Goal: Information Seeking & Learning: Learn about a topic

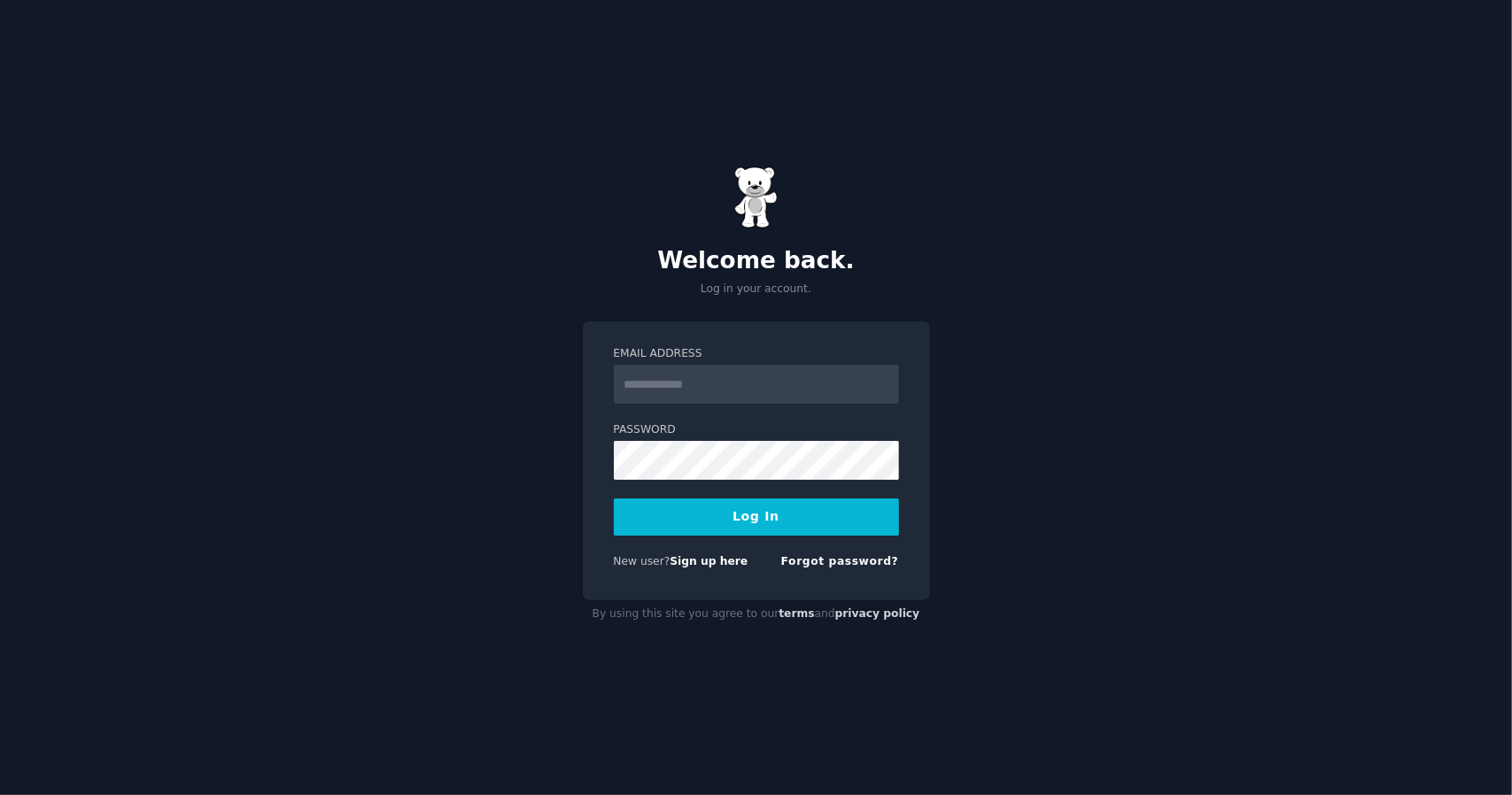
type input "**********"
click at [780, 516] on button "Log In" at bounding box center [756, 517] width 286 height 37
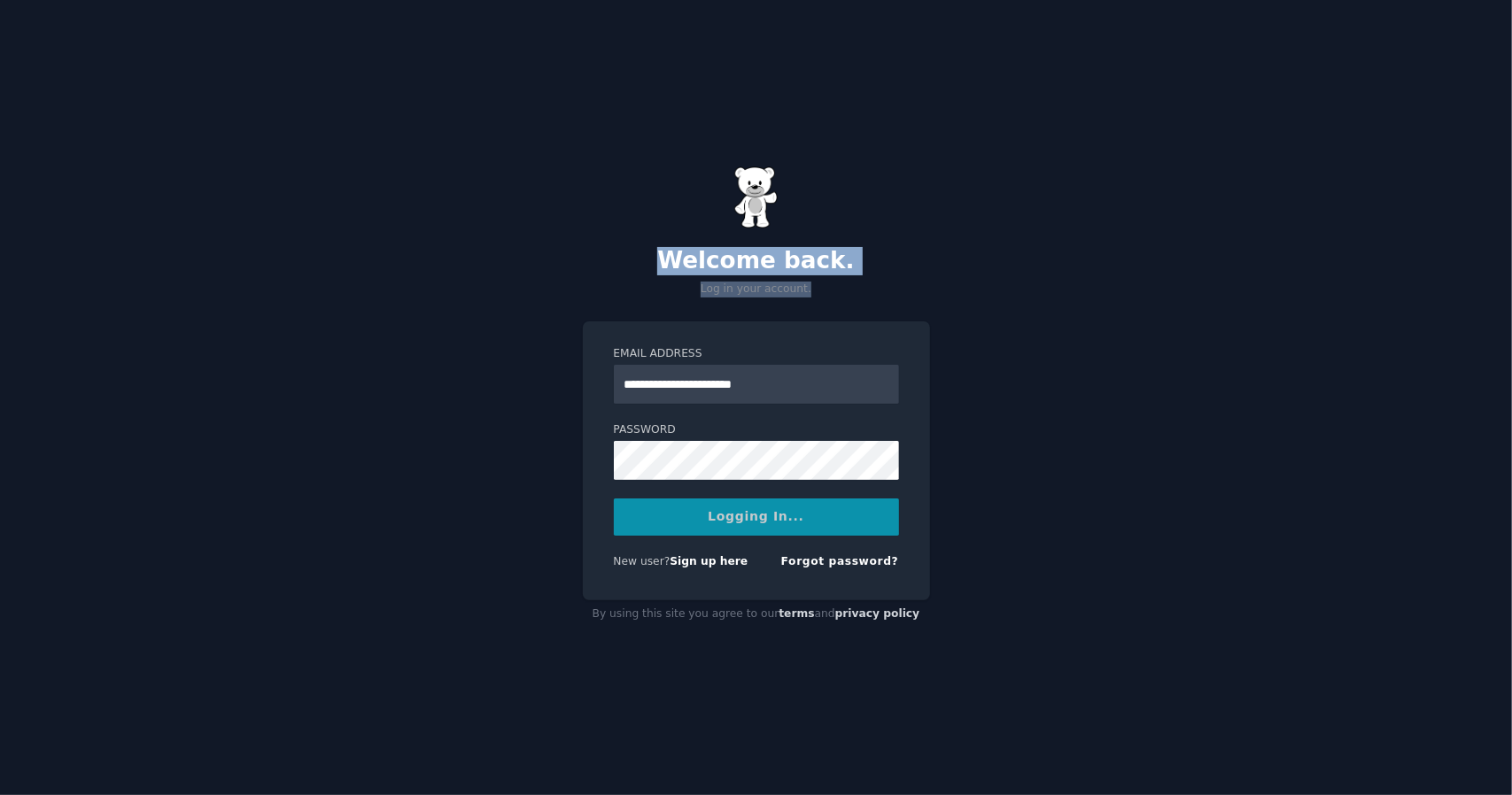
drag, startPoint x: 804, startPoint y: 302, endPoint x: 645, endPoint y: 247, distance: 168.2
click at [647, 247] on div "**********" at bounding box center [756, 398] width 1512 height 795
click at [645, 247] on h2 "Welcome back." at bounding box center [756, 261] width 348 height 29
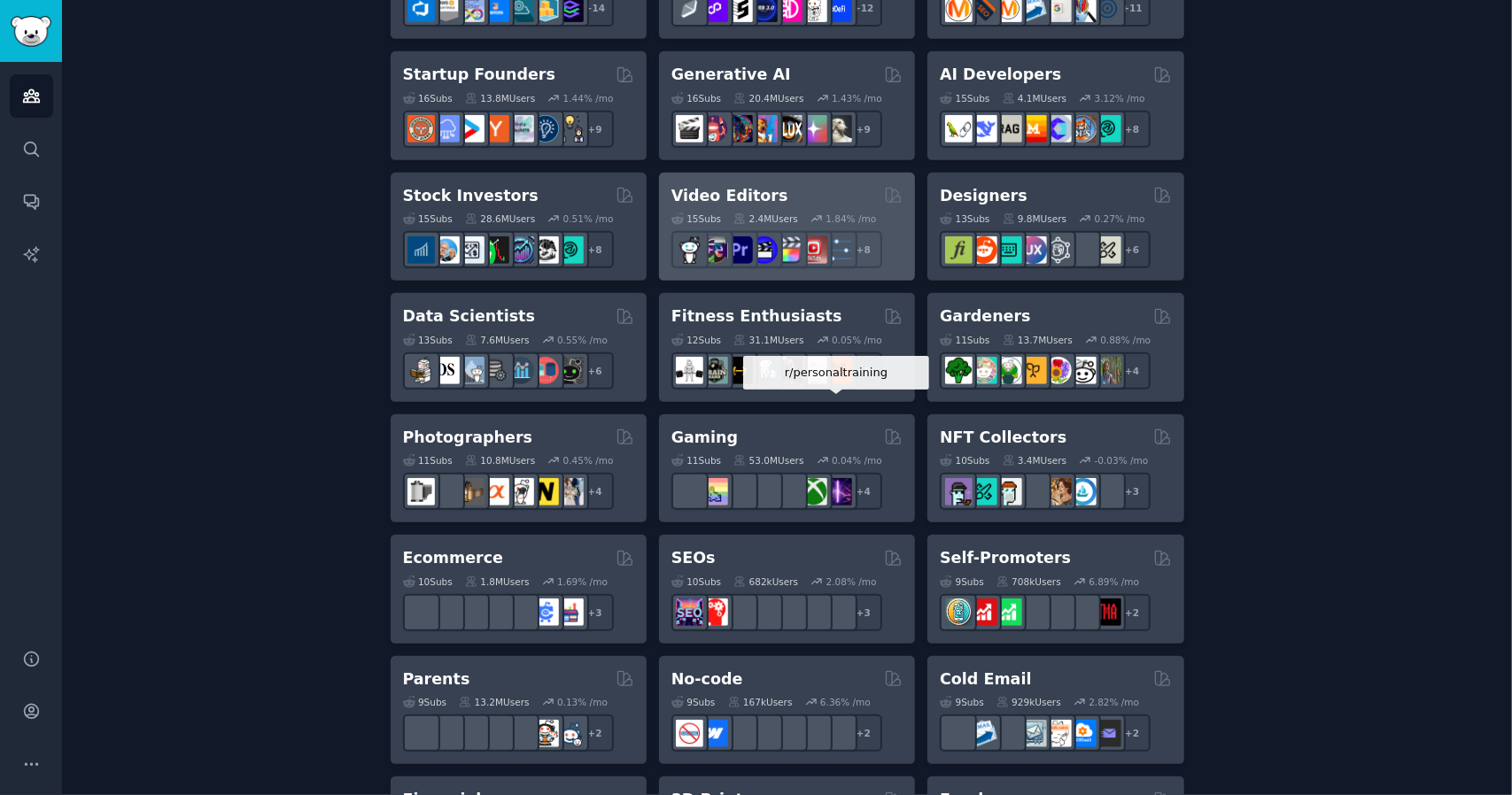
scroll to position [531, 0]
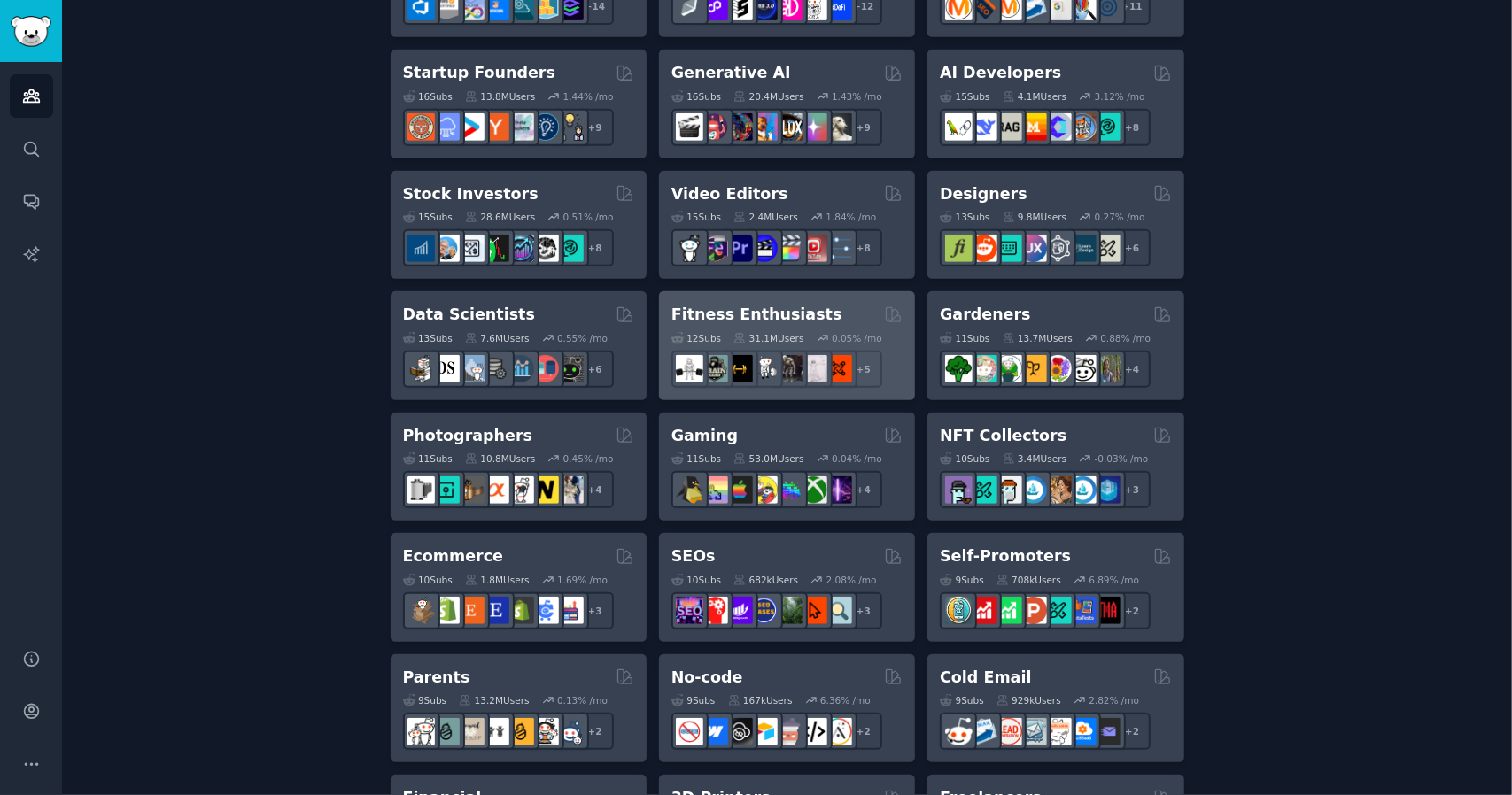
click at [755, 326] on div "12 Sub s 31.1M Users 0.05 % /mo r/weightroom + 5" at bounding box center [786, 357] width 231 height 62
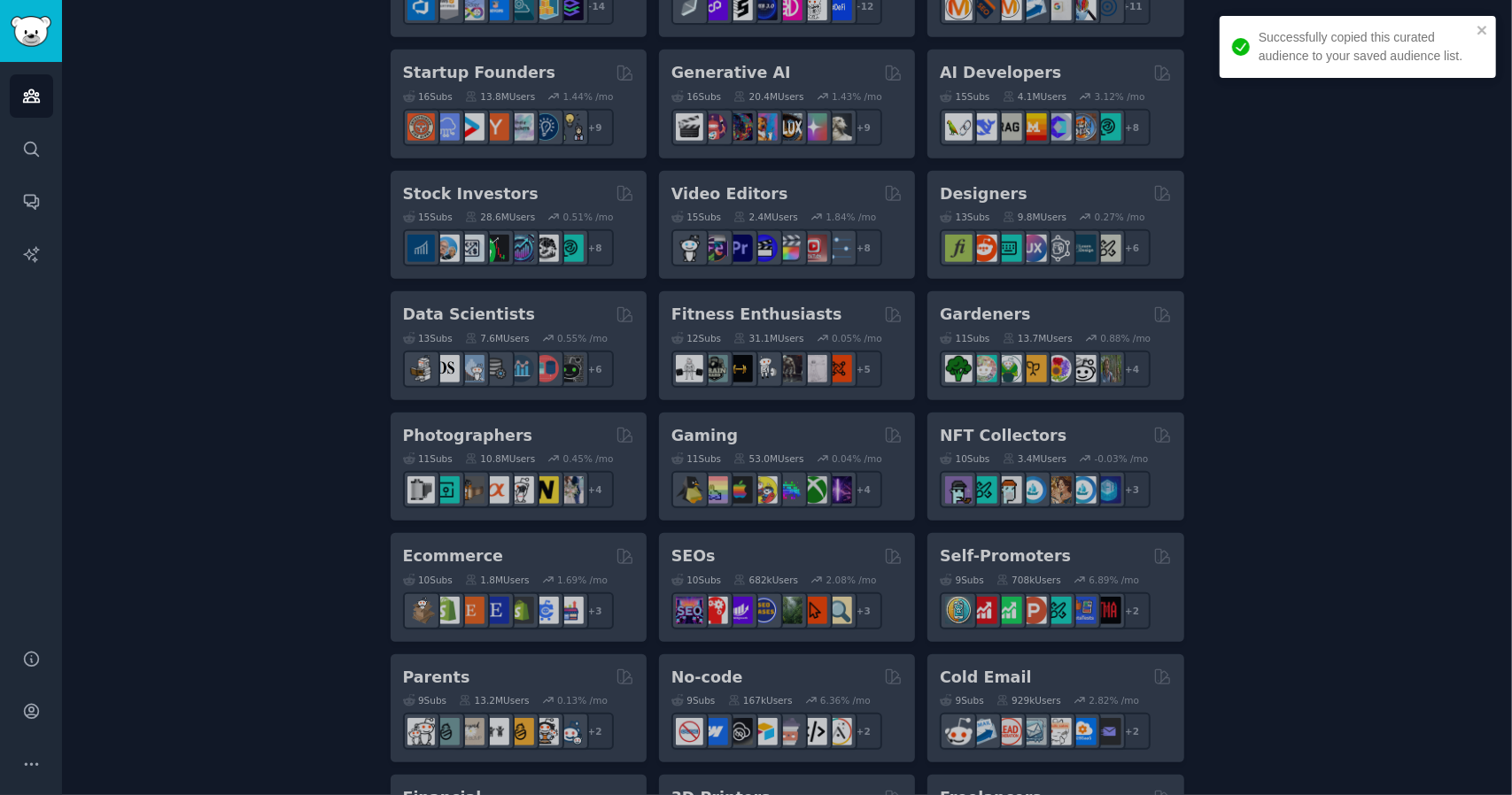
scroll to position [563, 0]
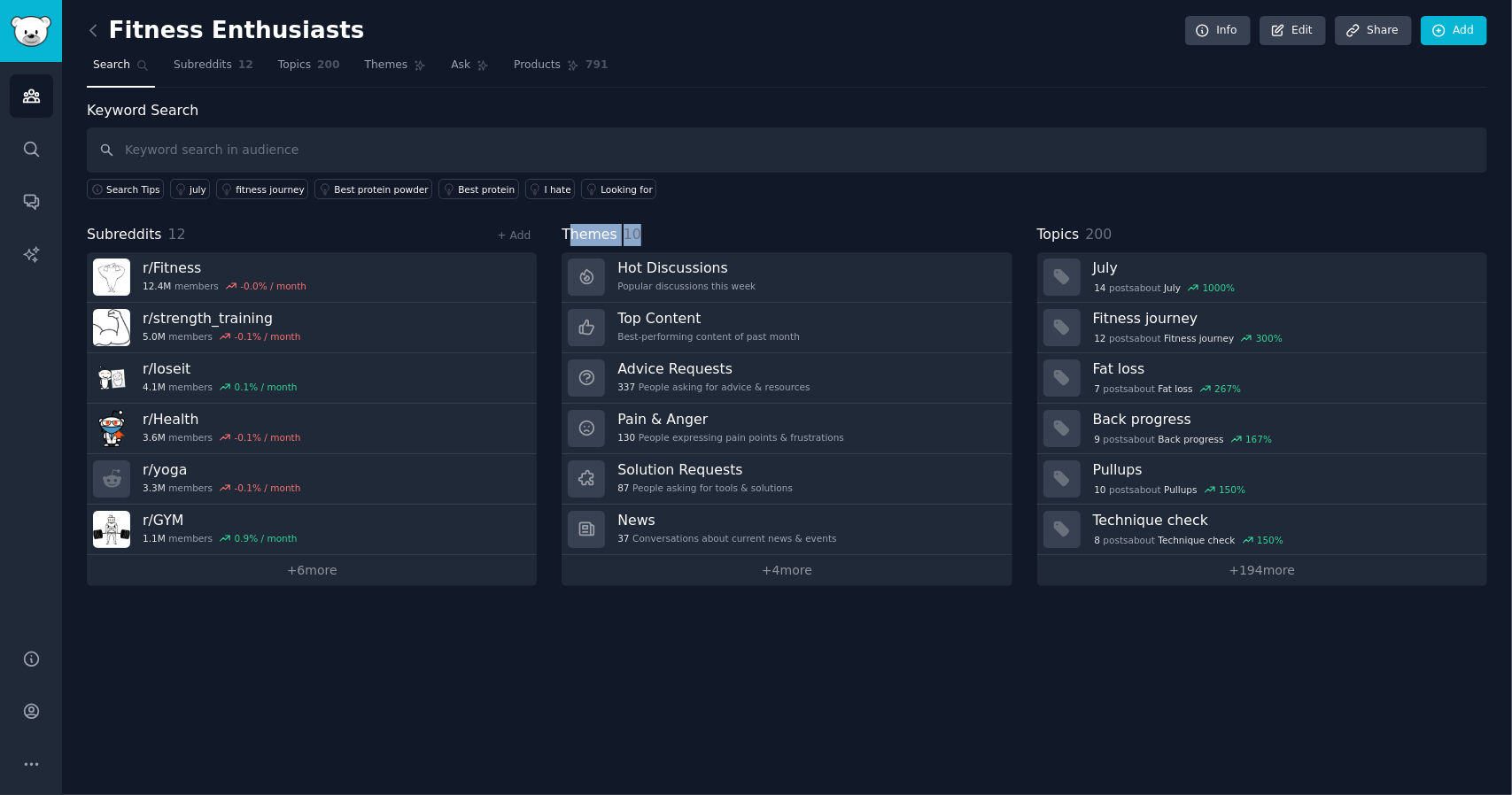
drag, startPoint x: 632, startPoint y: 223, endPoint x: 568, endPoint y: 208, distance: 65.7
click at [568, 208] on div "Keyword Search Search Tips july fitness journey Best protein powder Best protei…" at bounding box center [787, 343] width 1401 height 486
click at [568, 209] on div "Keyword Search Search Tips july fitness journey Best protein powder Best protei…" at bounding box center [787, 343] width 1401 height 486
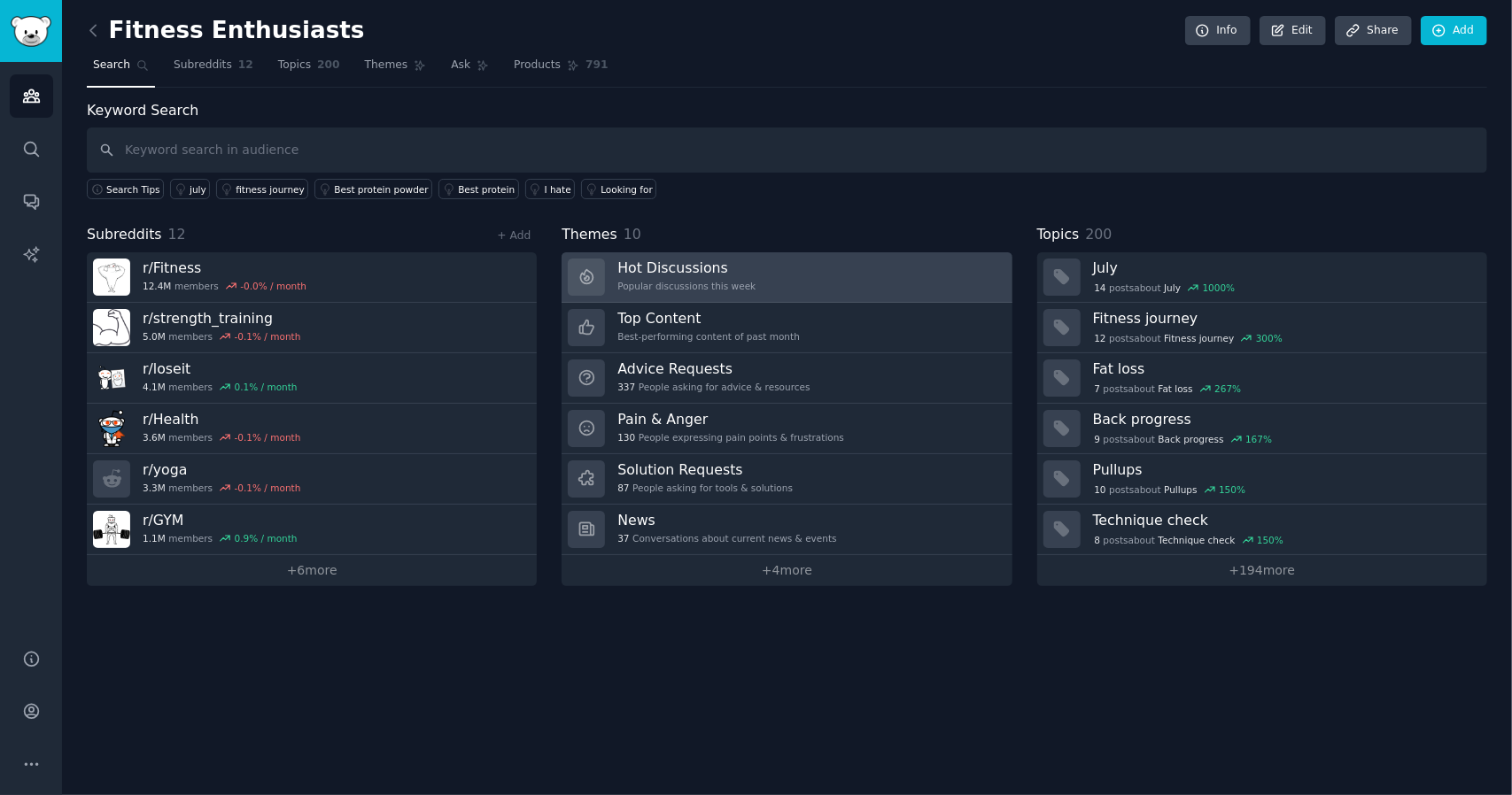
click at [709, 280] on div "Popular discussions this week" at bounding box center [686, 285] width 138 height 12
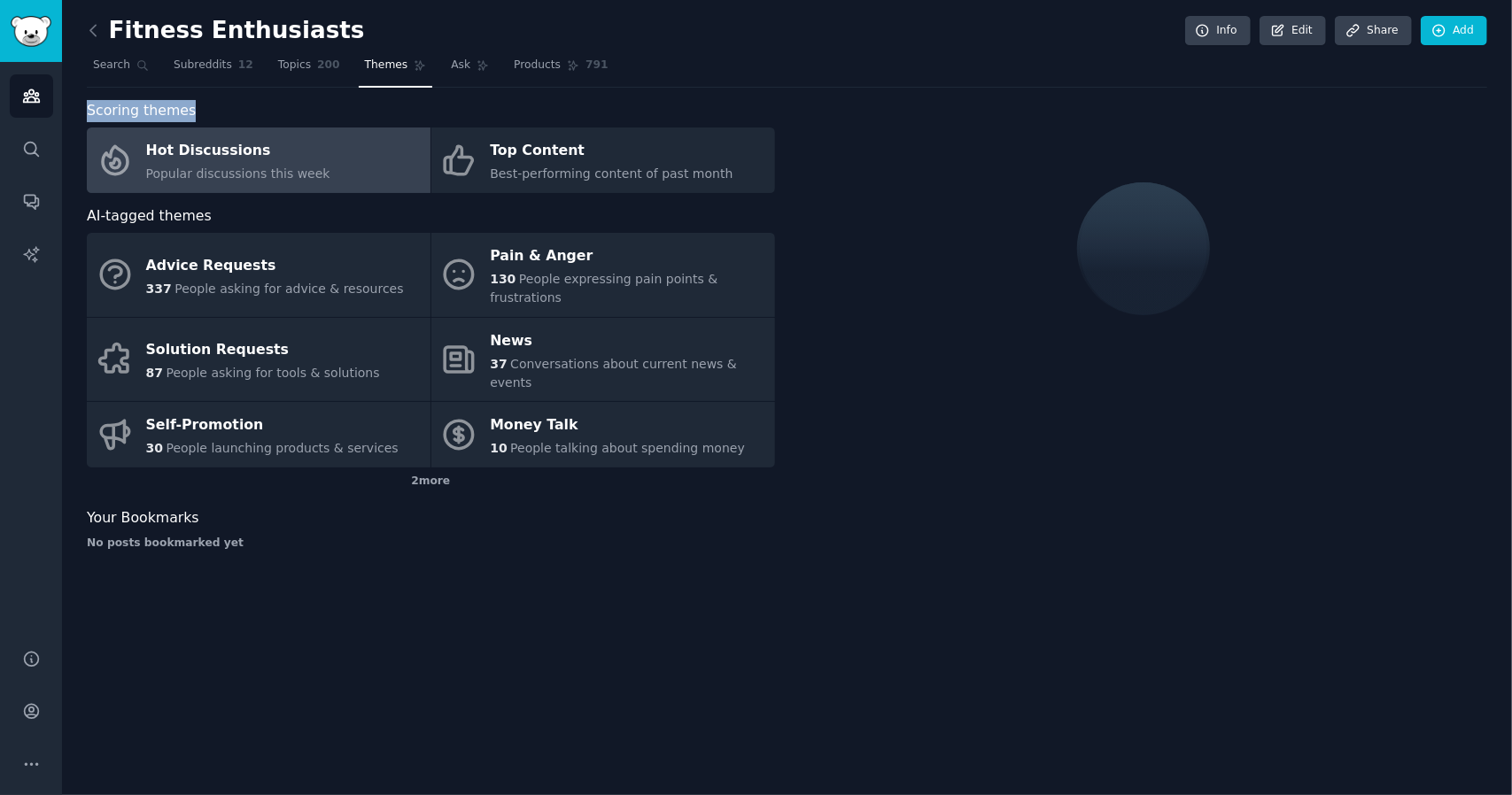
drag, startPoint x: 90, startPoint y: 110, endPoint x: 210, endPoint y: 110, distance: 120.0
click at [210, 110] on div "Scoring themes" at bounding box center [431, 111] width 688 height 22
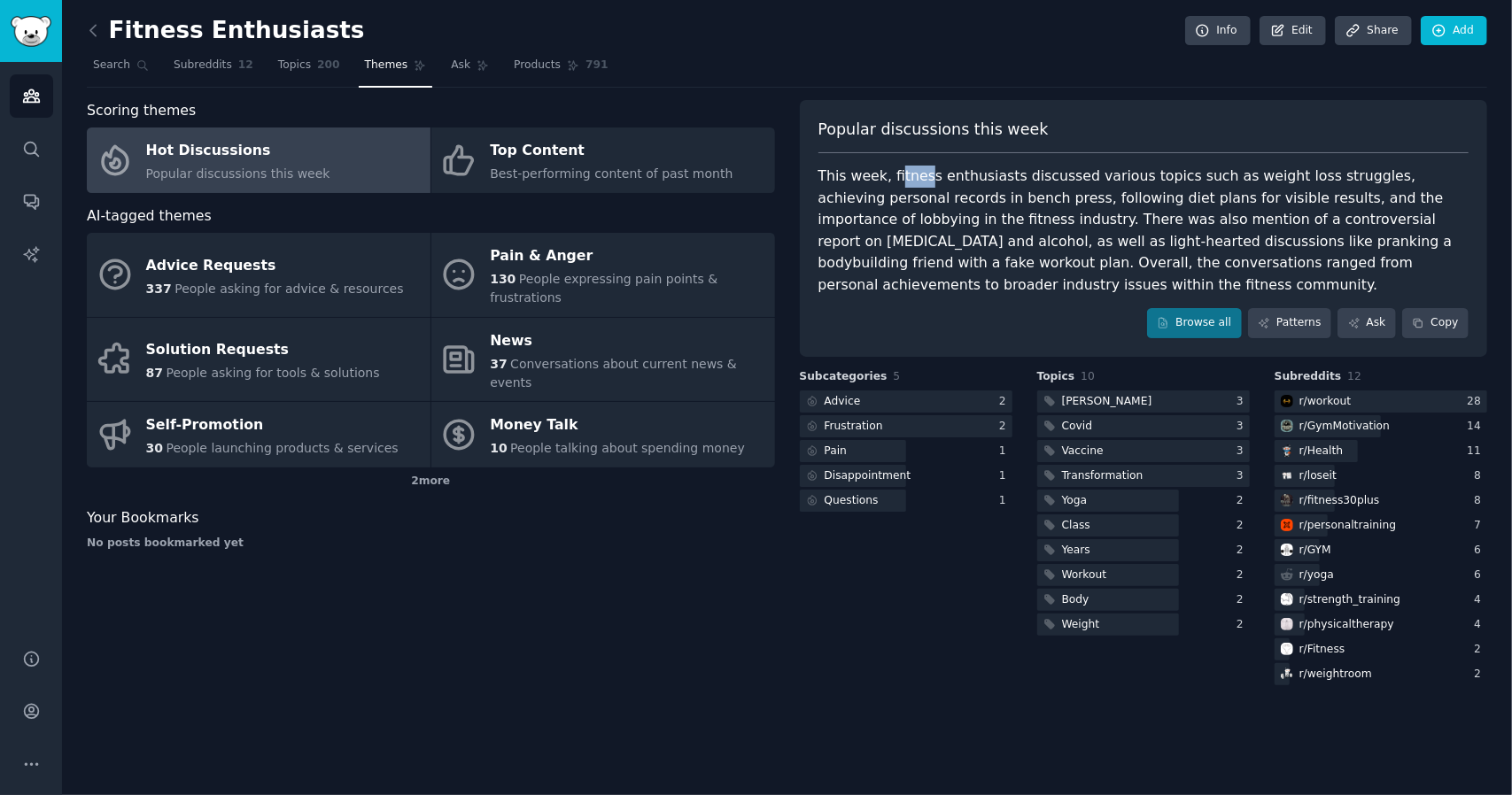
drag, startPoint x: 893, startPoint y: 177, endPoint x: 921, endPoint y: 185, distance: 29.1
click at [921, 185] on div "This week, fitness enthusiasts discussed various topics such as weight loss str…" at bounding box center [1144, 231] width 651 height 130
drag, startPoint x: 1331, startPoint y: 170, endPoint x: 962, endPoint y: 195, distance: 369.8
click at [949, 189] on div "This week, fitness enthusiasts discussed various topics such as weight loss str…" at bounding box center [1144, 231] width 651 height 130
drag, startPoint x: 962, startPoint y: 195, endPoint x: 1175, endPoint y: 198, distance: 213.0
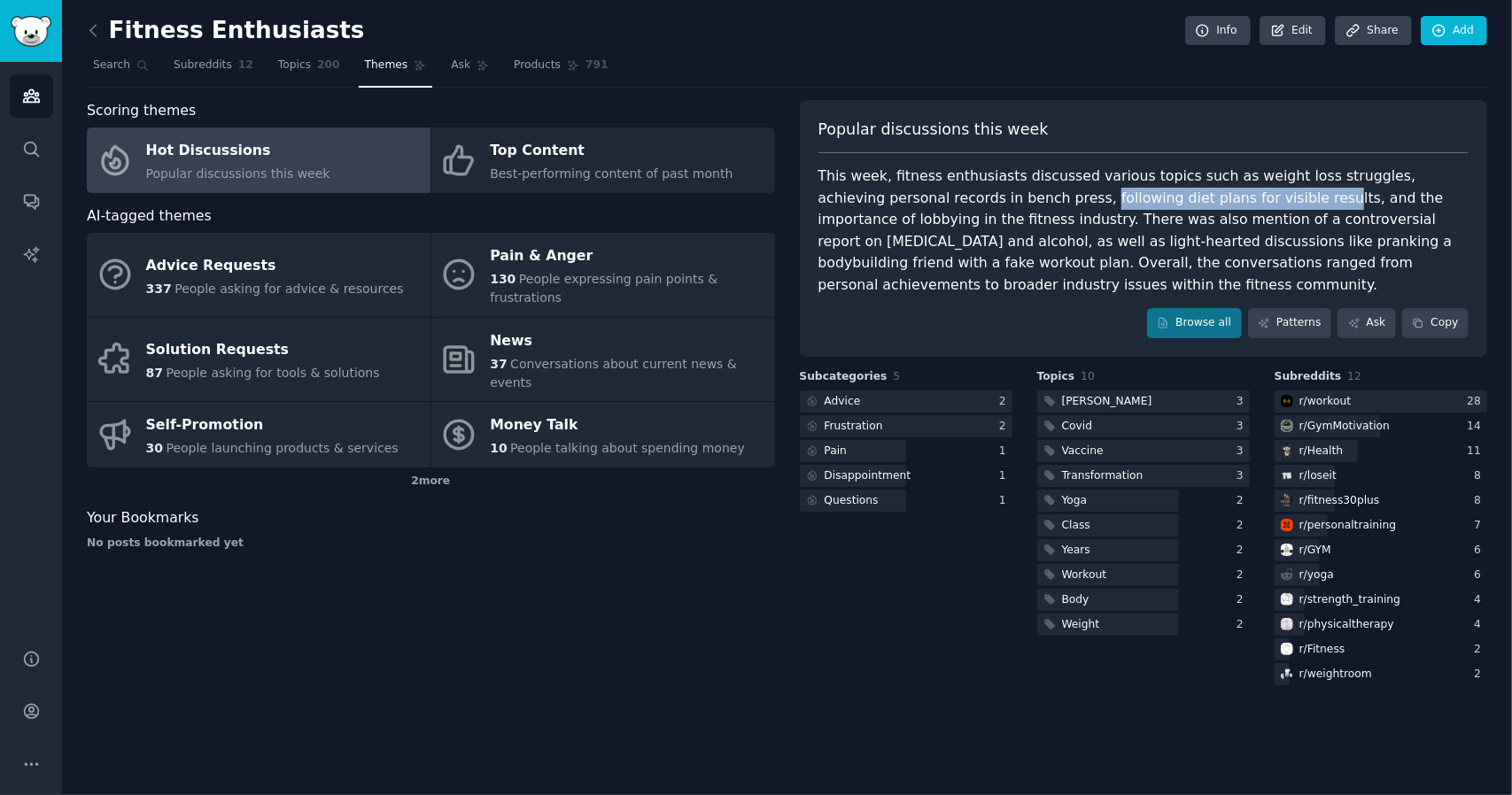
click at [1175, 198] on div "This week, fitness enthusiasts discussed various topics such as weight loss str…" at bounding box center [1144, 231] width 651 height 130
drag, startPoint x: 919, startPoint y: 213, endPoint x: 956, endPoint y: 213, distance: 37.0
click at [952, 213] on div "This week, fitness enthusiasts discussed various topics such as weight loss str…" at bounding box center [1144, 231] width 651 height 130
click at [986, 209] on div "This week, fitness enthusiasts discussed various topics such as weight loss str…" at bounding box center [1144, 231] width 651 height 130
drag, startPoint x: 916, startPoint y: 215, endPoint x: 953, endPoint y: 221, distance: 37.5
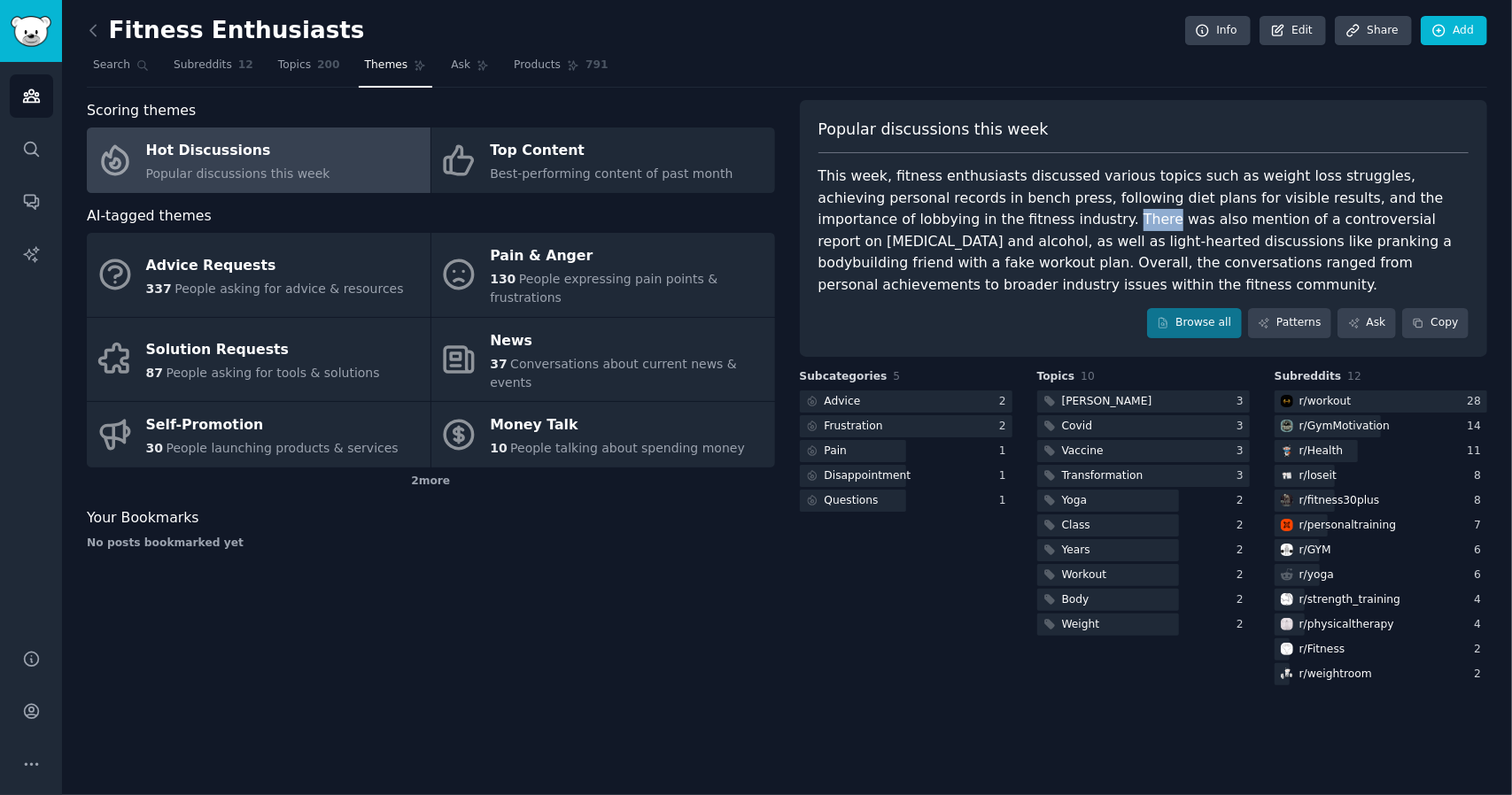
click at [953, 221] on div "This week, fitness enthusiasts discussed various topics such as weight loss str…" at bounding box center [1144, 231] width 651 height 130
drag, startPoint x: 1258, startPoint y: 224, endPoint x: 1315, endPoint y: 228, distance: 57.1
click at [1315, 228] on div "This week, fitness enthusiasts discussed various topics such as weight loss str…" at bounding box center [1144, 231] width 651 height 130
click at [865, 445] on div at bounding box center [853, 451] width 107 height 22
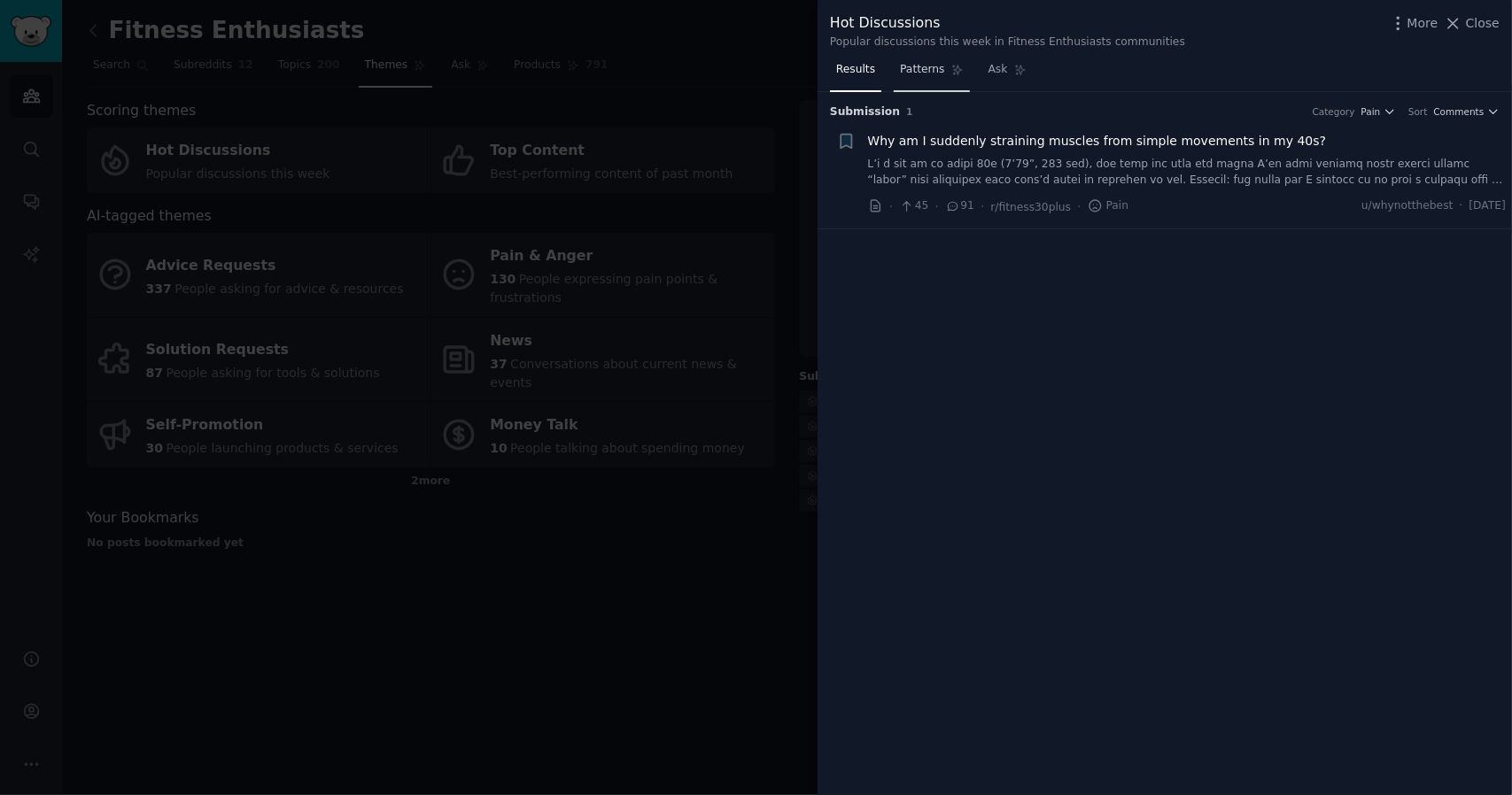
click at [918, 70] on span "Patterns" at bounding box center [922, 69] width 44 height 16
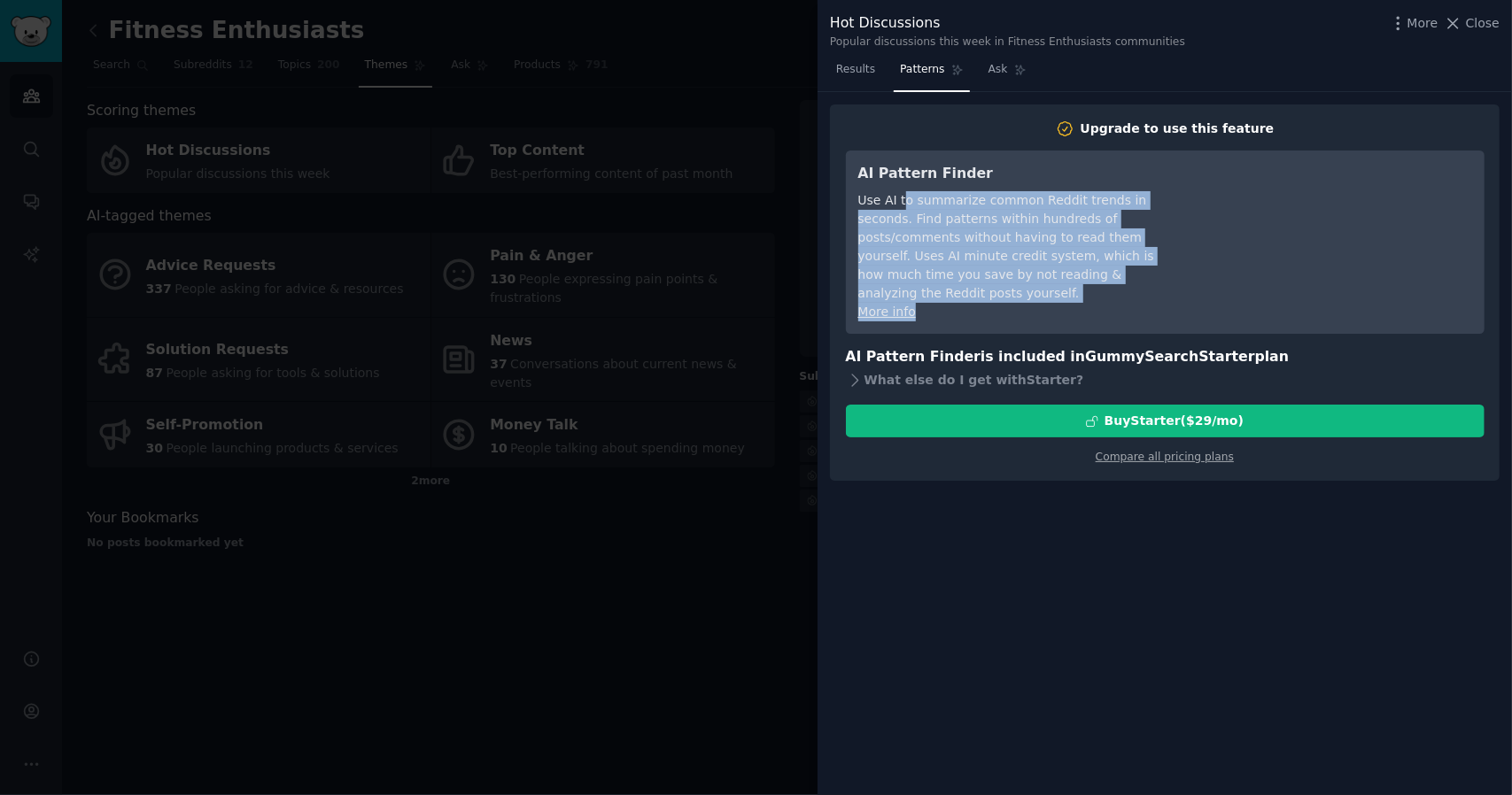
drag, startPoint x: 902, startPoint y: 208, endPoint x: 936, endPoint y: 295, distance: 93.4
click at [936, 295] on div "AI Pattern Finder Use AI to summarize common Reddit trends in seconds. Find pat…" at bounding box center [1020, 242] width 324 height 158
click at [936, 303] on div "More info" at bounding box center [1020, 312] width 324 height 19
drag, startPoint x: 859, startPoint y: 196, endPoint x: 1038, endPoint y: 270, distance: 193.7
click at [1038, 270] on div "Use AI to summarize common Reddit trends in seconds. Find patterns within hundr…" at bounding box center [1020, 246] width 324 height 111
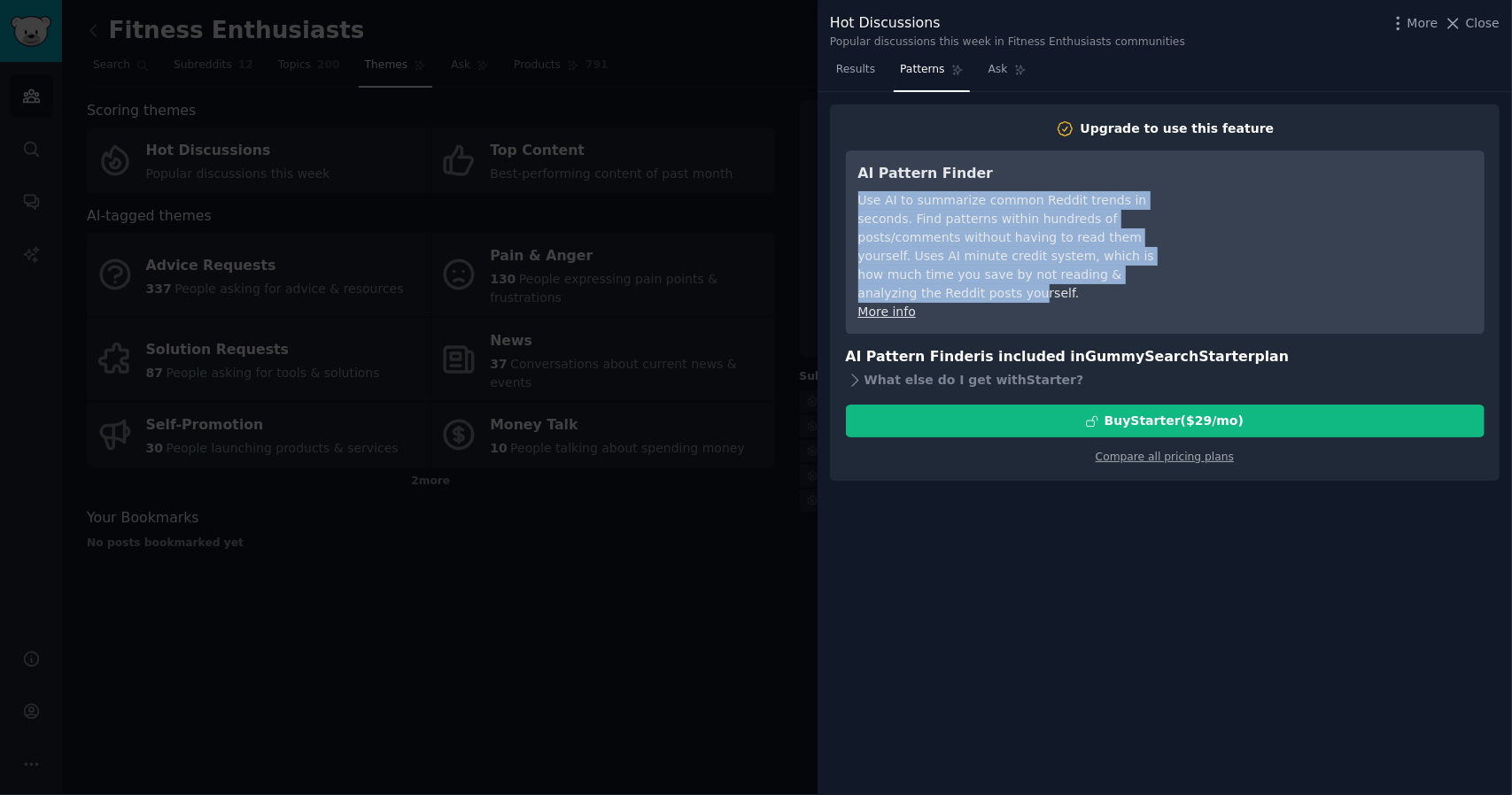
click at [1038, 270] on div "Use AI to summarize common Reddit trends in seconds. Find patterns within hundr…" at bounding box center [1020, 246] width 324 height 111
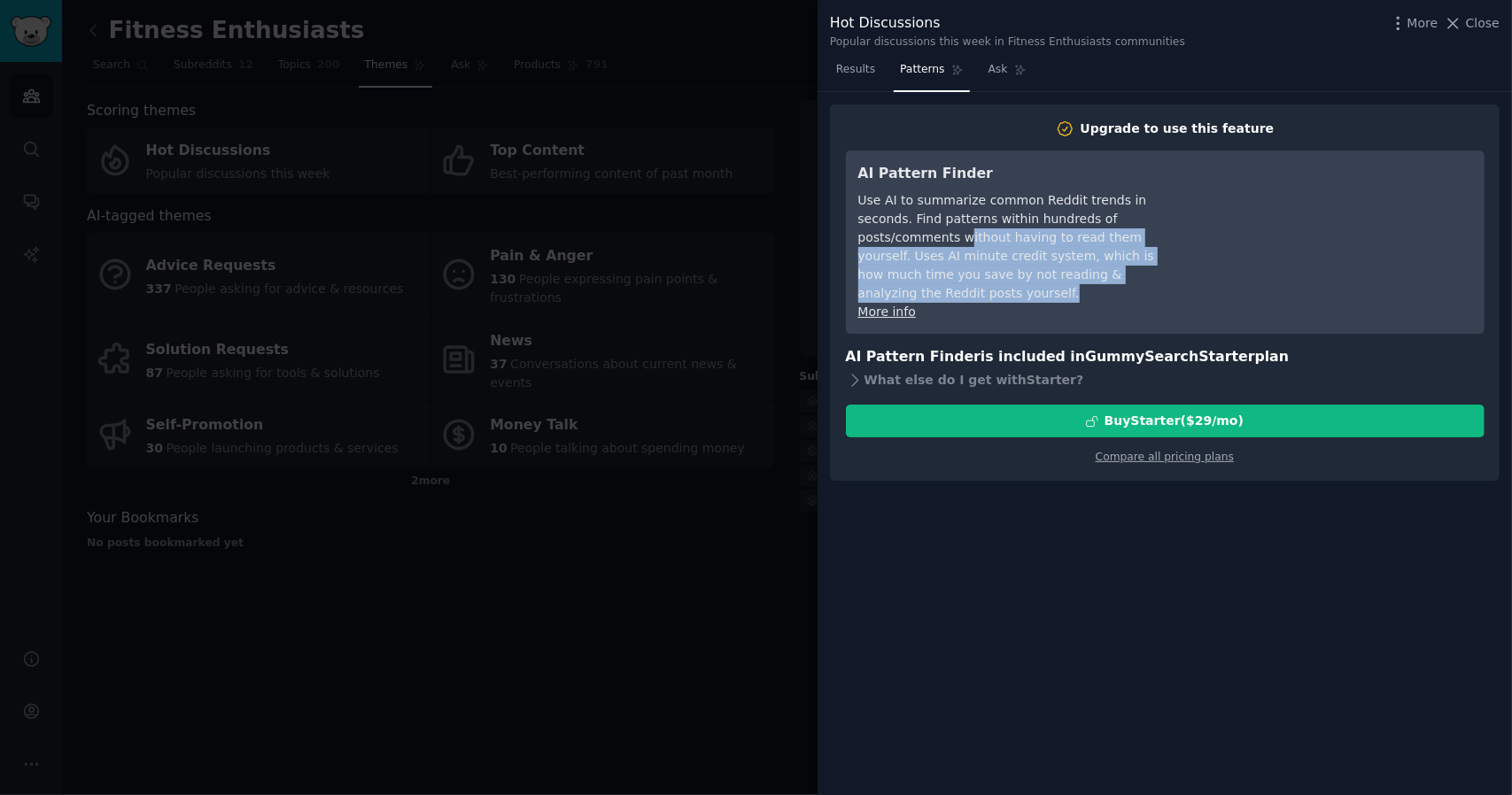
drag, startPoint x: 1141, startPoint y: 222, endPoint x: 1133, endPoint y: 275, distance: 53.6
click at [1135, 273] on div "Use AI to summarize common Reddit trends in seconds. Find patterns within hundr…" at bounding box center [1020, 246] width 324 height 111
click at [1133, 275] on div "Use AI to summarize common Reddit trends in seconds. Find patterns within hundr…" at bounding box center [1020, 246] width 324 height 111
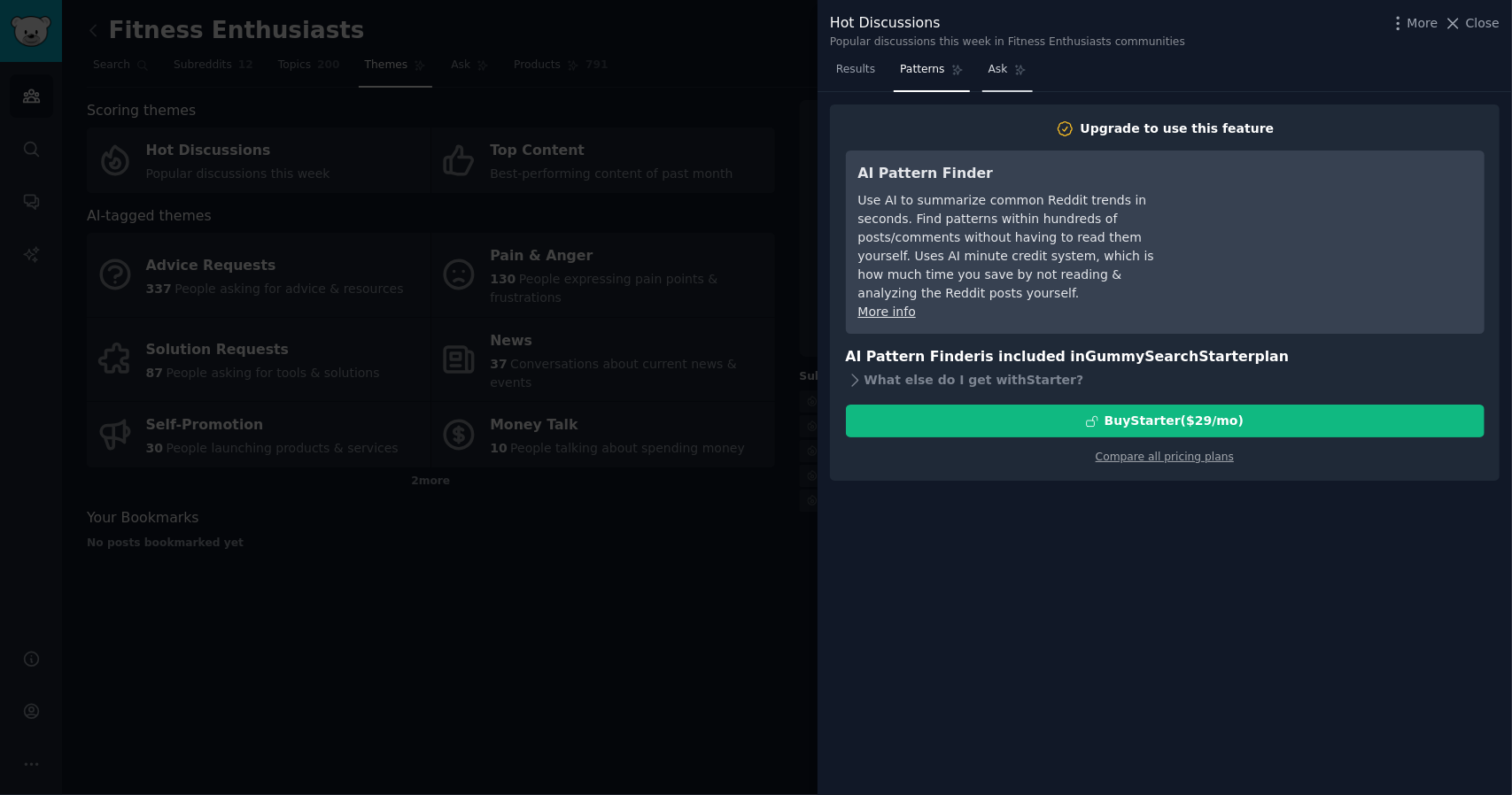
click at [995, 70] on span "Ask" at bounding box center [997, 69] width 19 height 16
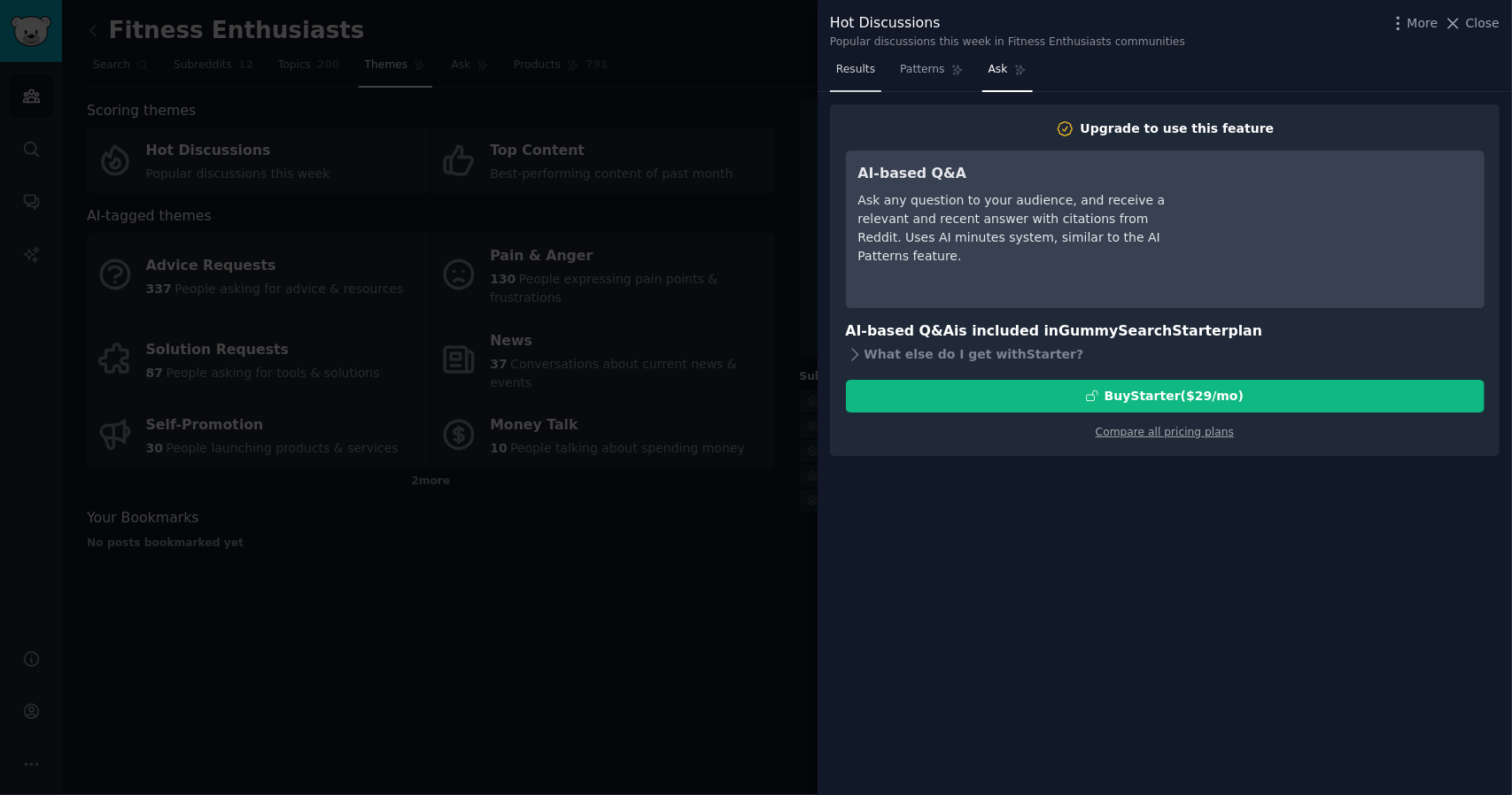
click at [856, 72] on span "Results" at bounding box center [856, 69] width 39 height 16
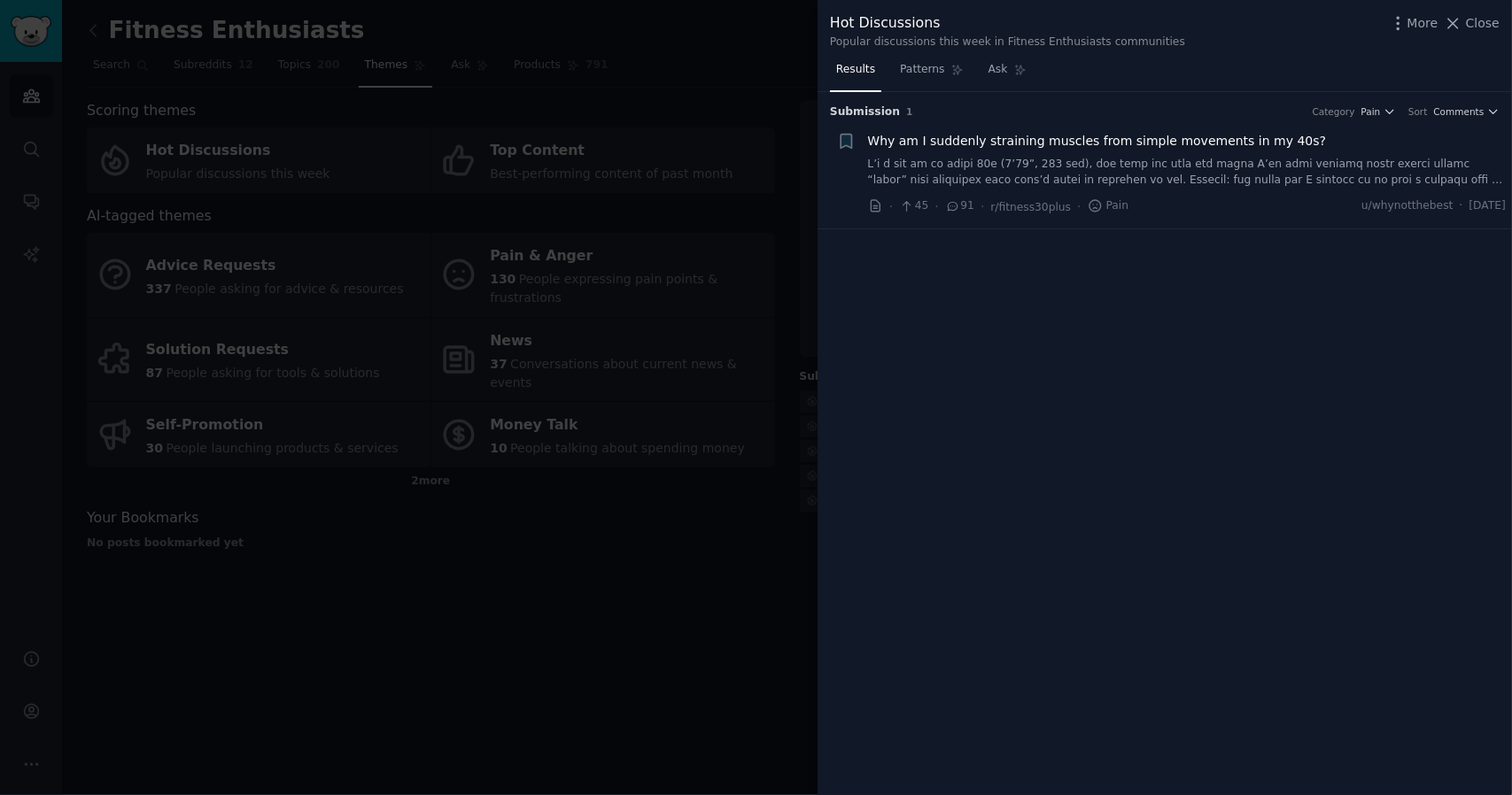
click at [652, 236] on div at bounding box center [756, 398] width 1512 height 795
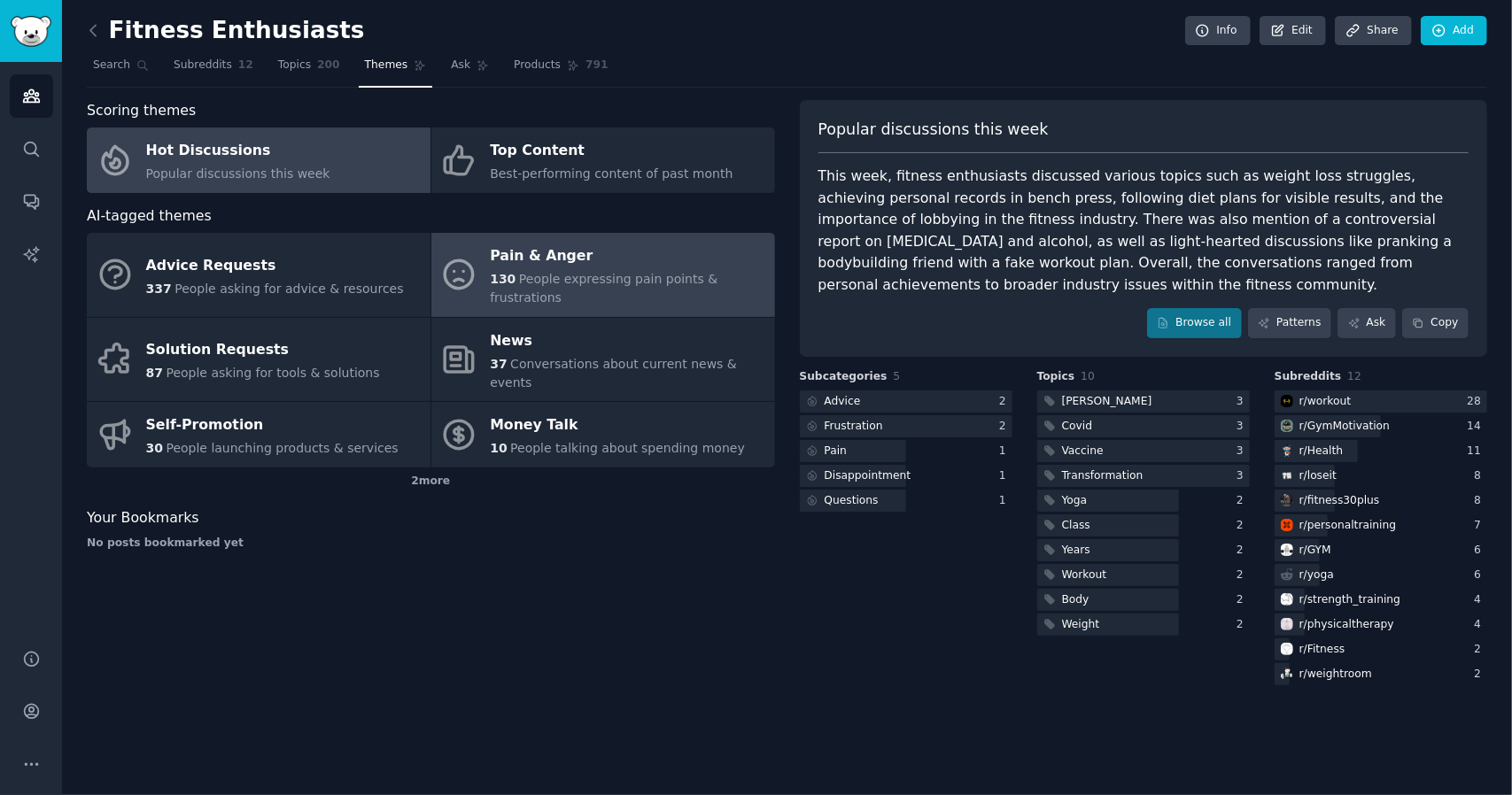
click at [562, 281] on span "People expressing pain points & frustrations" at bounding box center [604, 287] width 228 height 32
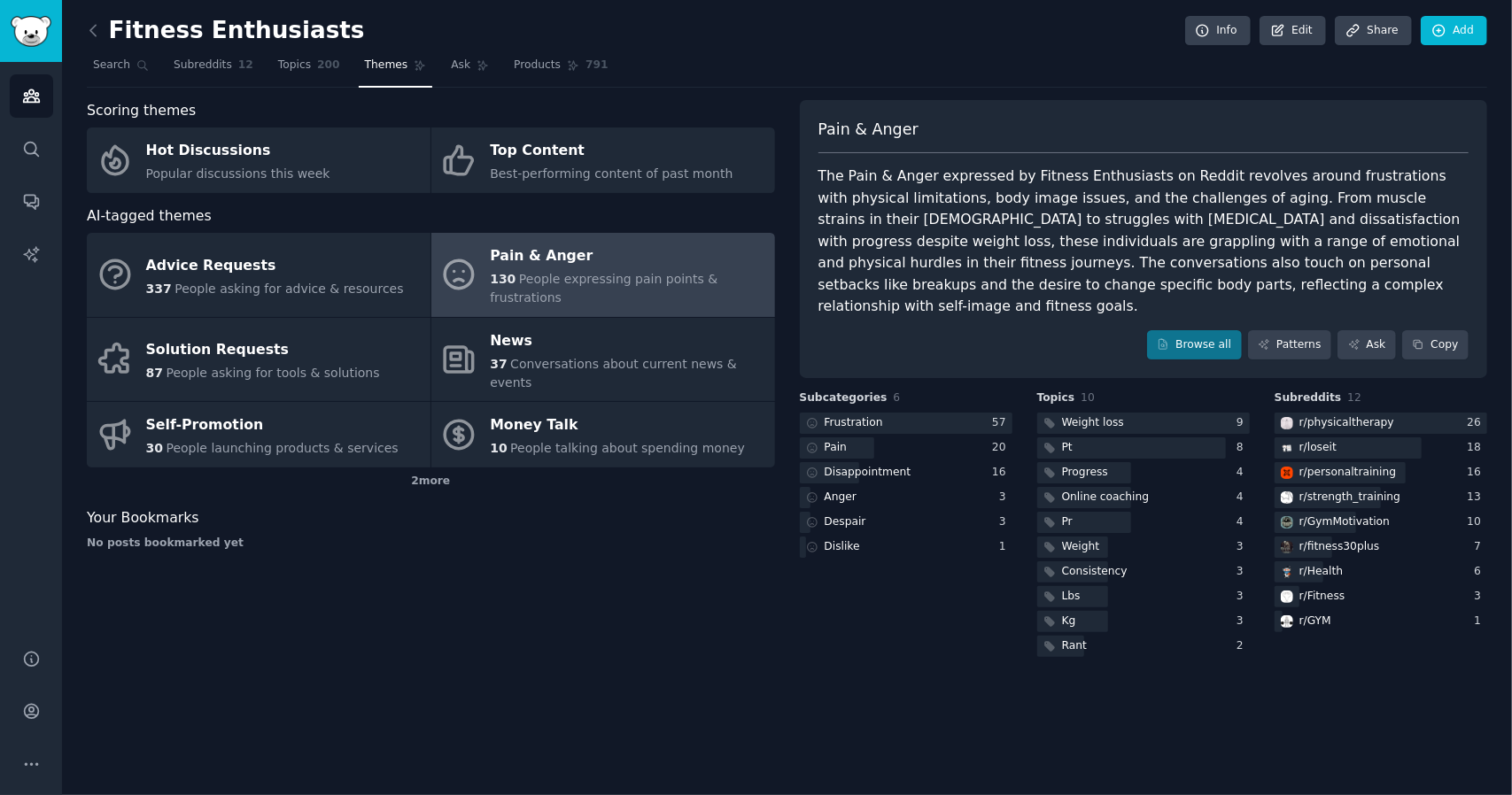
click at [1013, 179] on div "The Pain & Anger expressed by Fitness Enthusiasts on Reddit revolves around fru…" at bounding box center [1144, 242] width 651 height 152
drag, startPoint x: 1007, startPoint y: 198, endPoint x: 1140, endPoint y: 196, distance: 133.0
click at [1140, 196] on div "The Pain & Anger expressed by Fitness Enthusiasts on Reddit revolves around fru…" at bounding box center [1144, 242] width 651 height 152
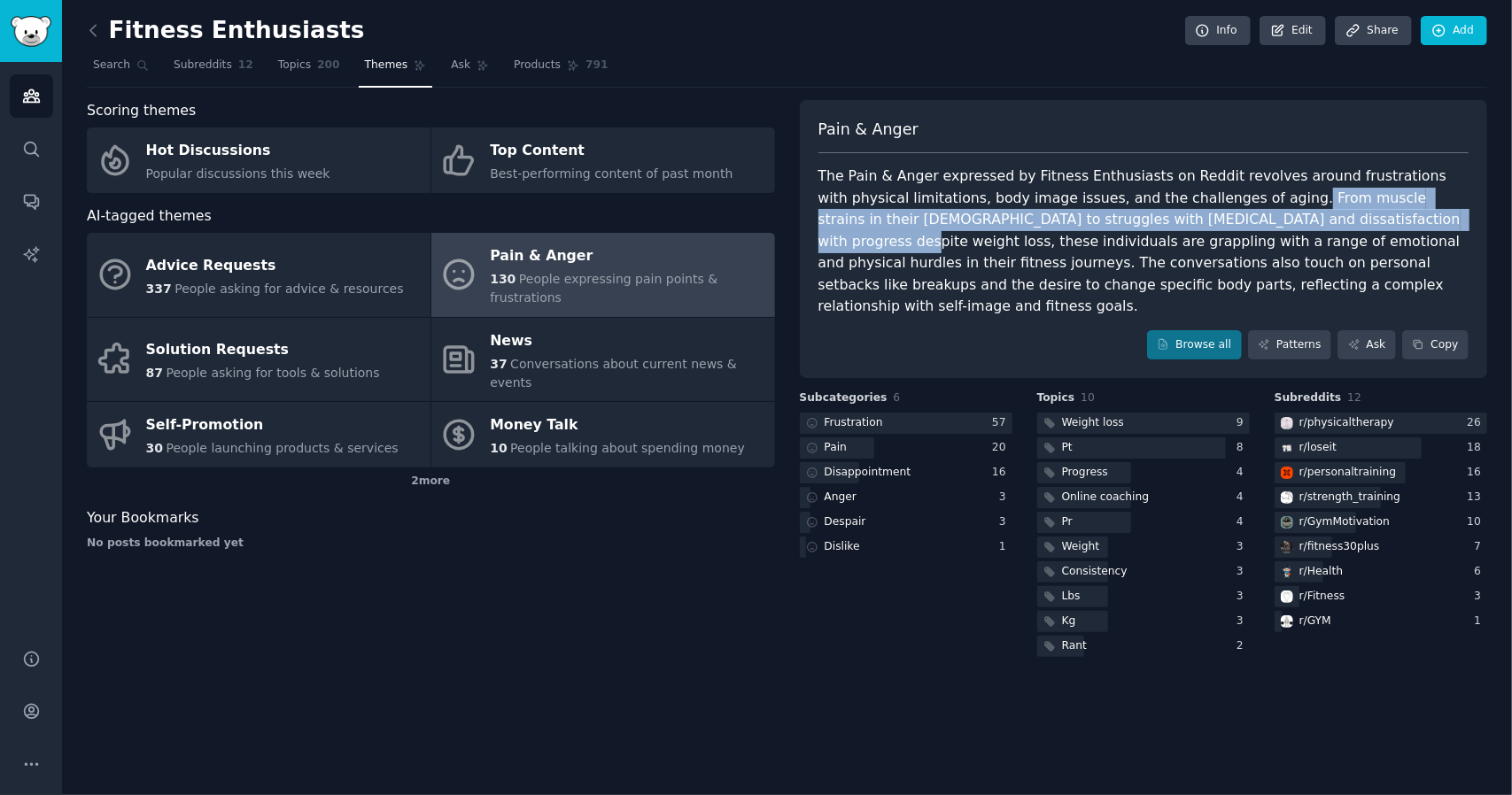
drag, startPoint x: 1184, startPoint y: 193, endPoint x: 1270, endPoint y: 215, distance: 88.8
click at [1270, 215] on div "The Pain & Anger expressed by Fitness Enthusiasts on Reddit revolves around fru…" at bounding box center [1144, 242] width 651 height 152
click at [1223, 330] on link "Browse all" at bounding box center [1194, 345] width 95 height 30
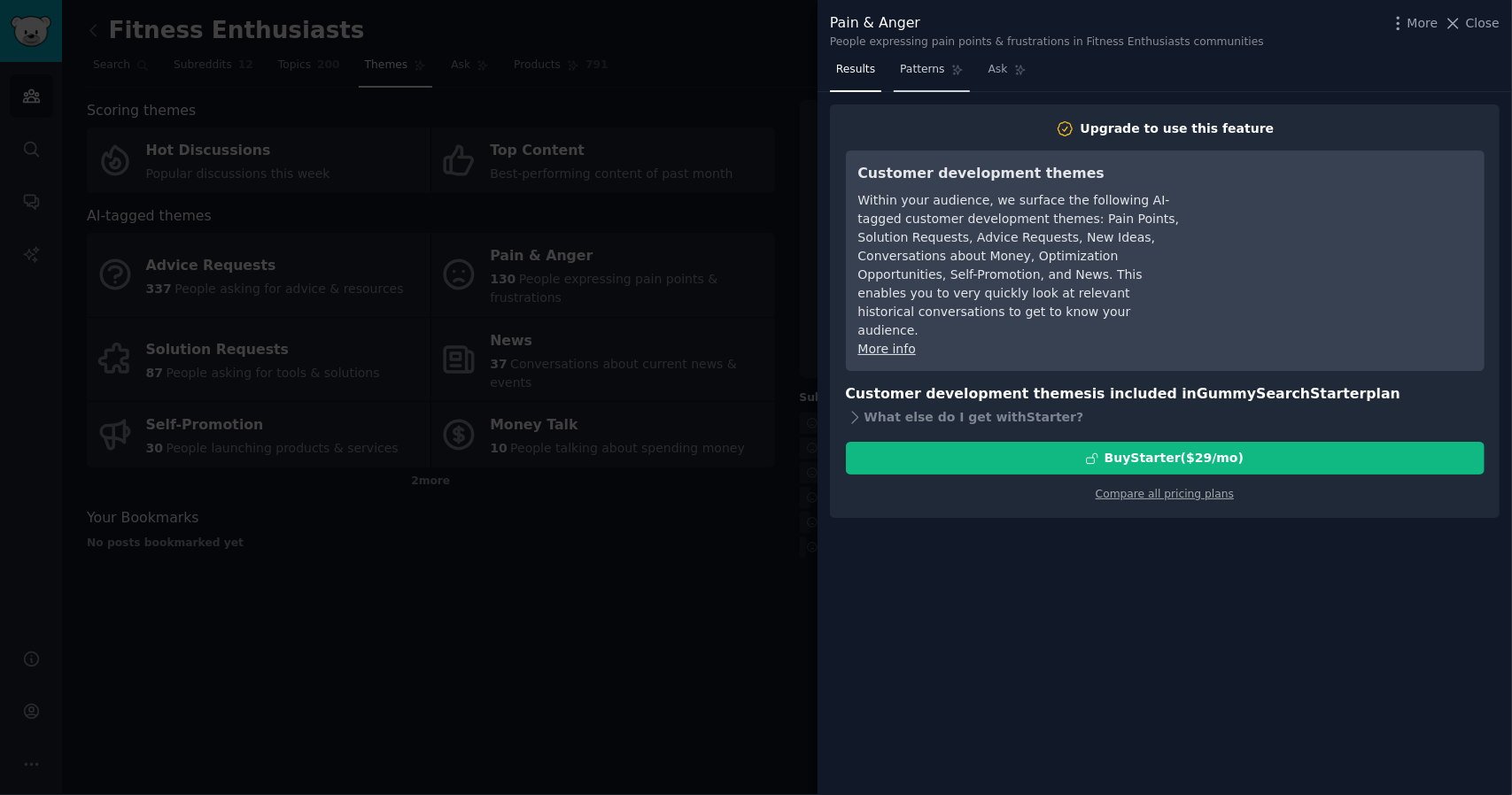
click at [903, 73] on span "Patterns" at bounding box center [922, 69] width 44 height 16
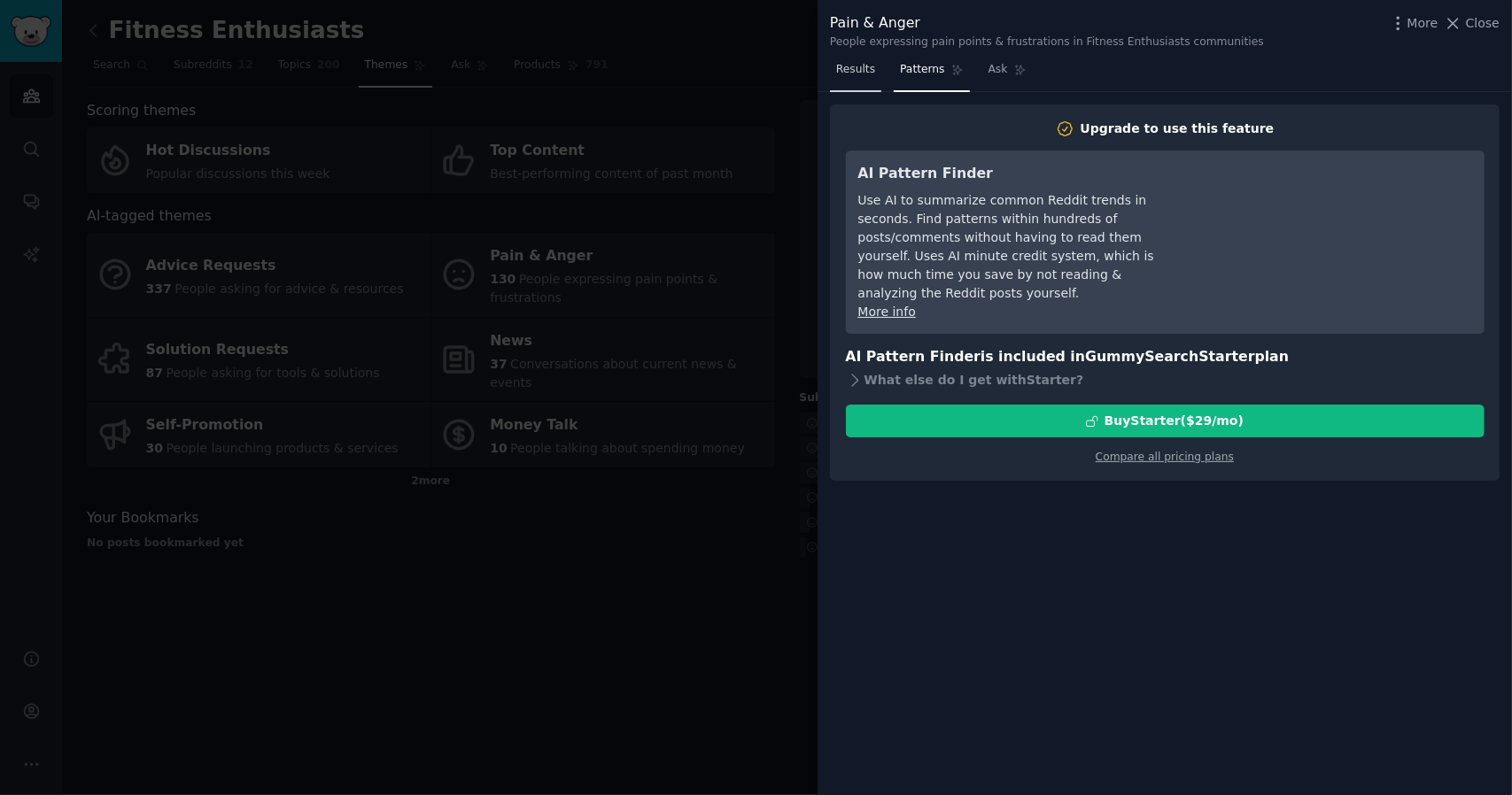
click at [866, 76] on span "Results" at bounding box center [856, 69] width 39 height 16
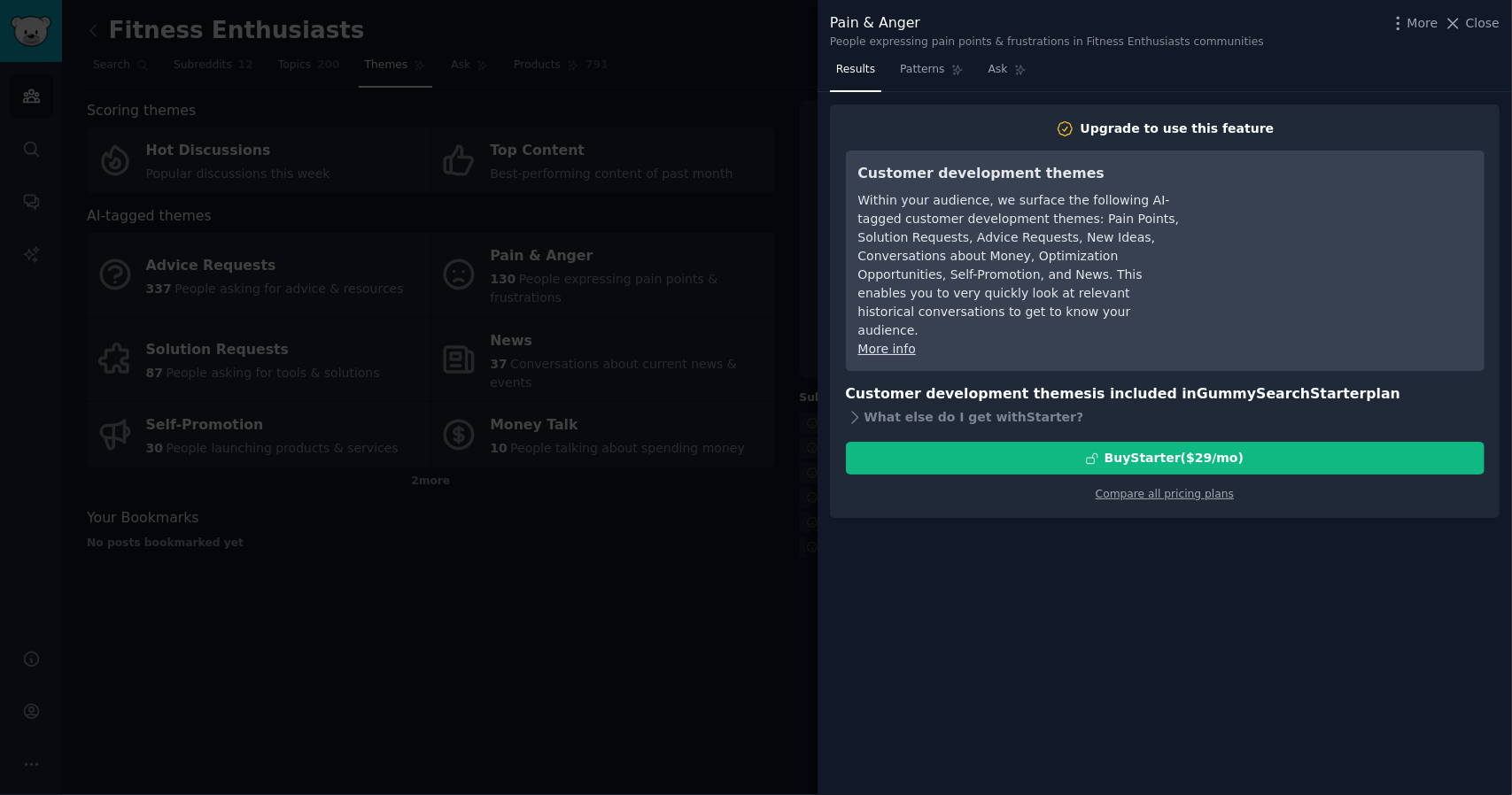
click at [755, 148] on div at bounding box center [756, 398] width 1512 height 795
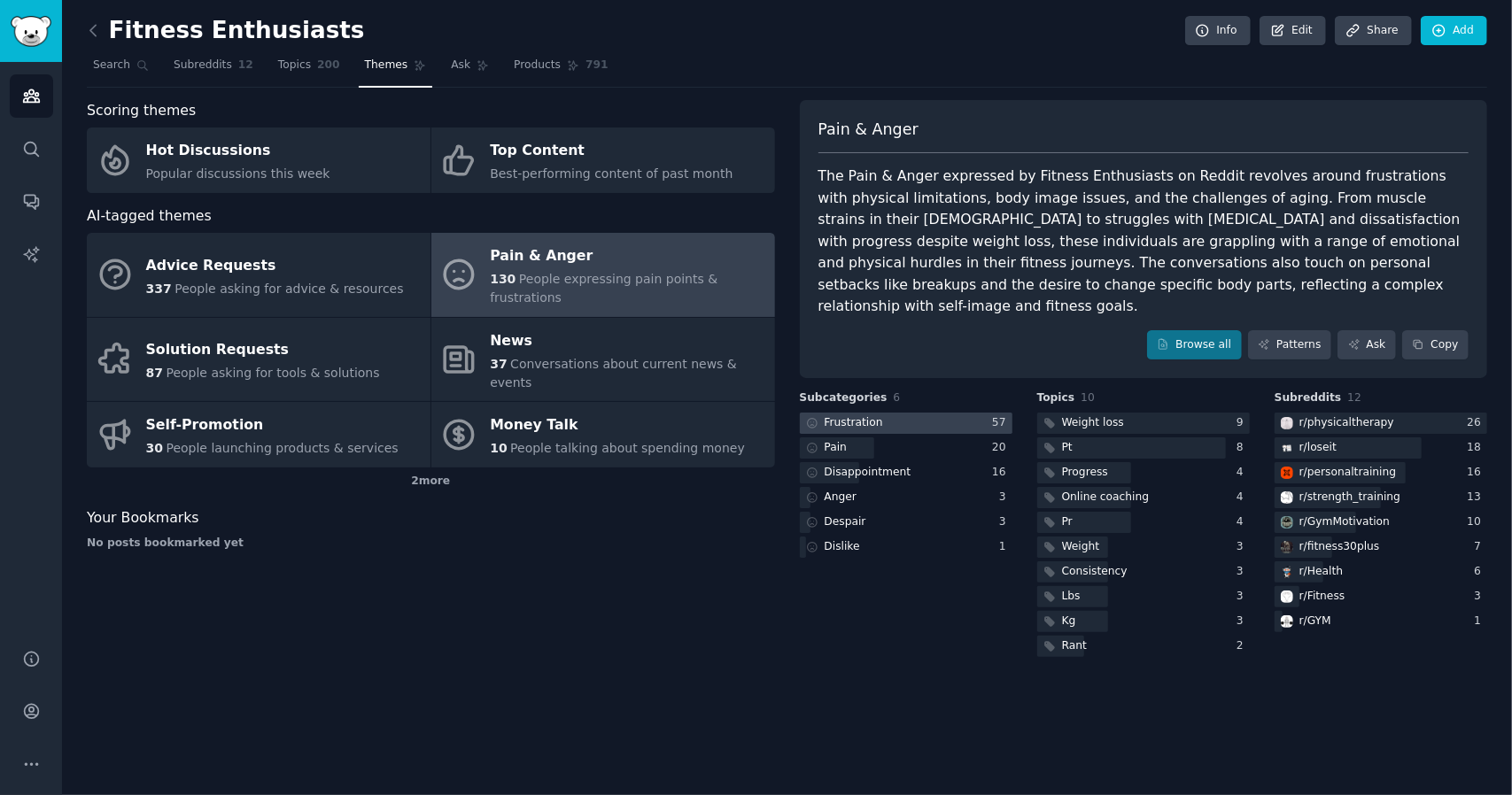
click at [906, 412] on div at bounding box center [906, 423] width 212 height 22
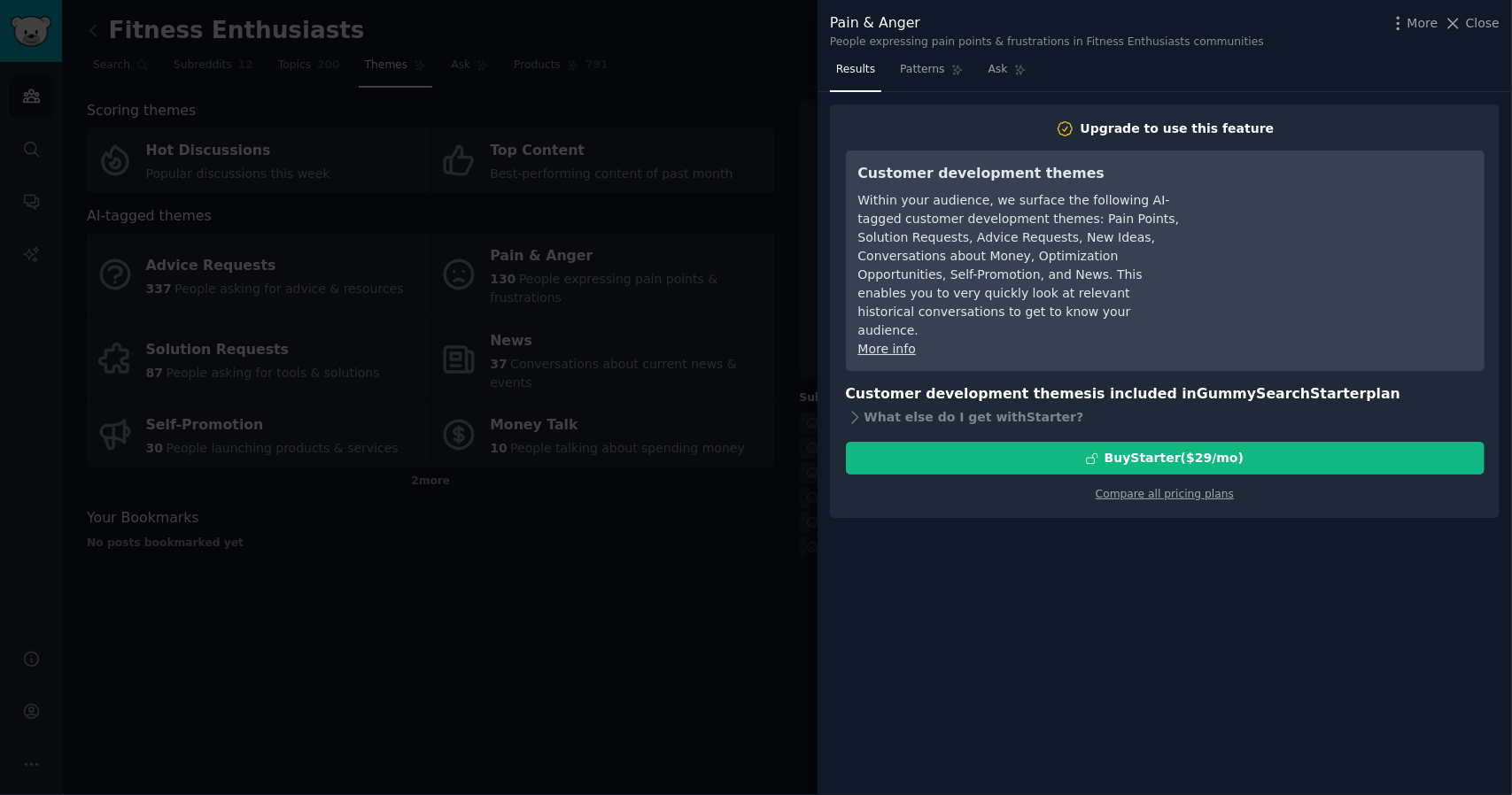
click at [883, 342] on link "More info" at bounding box center [887, 348] width 57 height 14
click at [743, 334] on div at bounding box center [756, 398] width 1512 height 795
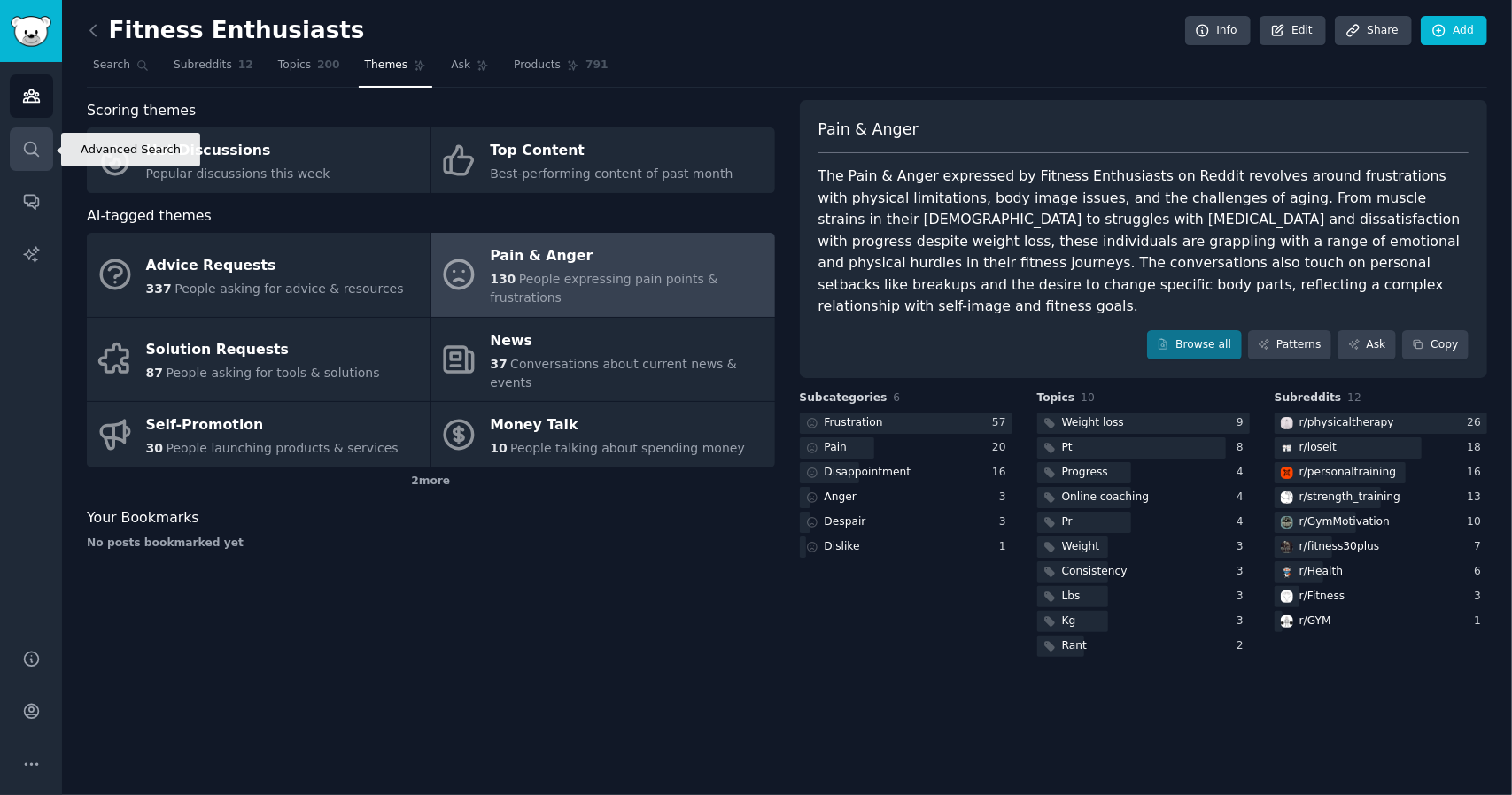
click at [41, 159] on link "Search" at bounding box center [32, 149] width 44 height 44
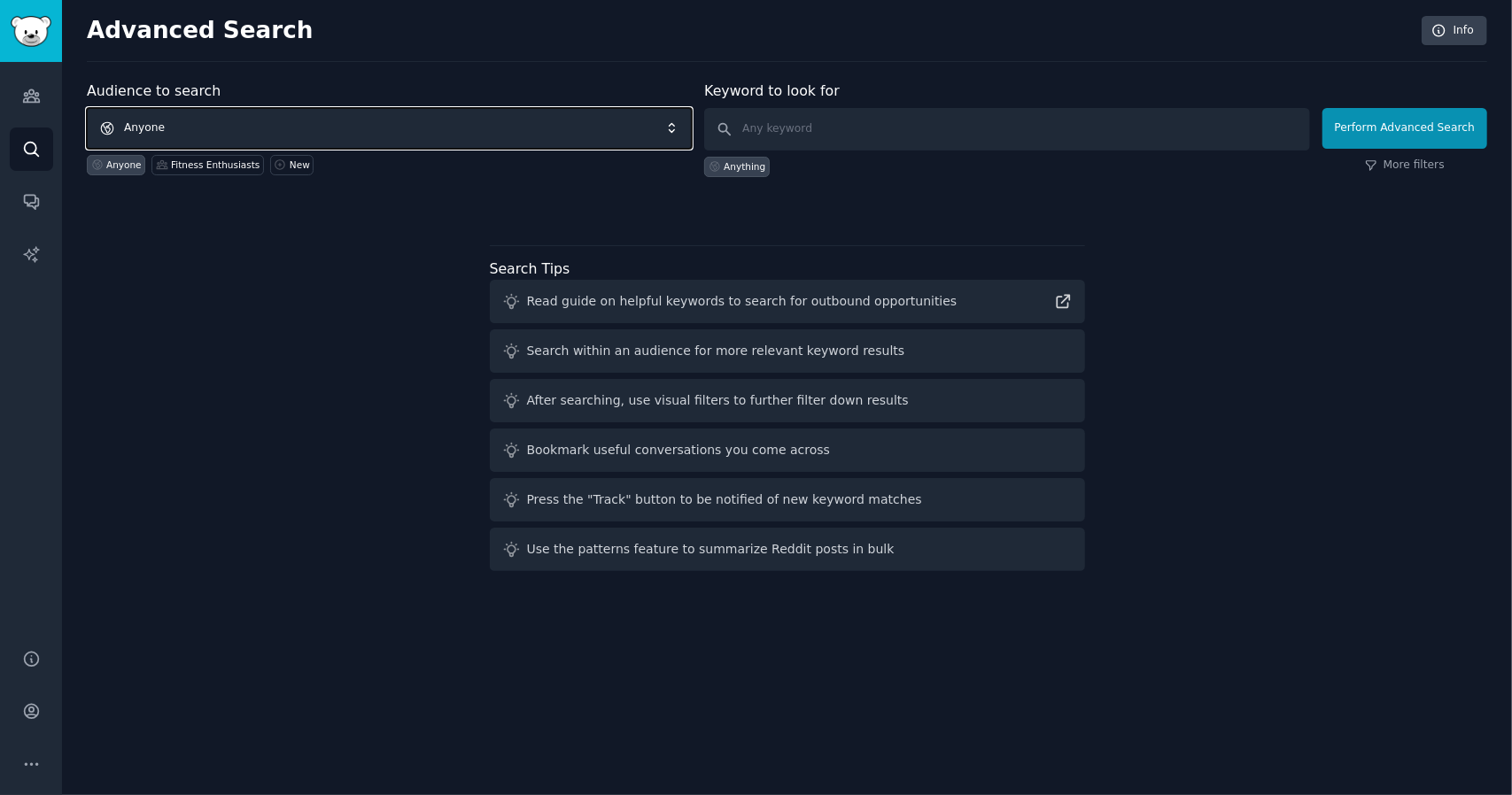
click at [402, 125] on span "Anyone" at bounding box center [389, 129] width 605 height 41
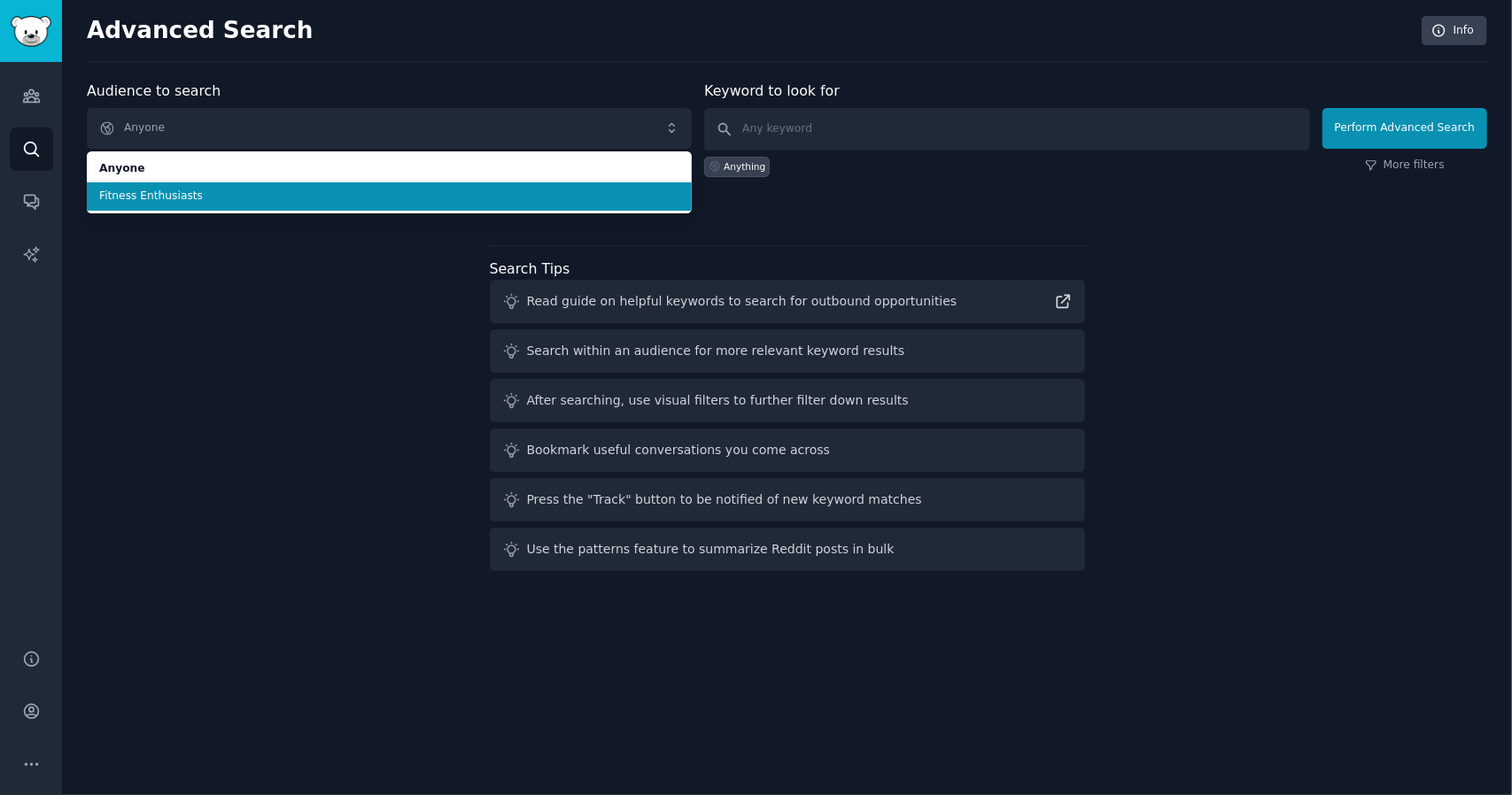
click at [356, 207] on li "Fitness Enthusiasts" at bounding box center [389, 196] width 605 height 29
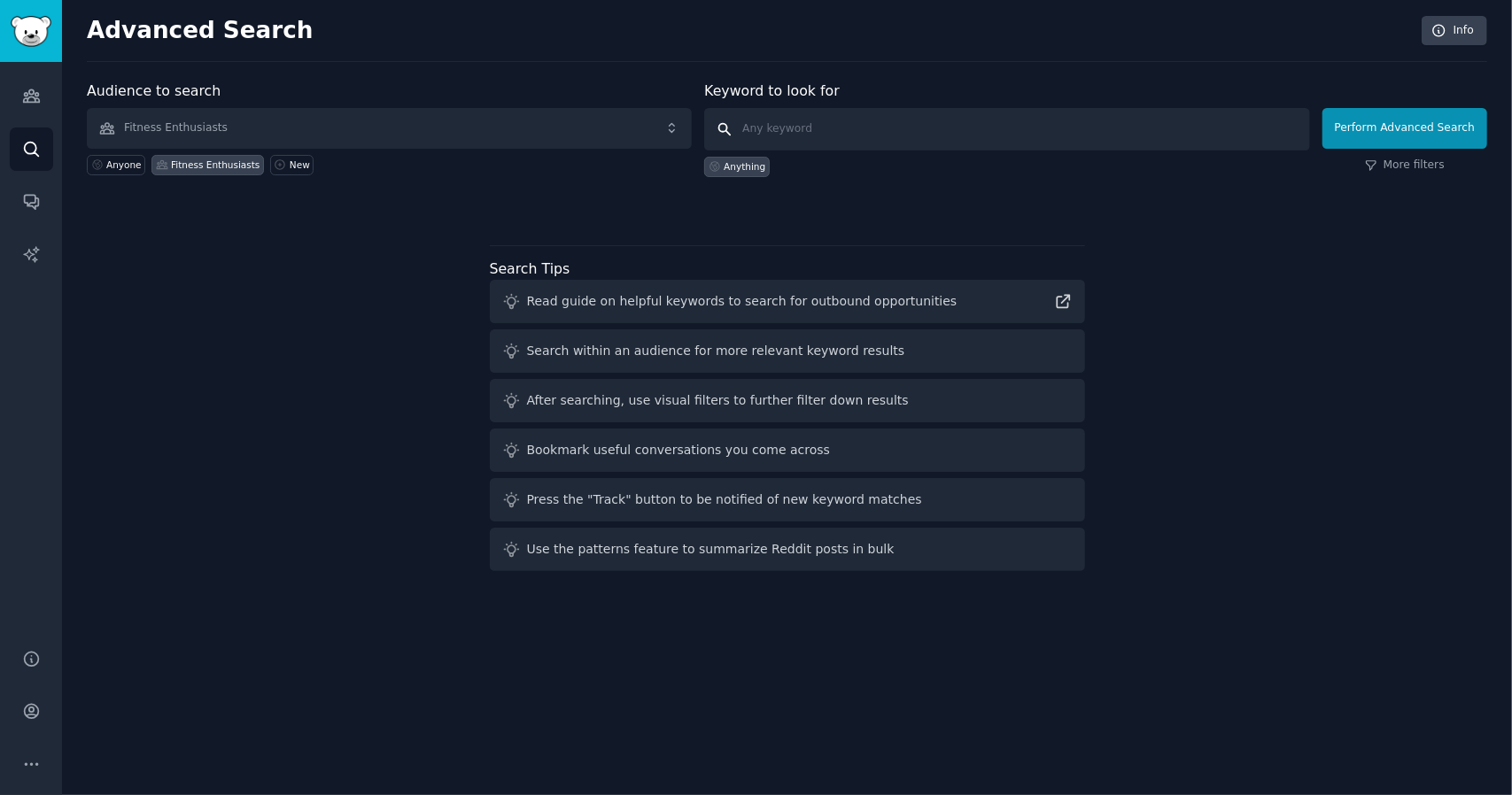
click at [812, 114] on input "text" at bounding box center [1007, 130] width 605 height 43
type input "app"
click at [1412, 130] on button "Perform Advanced Search" at bounding box center [1405, 129] width 165 height 41
drag, startPoint x: 568, startPoint y: 269, endPoint x: 464, endPoint y: 249, distance: 105.9
click at [464, 249] on div "Audience to search Anyone Anyone Fitness Enthusiasts New Keyword to look for An…" at bounding box center [787, 329] width 1401 height 498
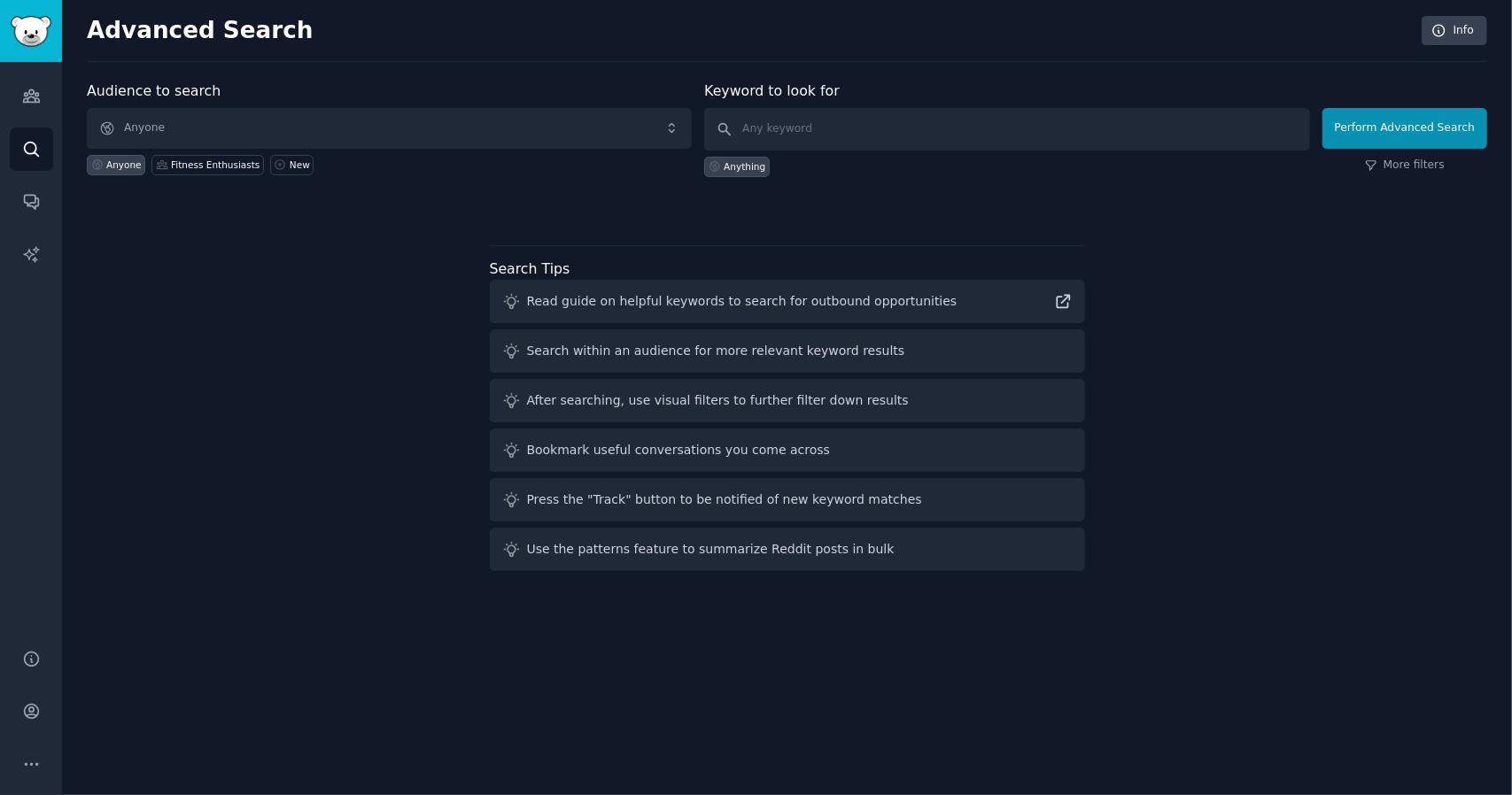
click at [716, 298] on div "Read guide on helpful keywords to search for outbound opportunities" at bounding box center [743, 301] width 430 height 19
click at [1063, 302] on icon at bounding box center [1063, 301] width 19 height 19
click at [42, 109] on link "Audiences" at bounding box center [32, 95] width 44 height 44
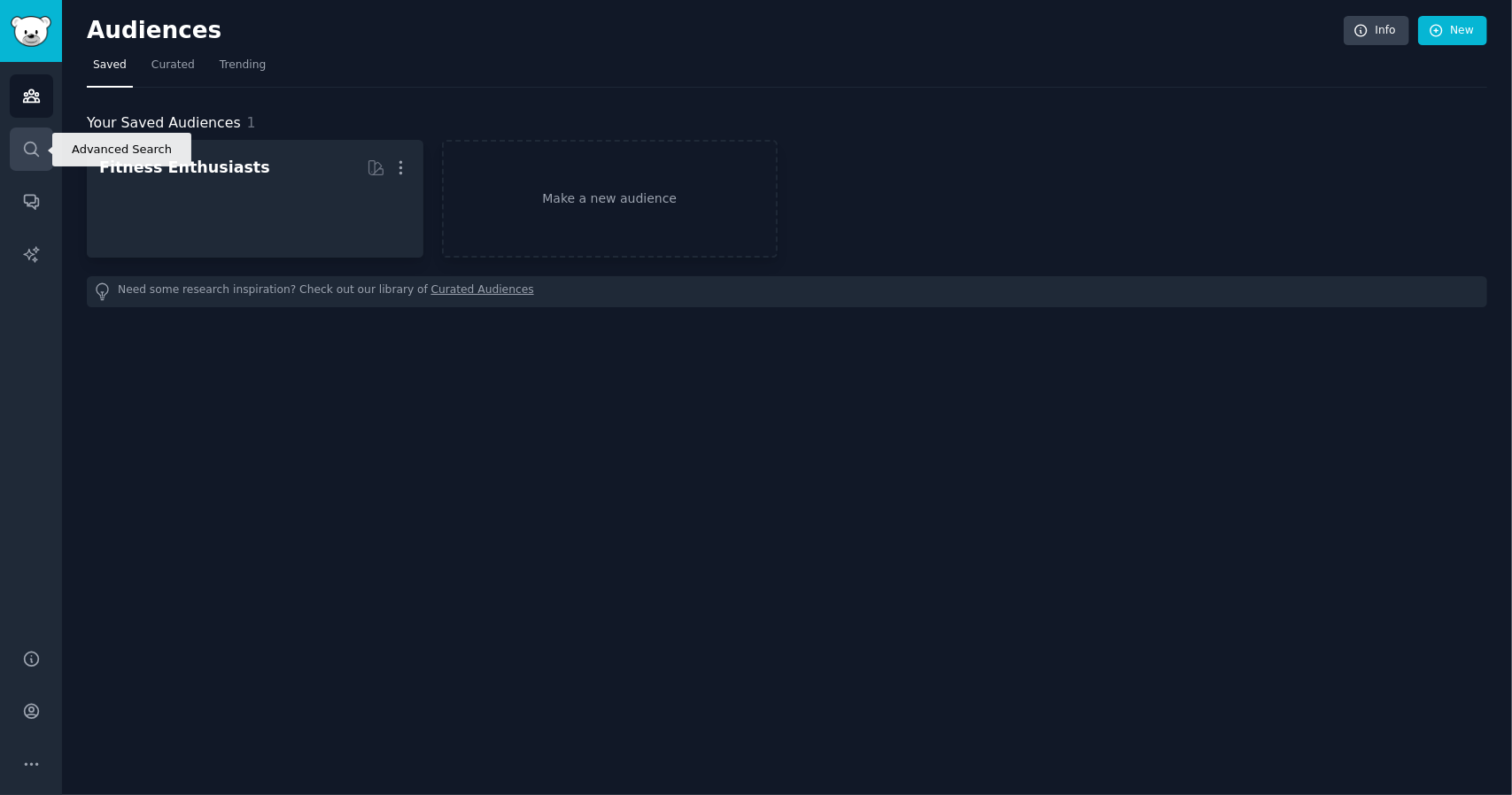
click at [43, 140] on link "Search" at bounding box center [32, 149] width 44 height 44
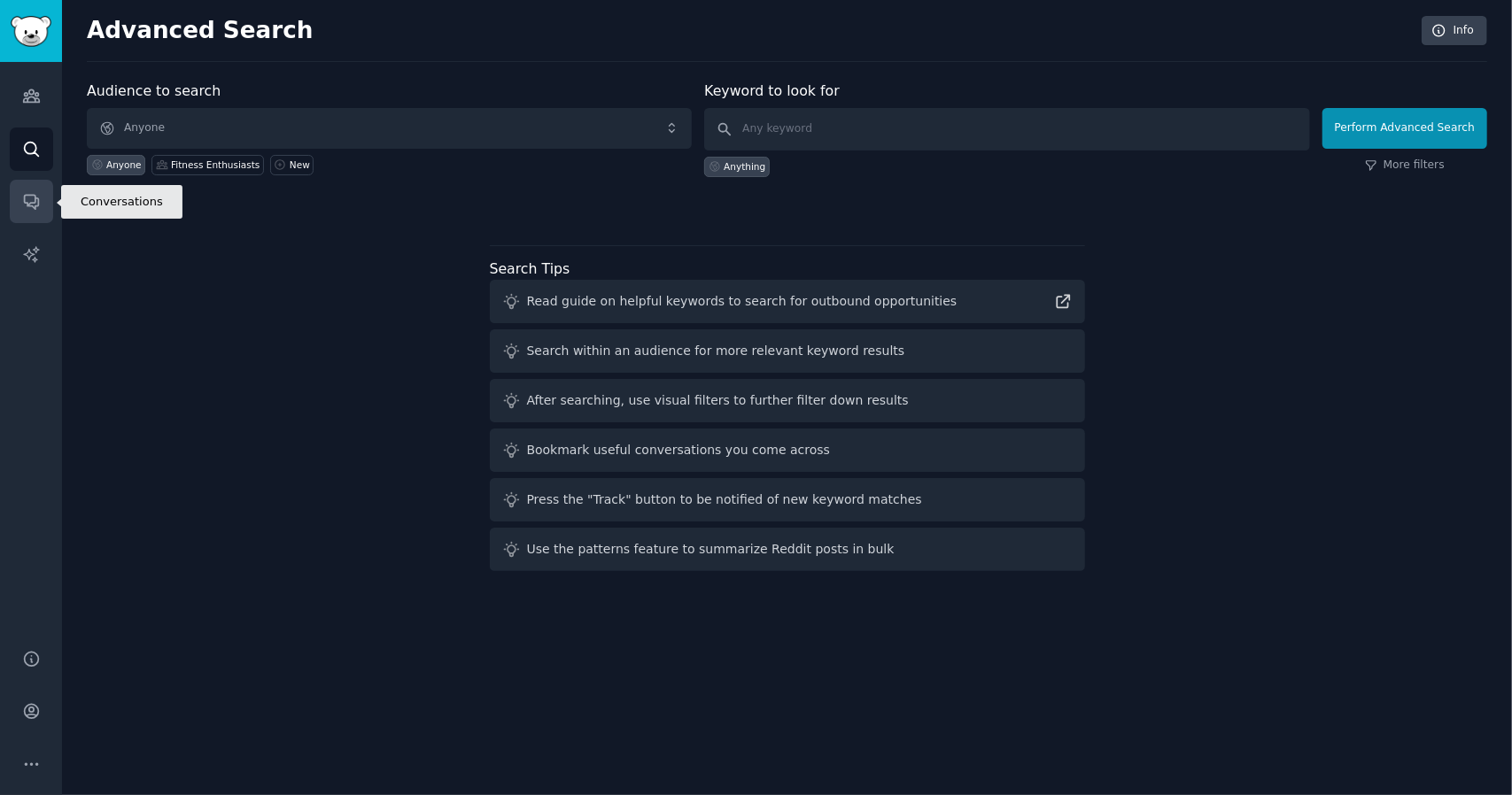
click at [48, 195] on link "Conversations" at bounding box center [32, 201] width 44 height 44
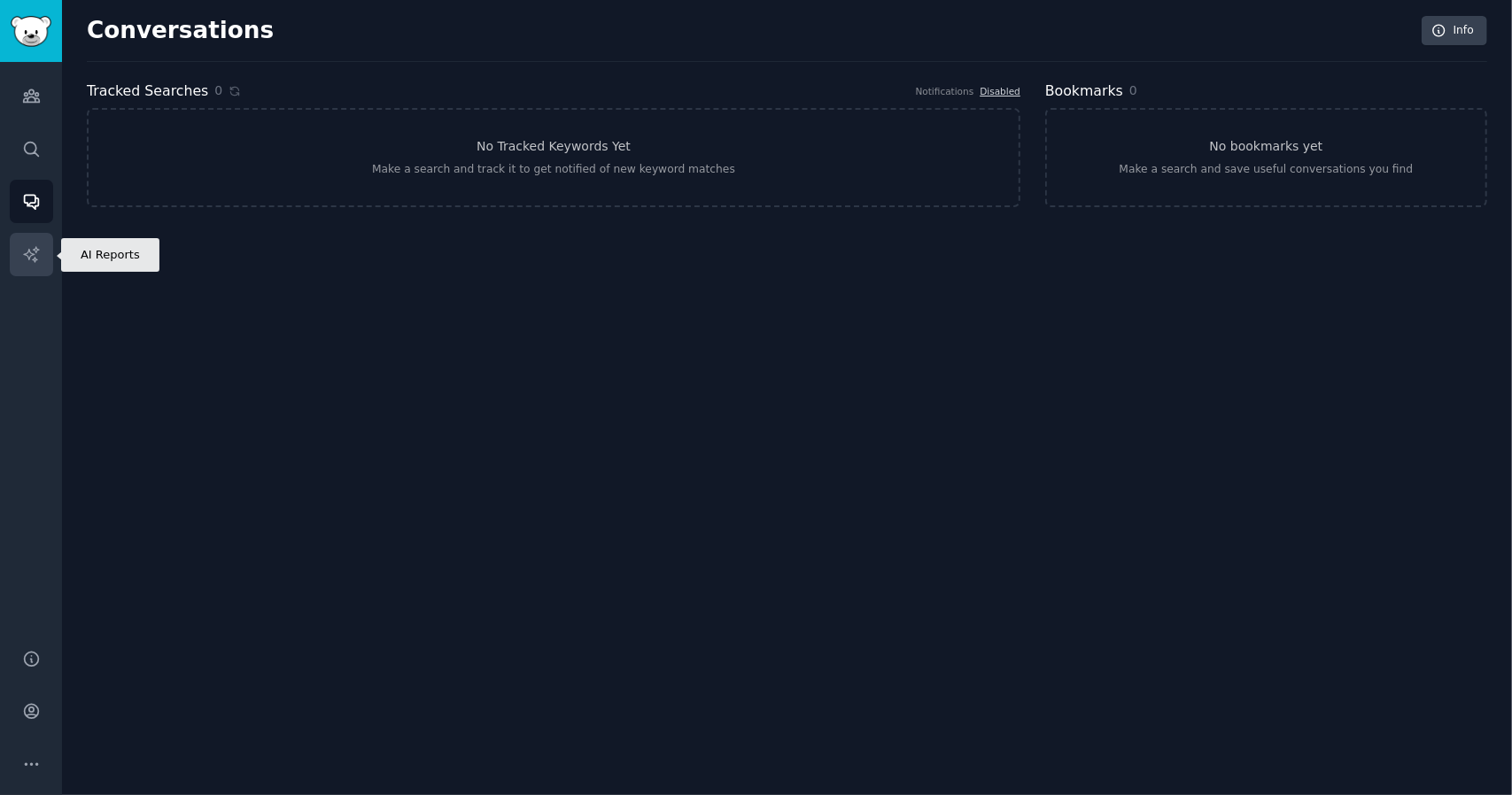
click at [32, 236] on link "AI Reports" at bounding box center [32, 254] width 44 height 44
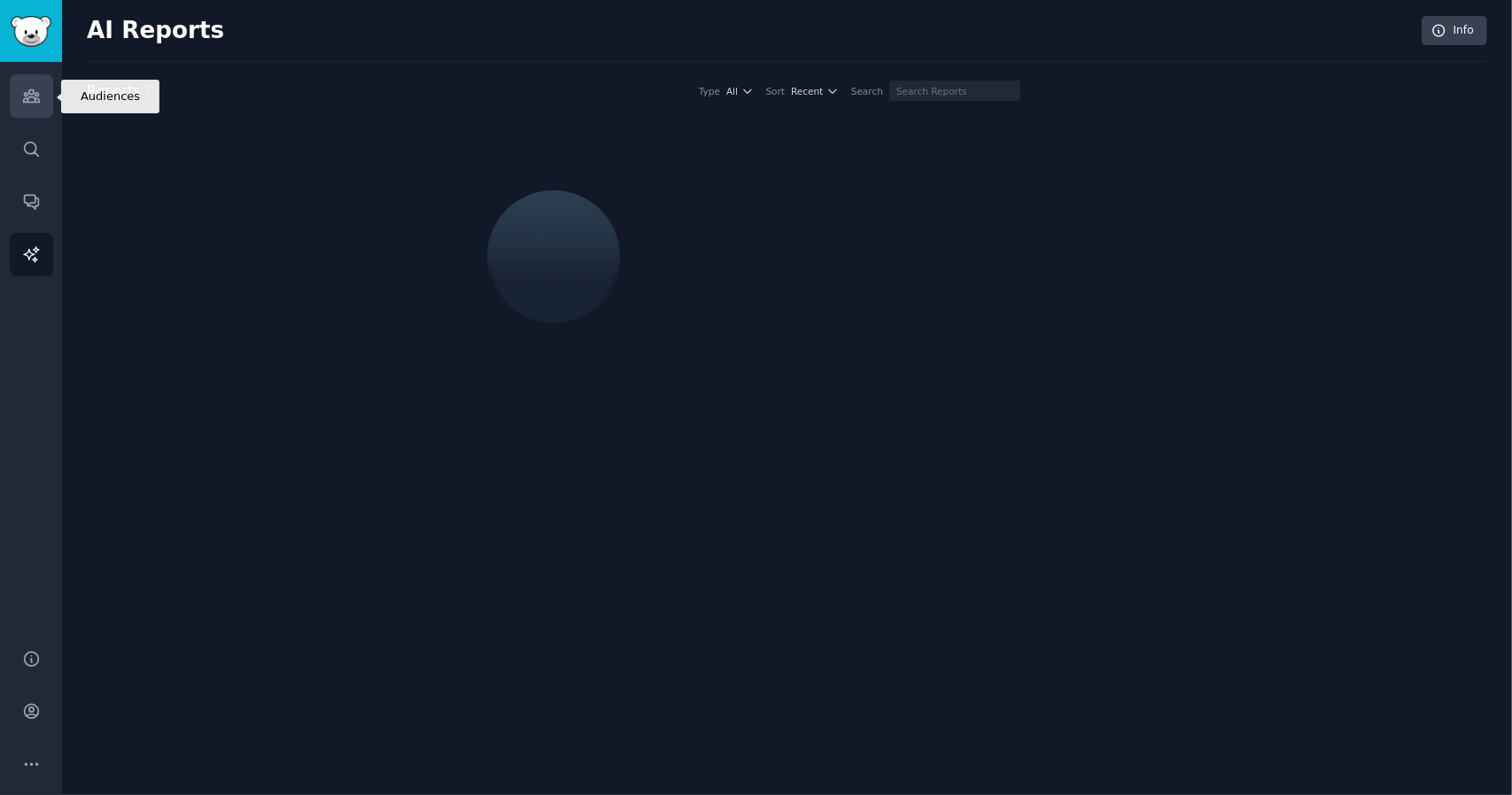
click at [50, 98] on link "Audiences" at bounding box center [32, 95] width 44 height 44
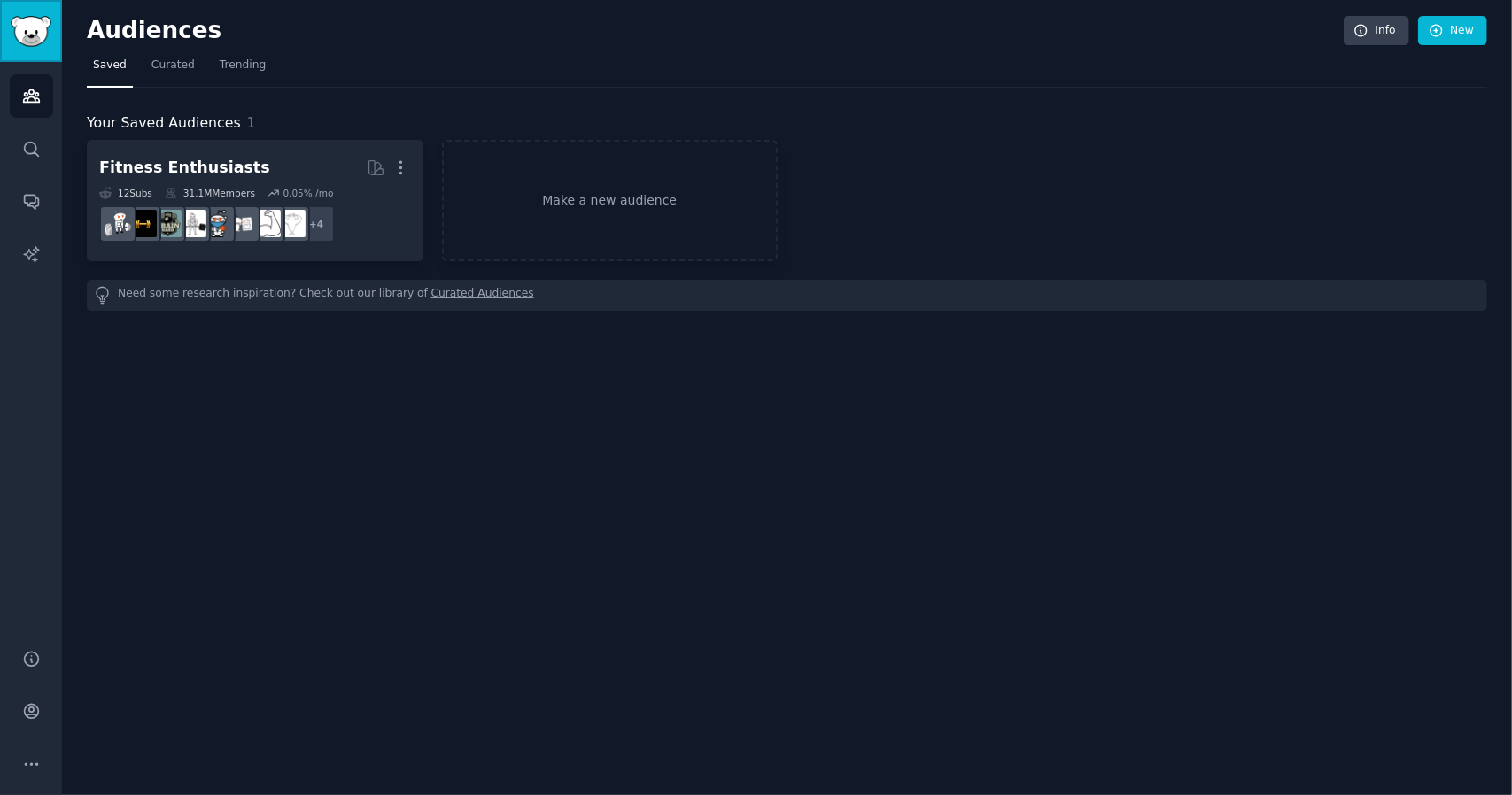
click at [50, 43] on img "Sidebar" at bounding box center [31, 31] width 41 height 31
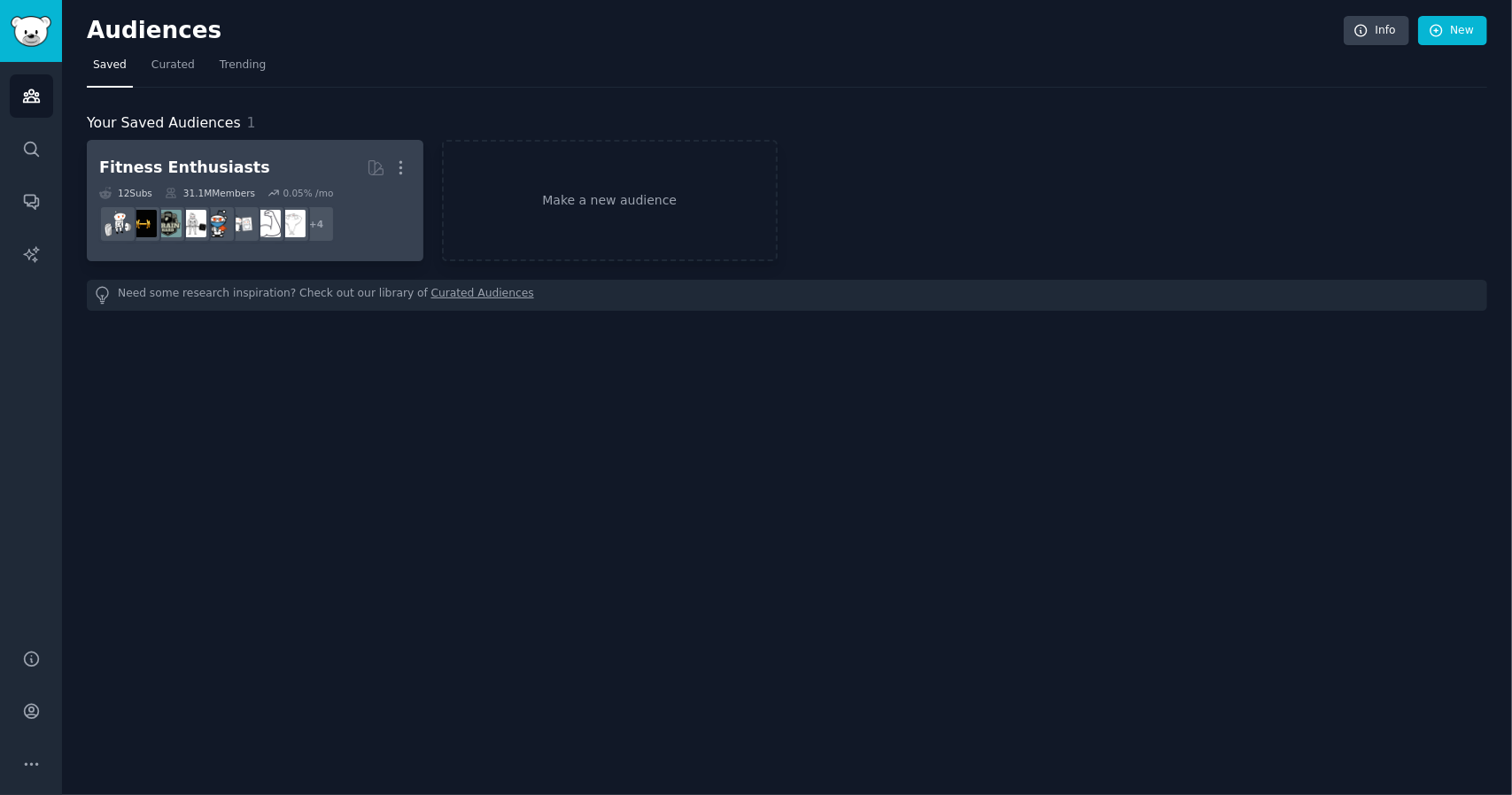
click at [298, 180] on h2 "Fitness Enthusiasts More" at bounding box center [255, 167] width 311 height 31
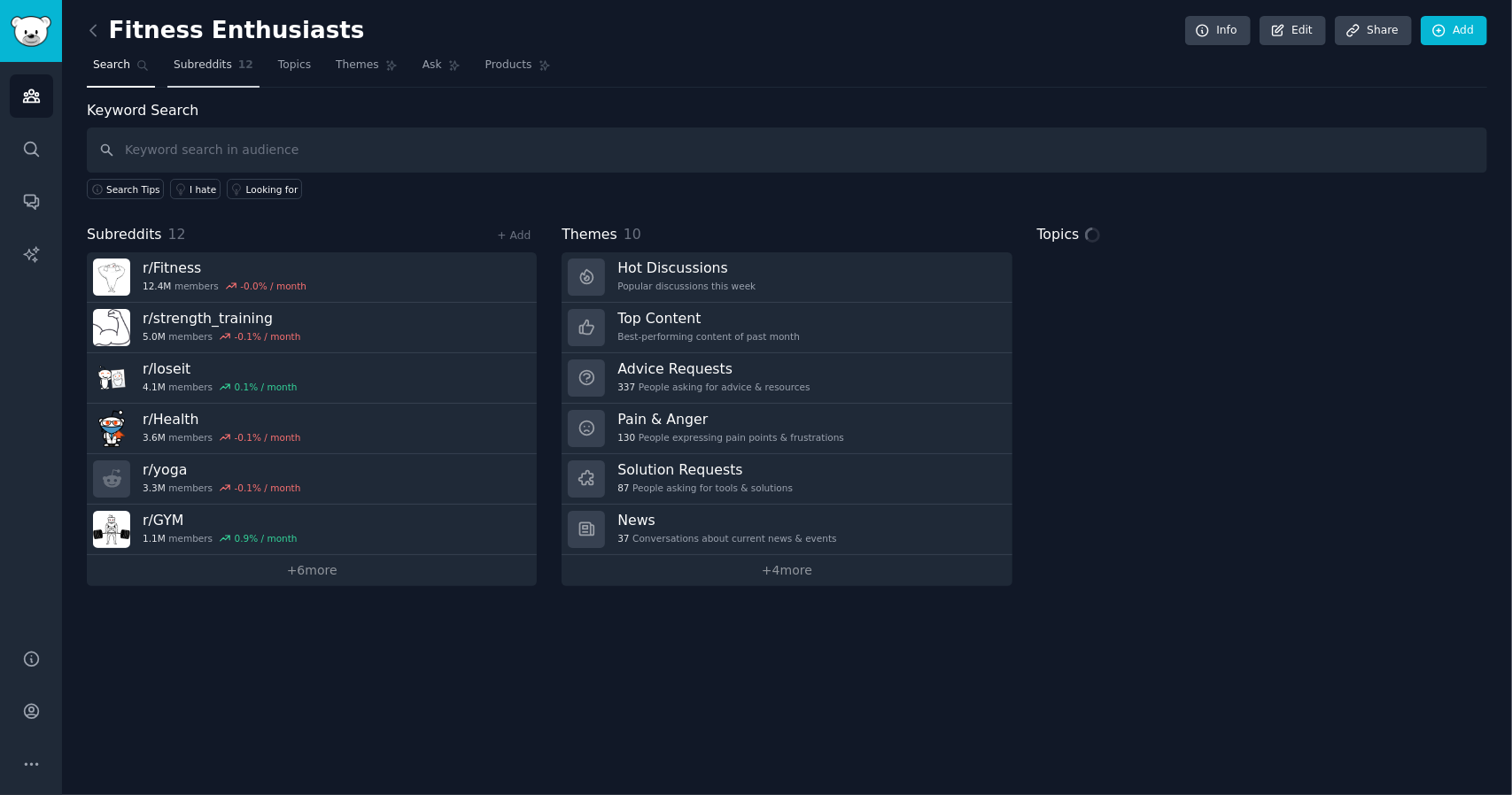
click at [184, 74] on link "Subreddits 12" at bounding box center [213, 69] width 92 height 36
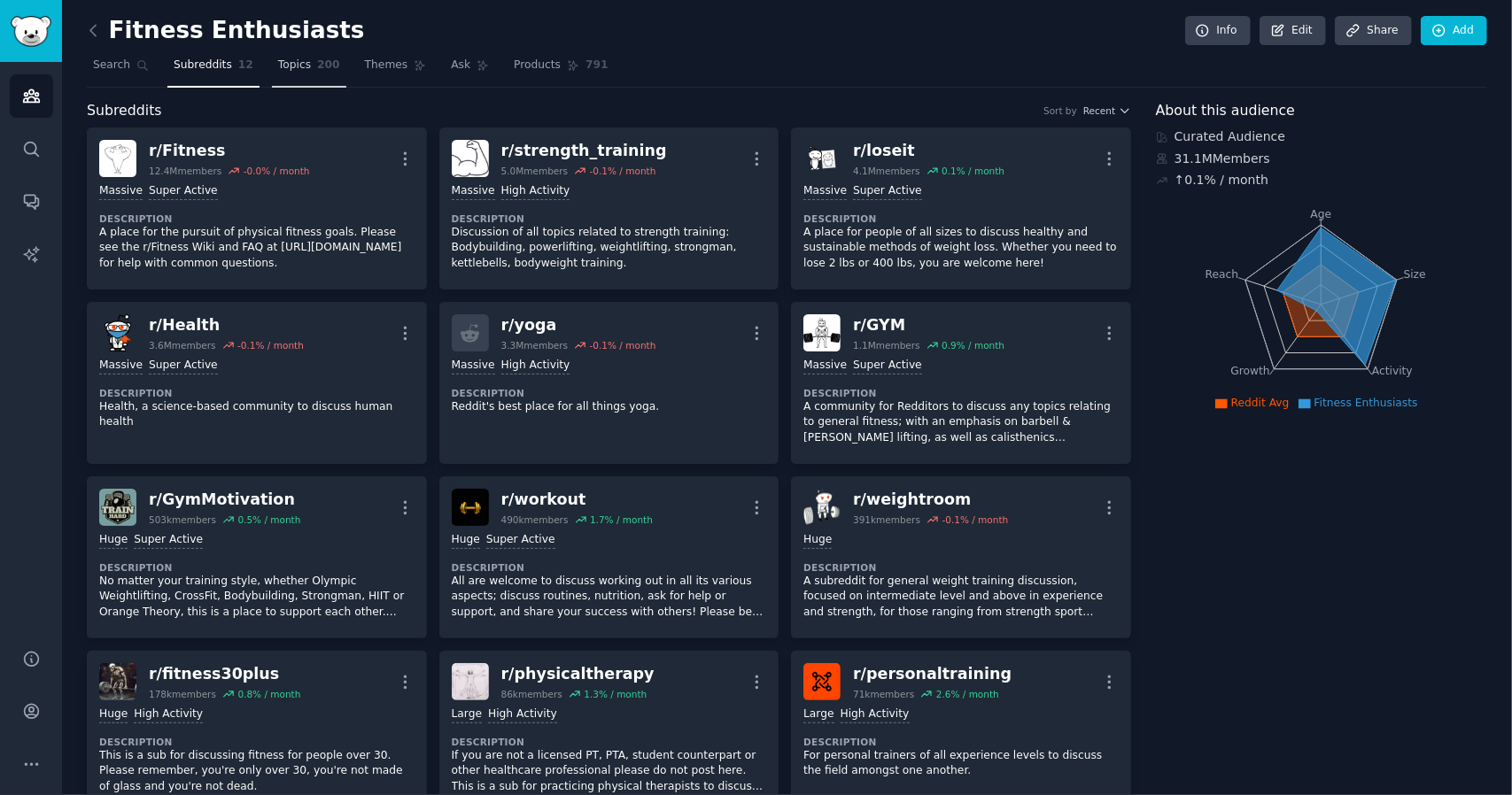
click at [286, 76] on link "Topics 200" at bounding box center [309, 69] width 74 height 36
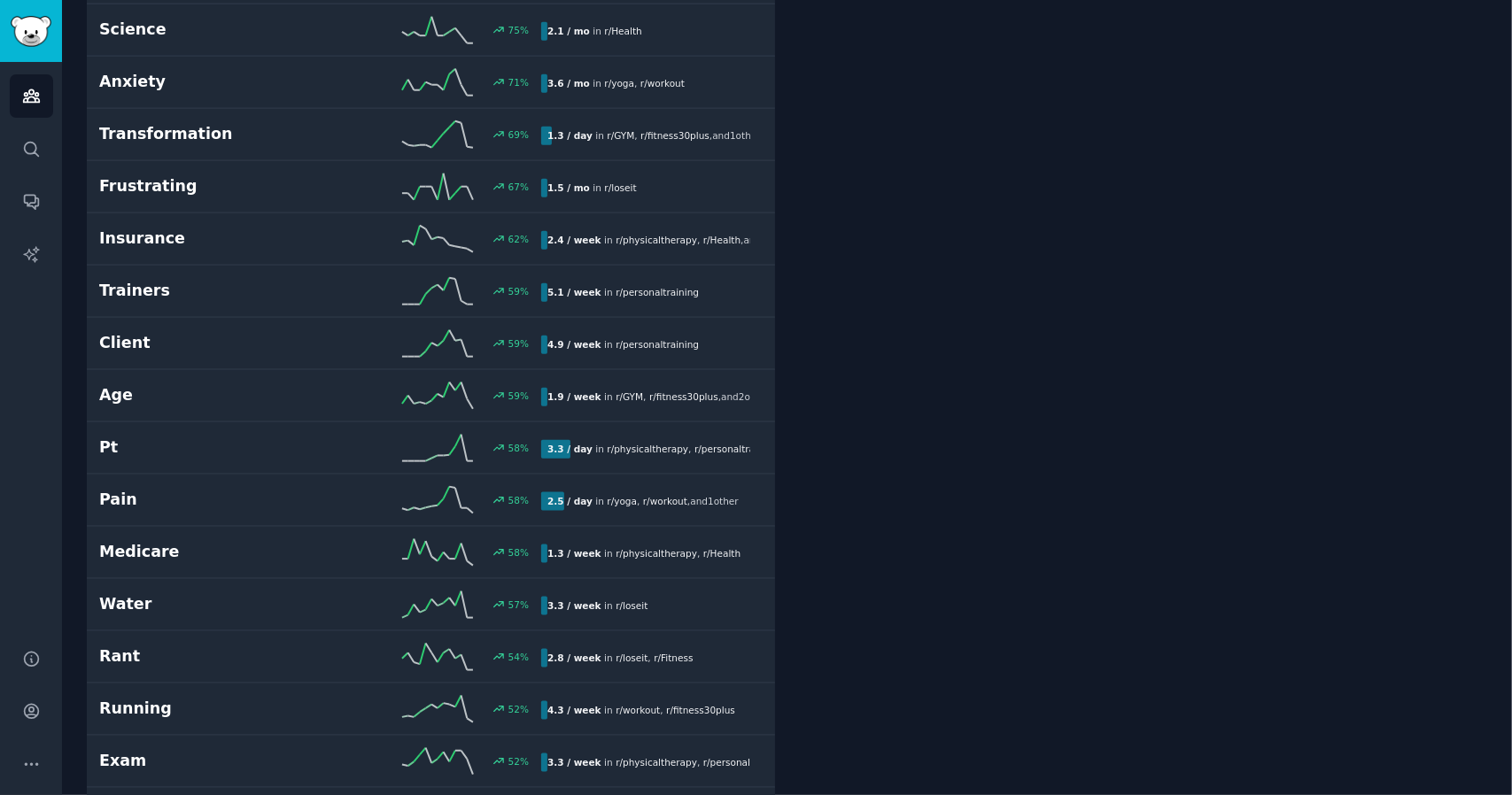
scroll to position [1240, 0]
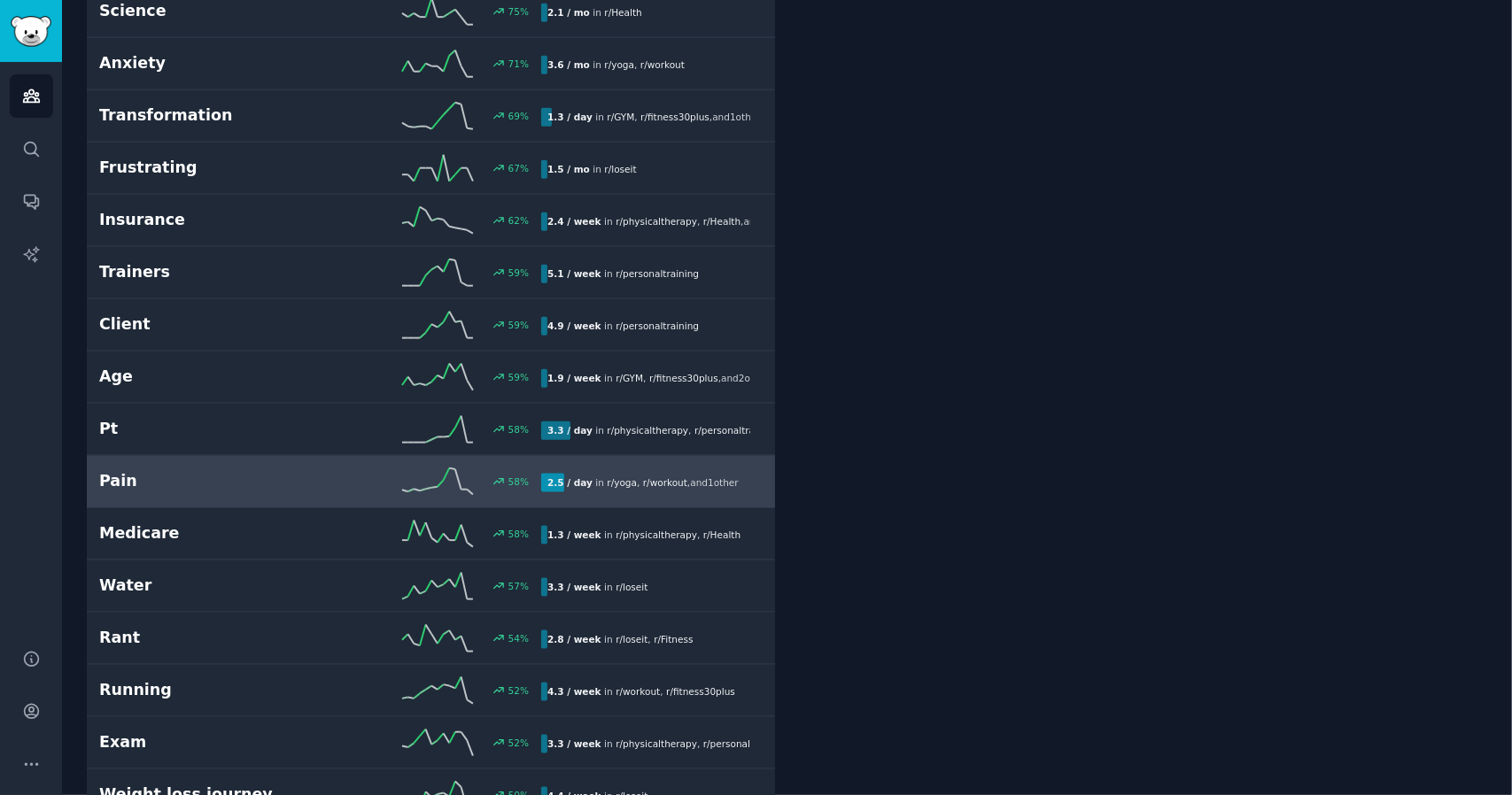
click at [403, 468] on icon at bounding box center [438, 481] width 70 height 27
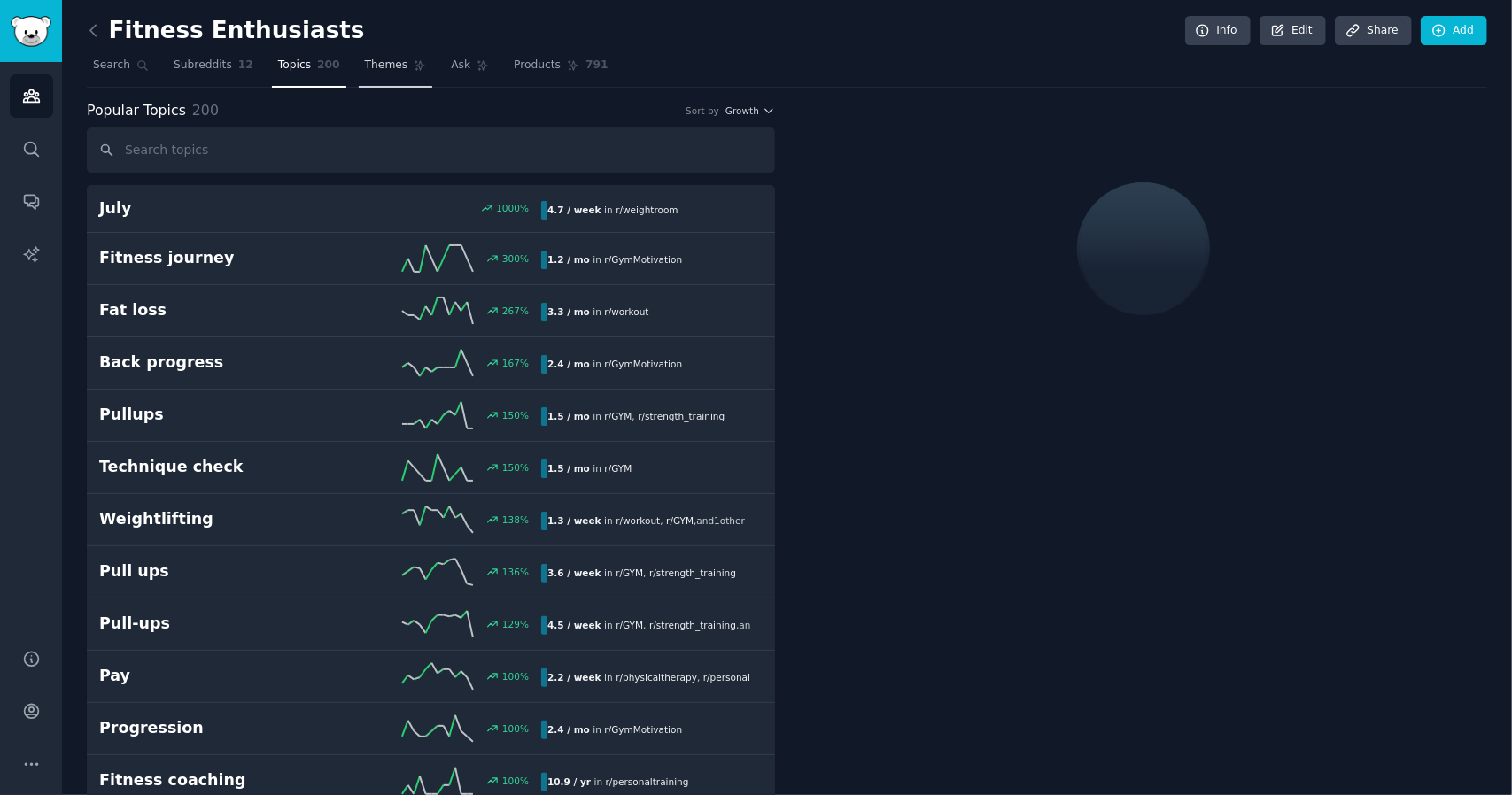
click at [381, 69] on span "Themes" at bounding box center [387, 65] width 44 height 16
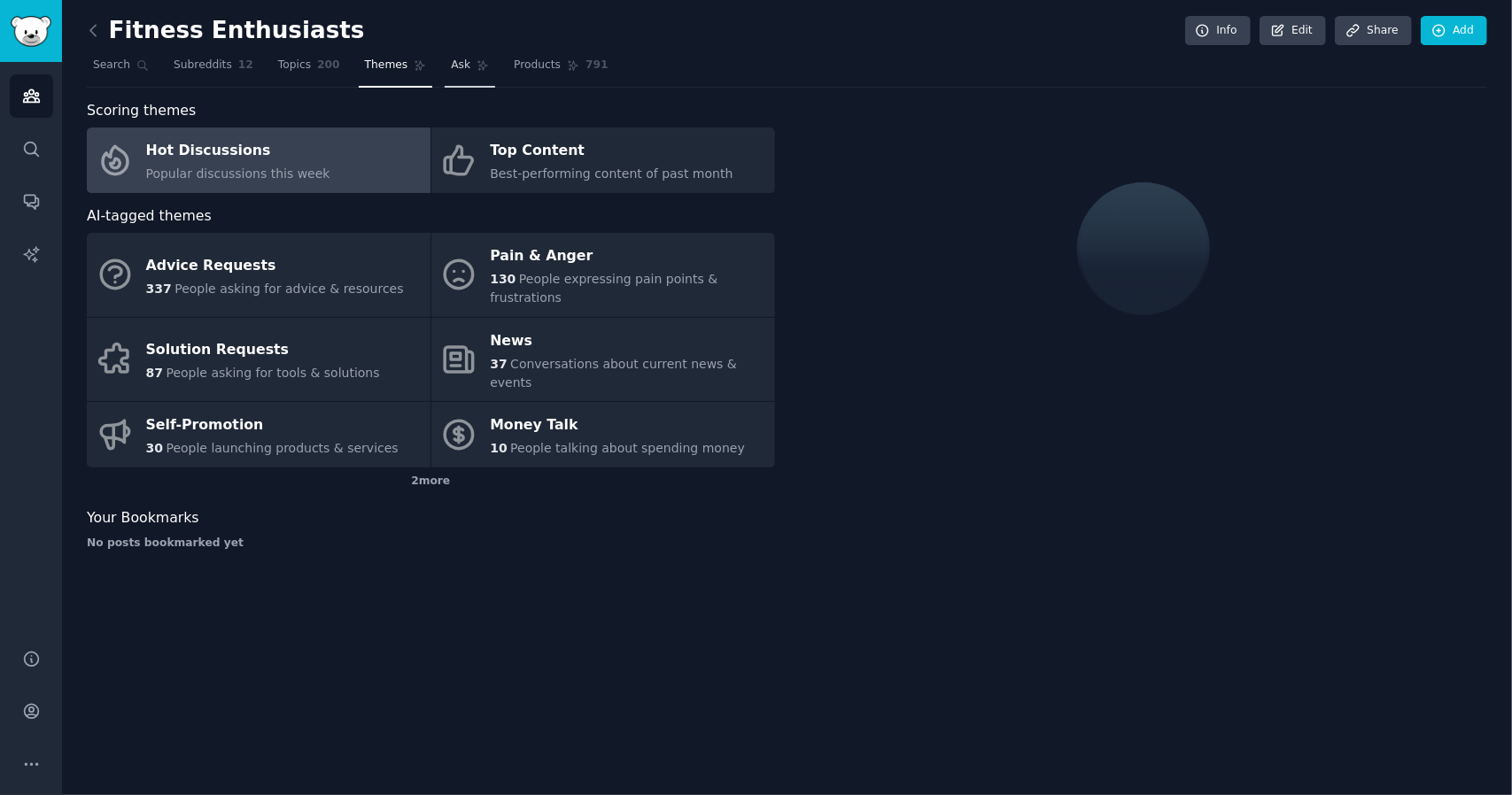
click at [451, 66] on span "Ask" at bounding box center [460, 65] width 19 height 16
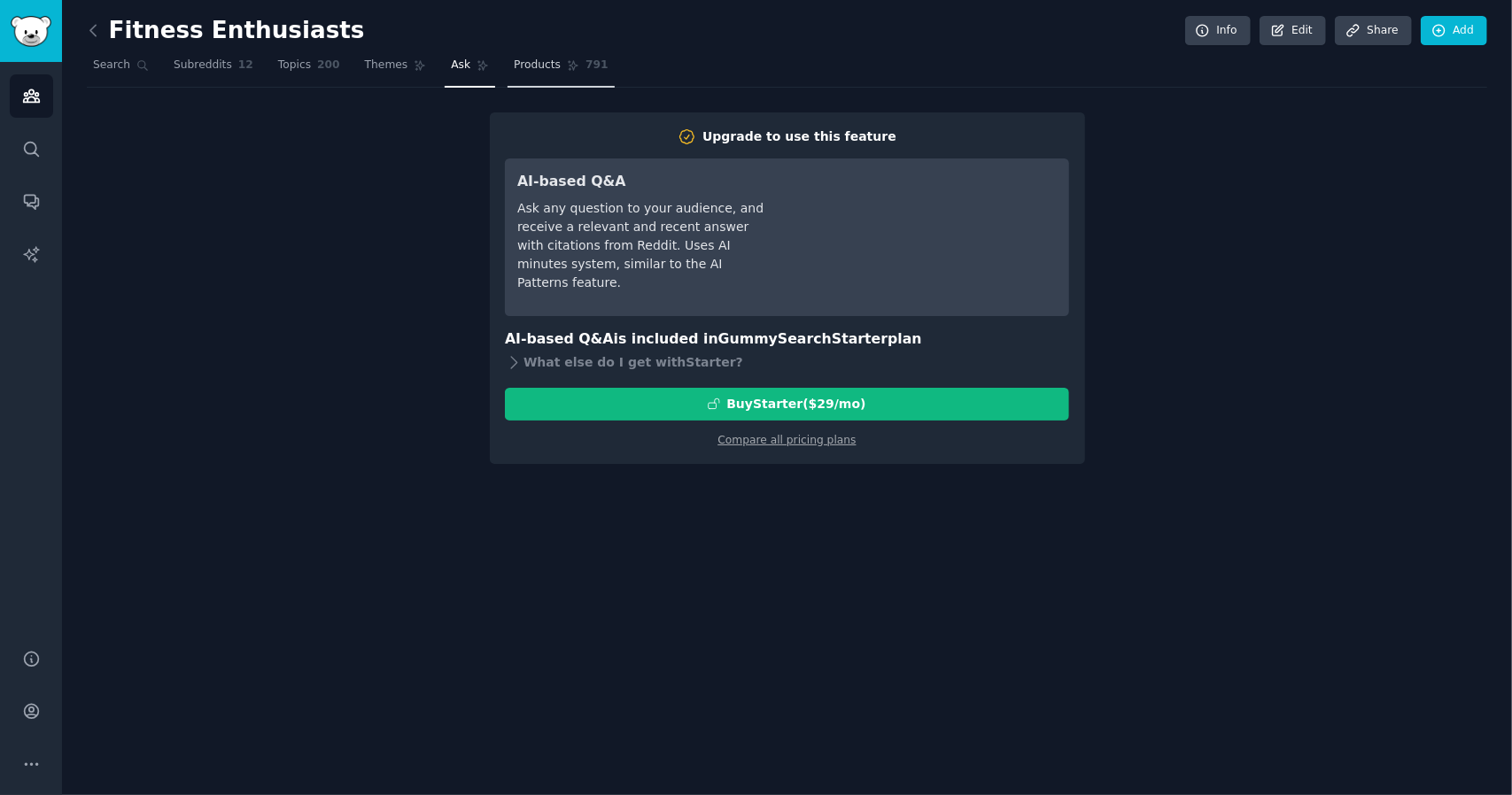
click at [514, 65] on span "Products" at bounding box center [537, 65] width 47 height 16
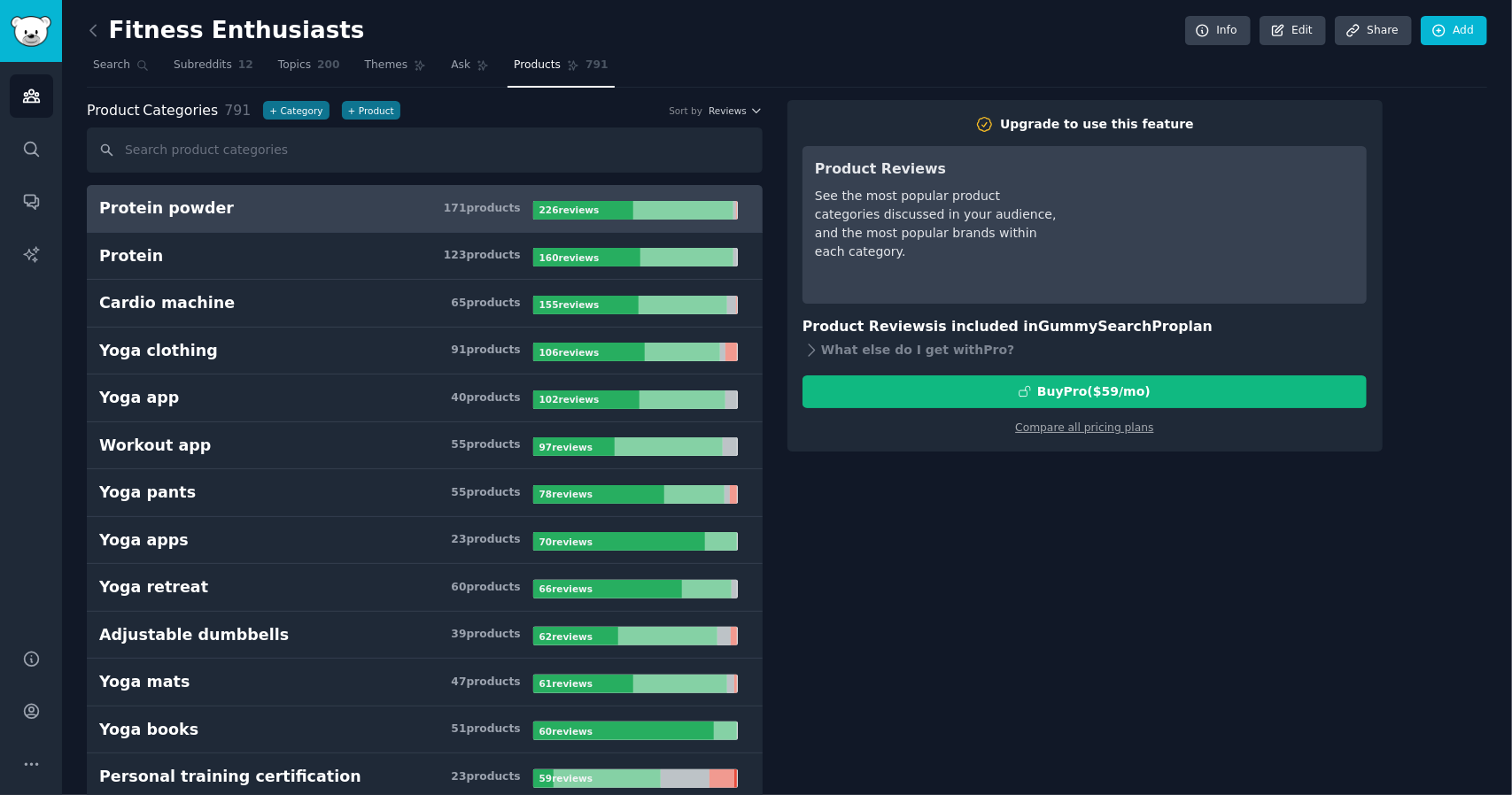
click at [118, 73] on link "Search" at bounding box center [121, 69] width 69 height 36
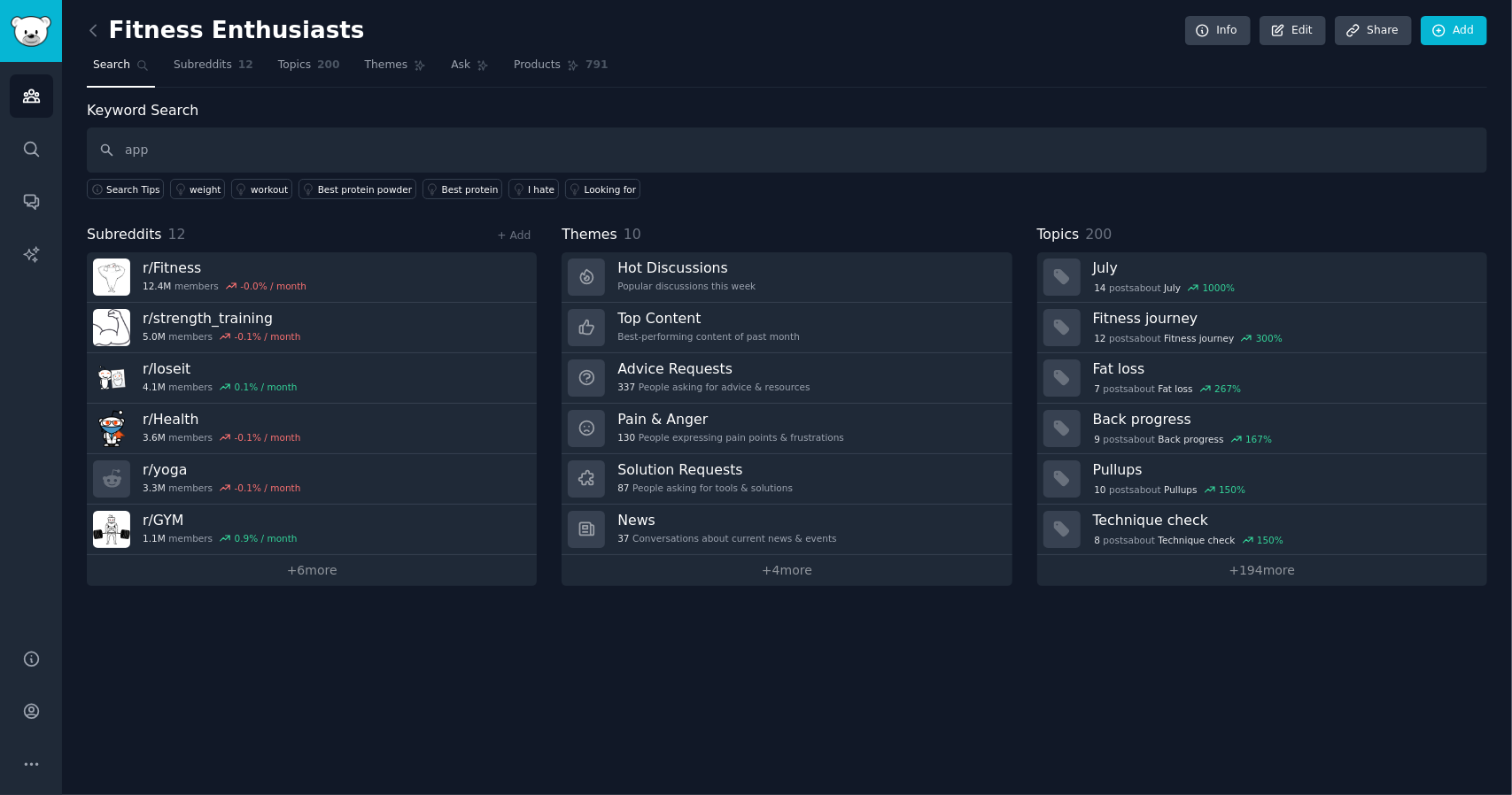
type input "app"
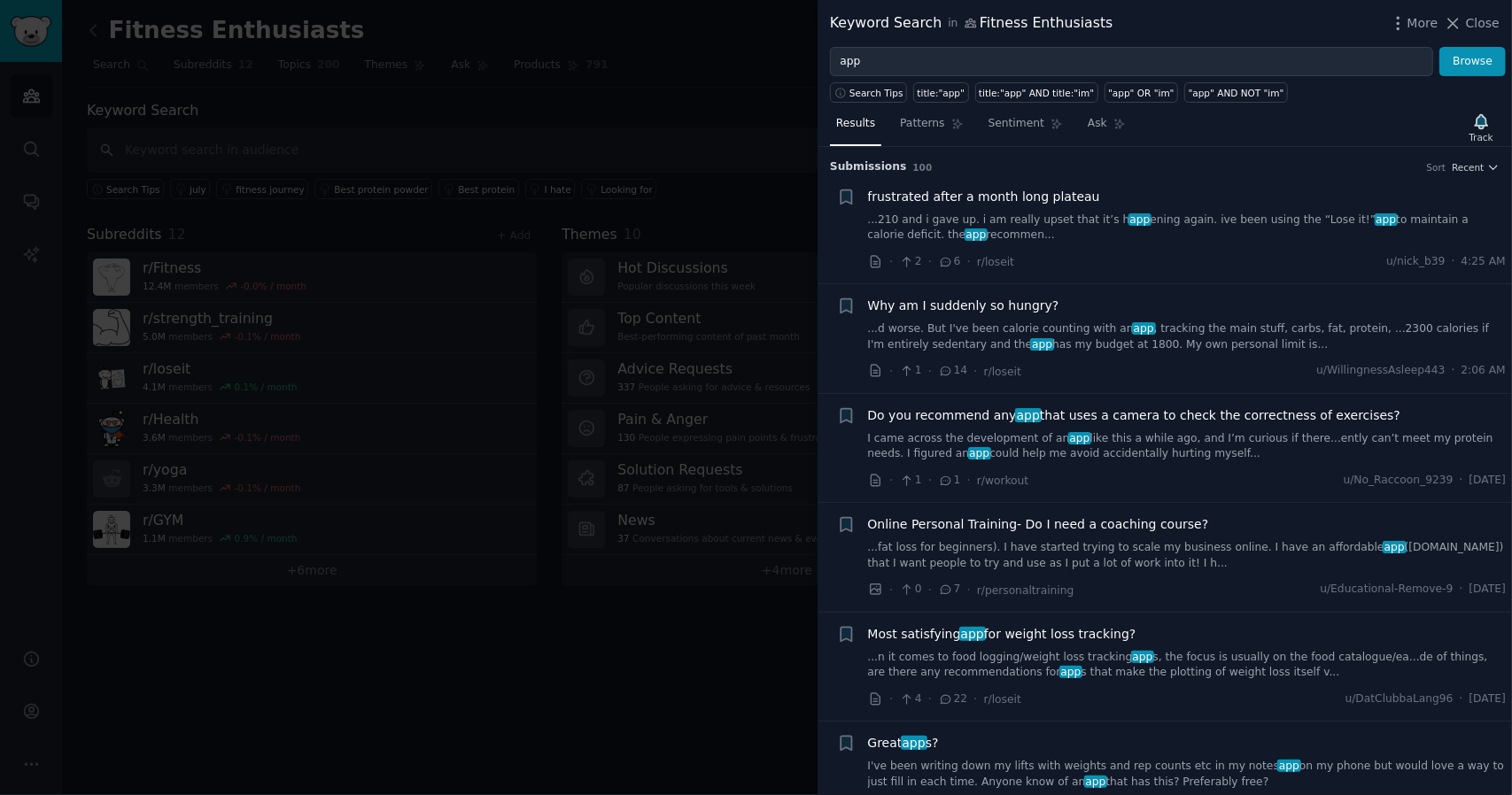
click at [1163, 421] on span "Do you recommend any app that uses a camera to check the correctness of exercis…" at bounding box center [1134, 416] width 533 height 19
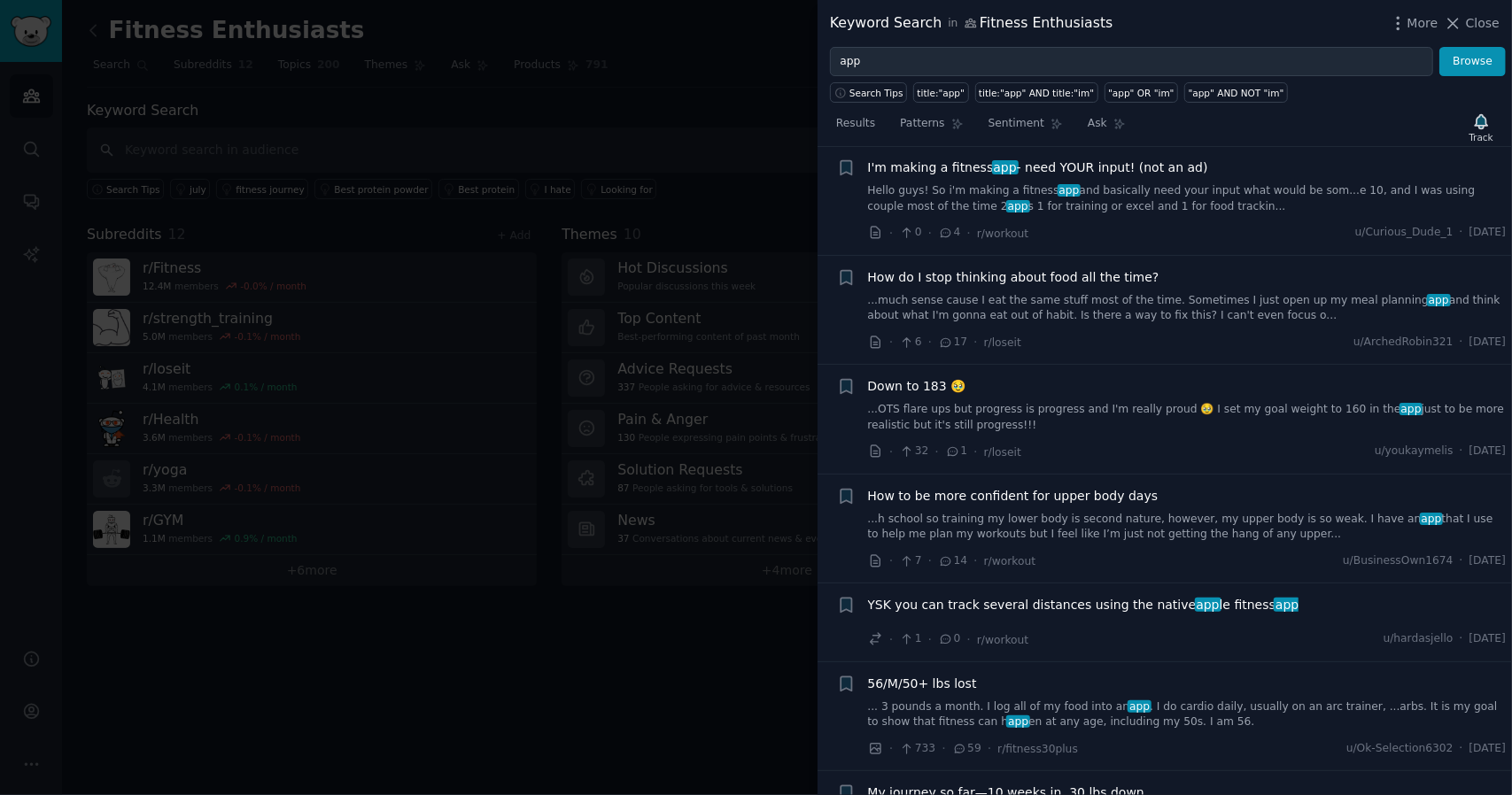
scroll to position [10470, 0]
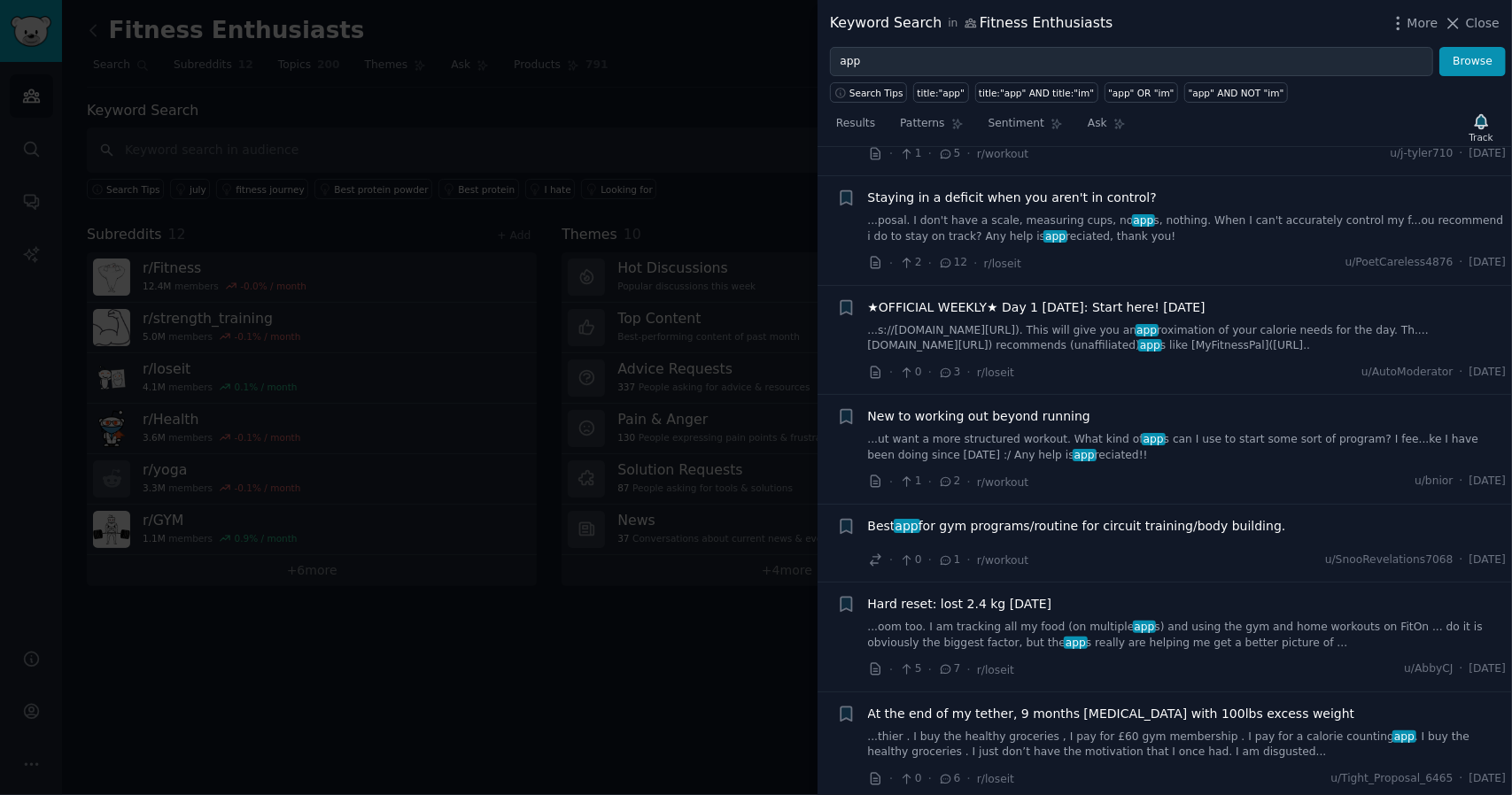
click at [484, 581] on div at bounding box center [756, 398] width 1512 height 795
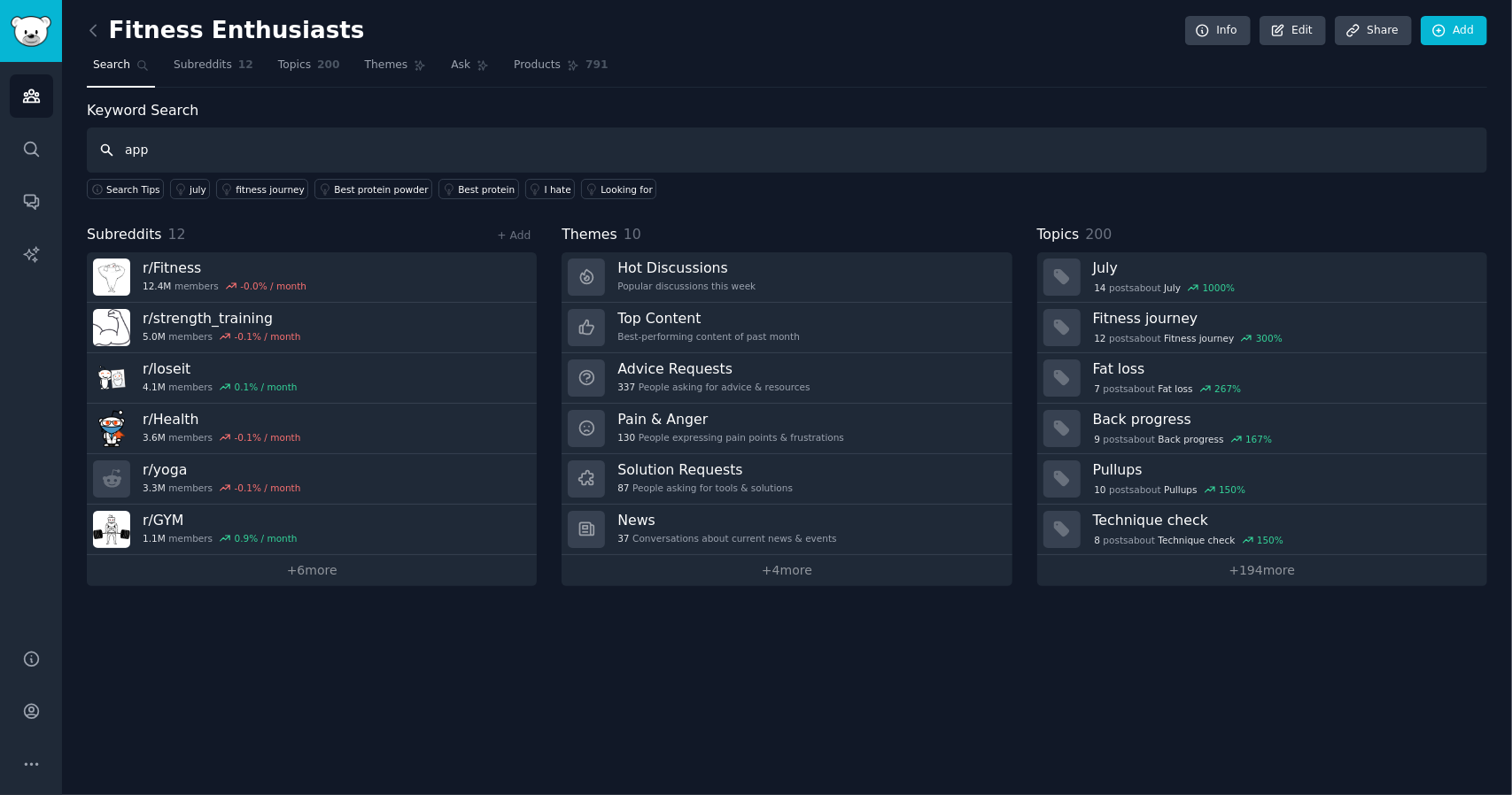
type input "app"
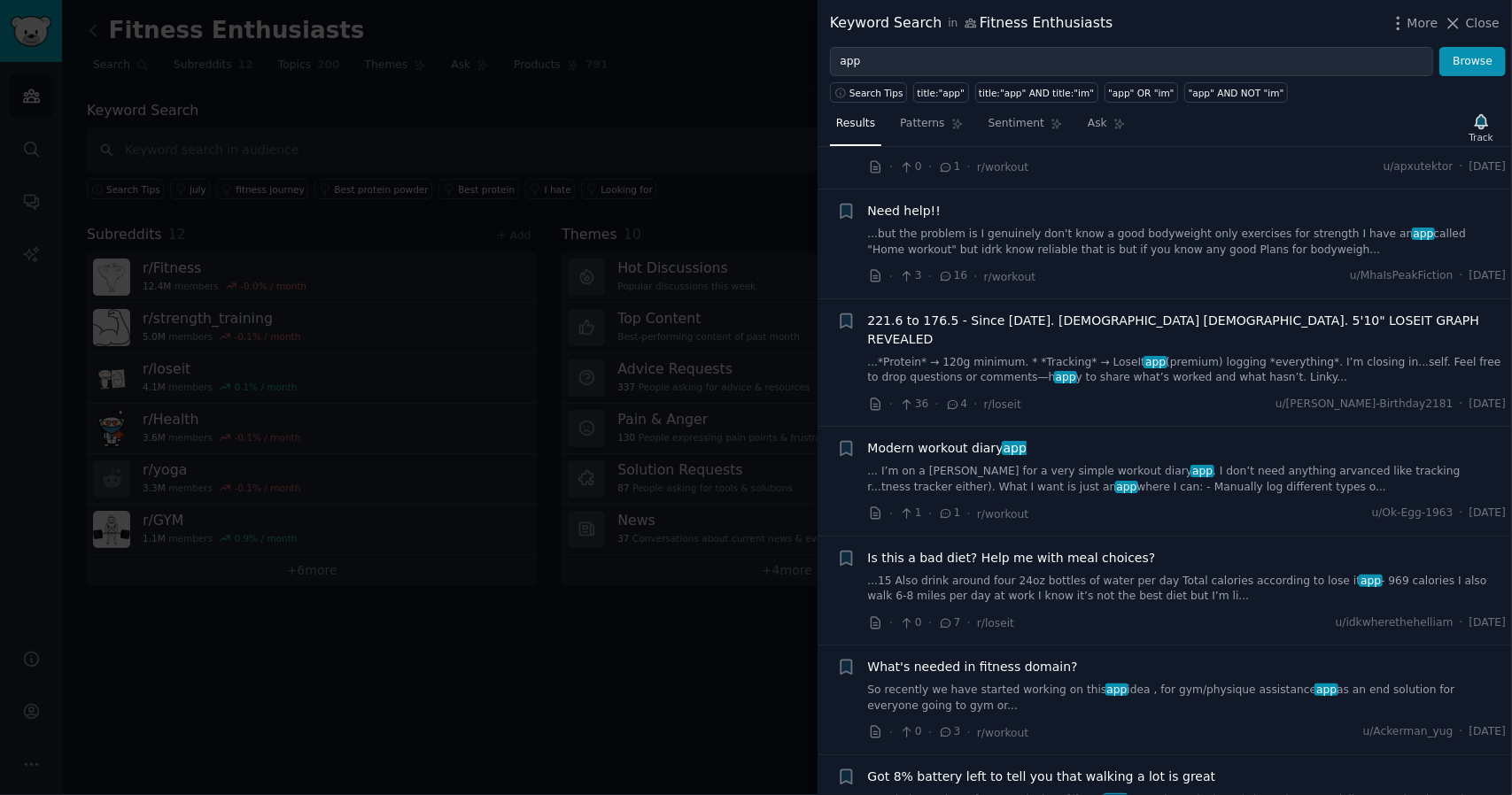
scroll to position [3010, 0]
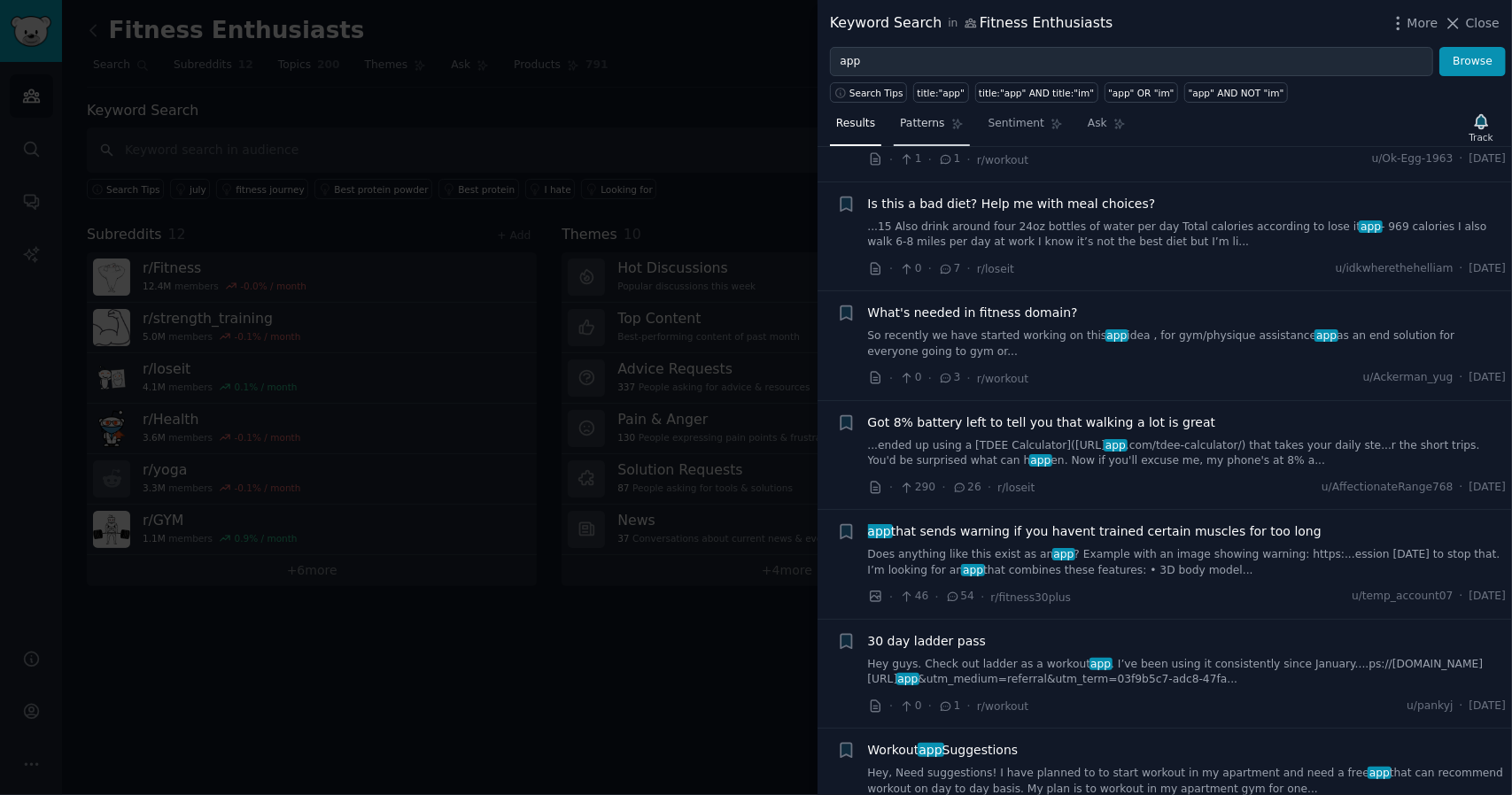
click at [934, 127] on span "Patterns" at bounding box center [922, 123] width 44 height 16
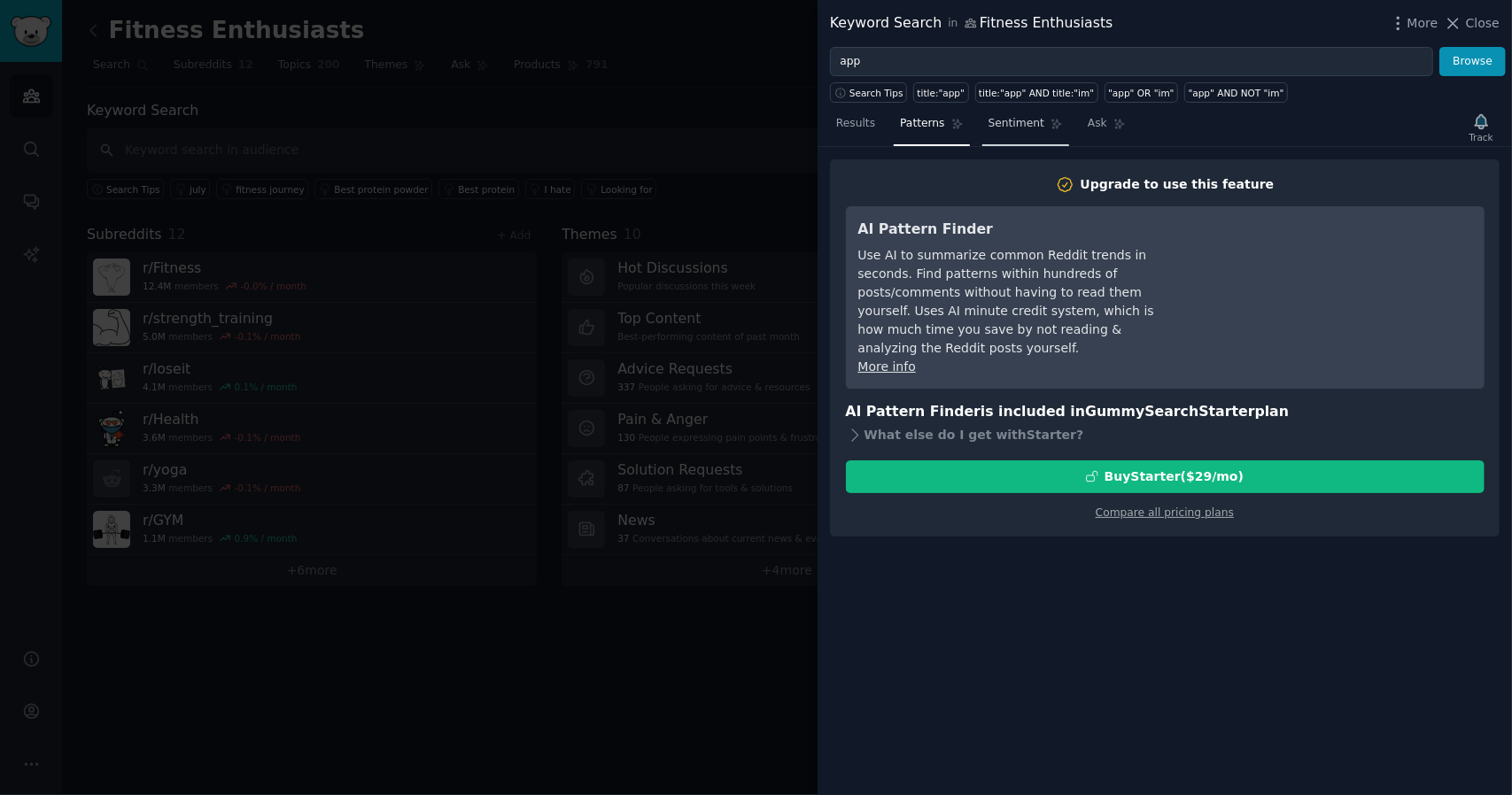
click at [1010, 120] on span "Sentiment" at bounding box center [1016, 123] width 56 height 16
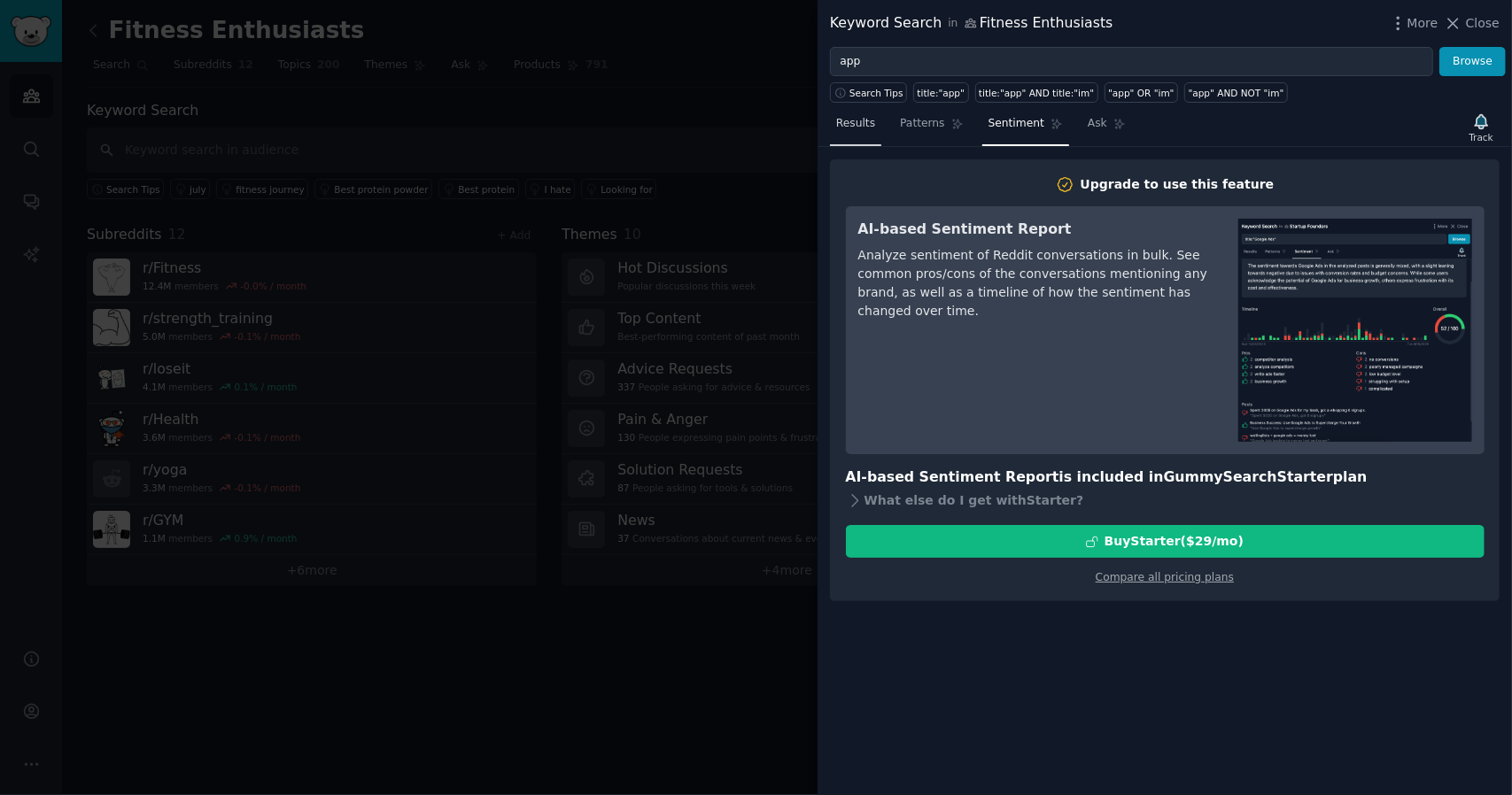
click at [842, 112] on link "Results" at bounding box center [855, 127] width 51 height 36
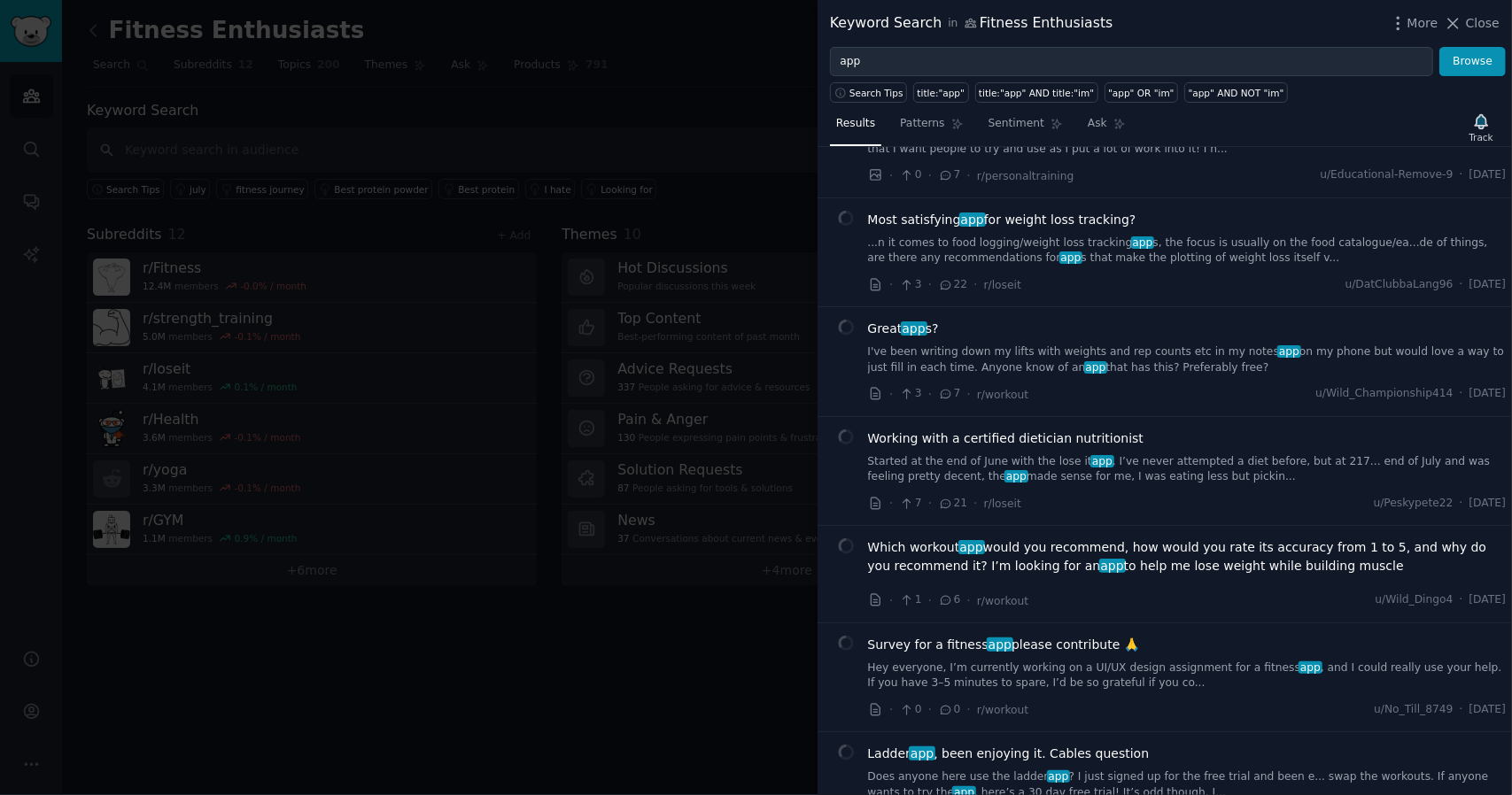
scroll to position [797, 0]
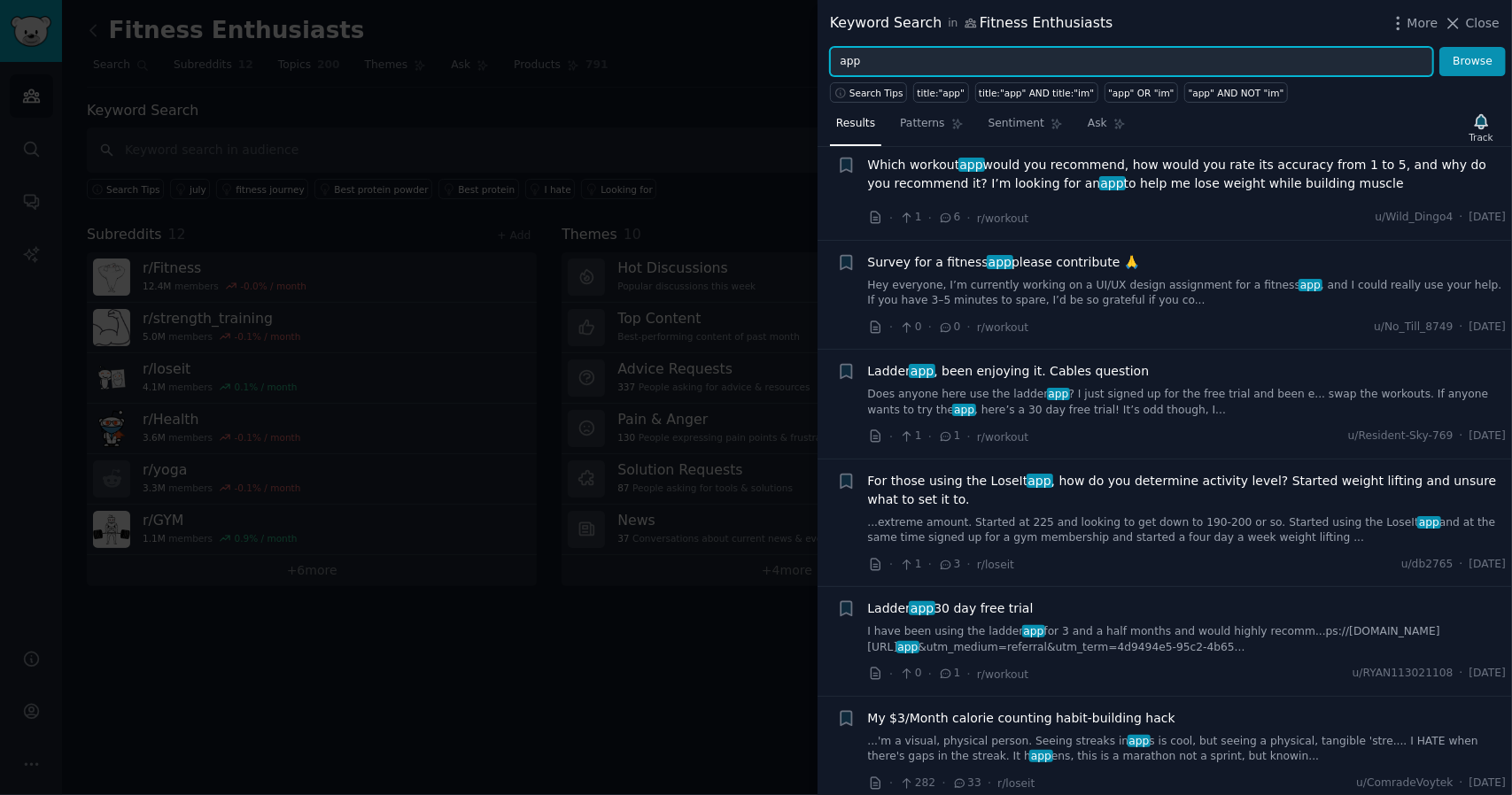
click at [886, 72] on input "app" at bounding box center [1131, 62] width 604 height 30
type input "i"
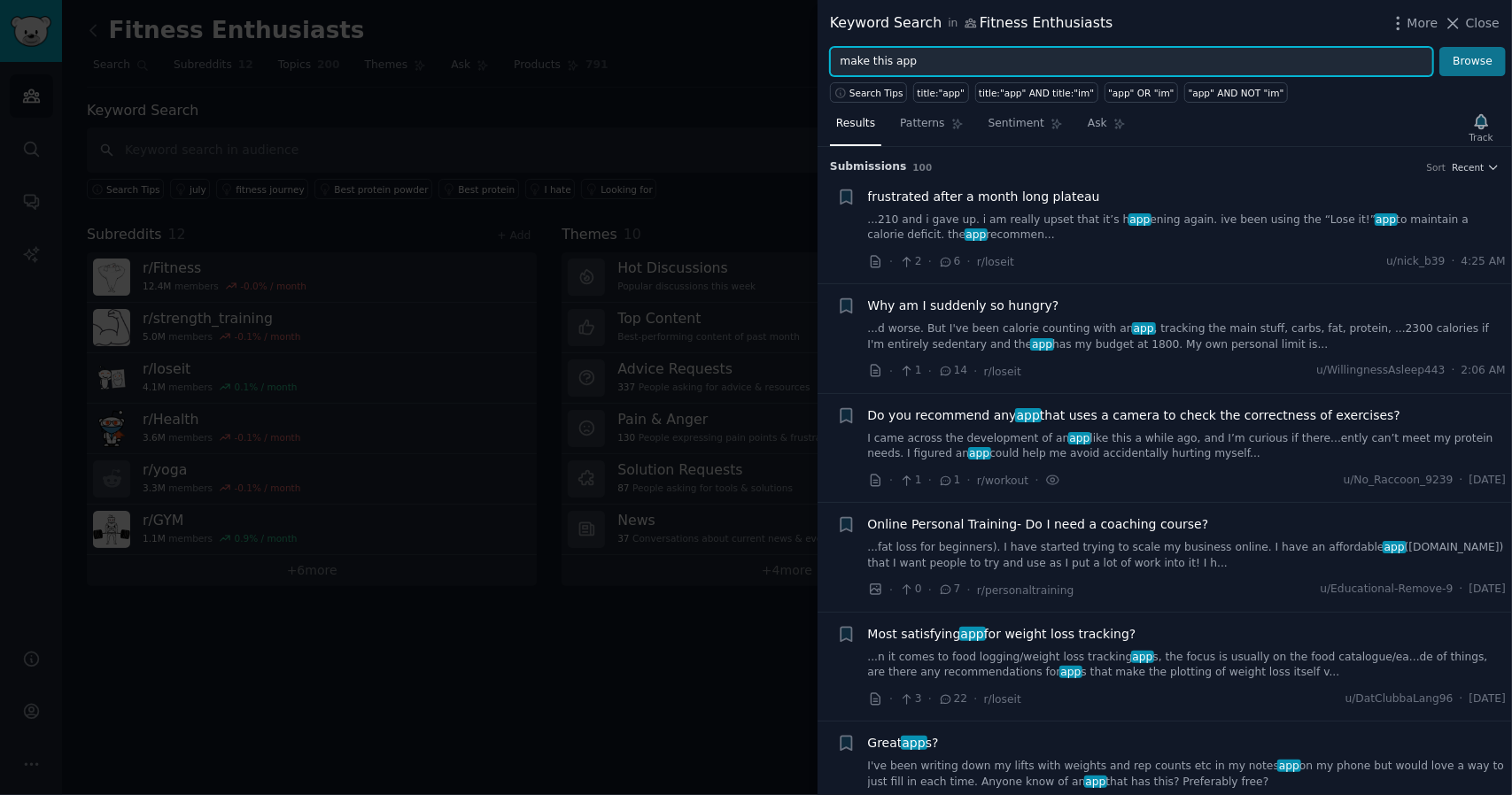
type input "make this app"
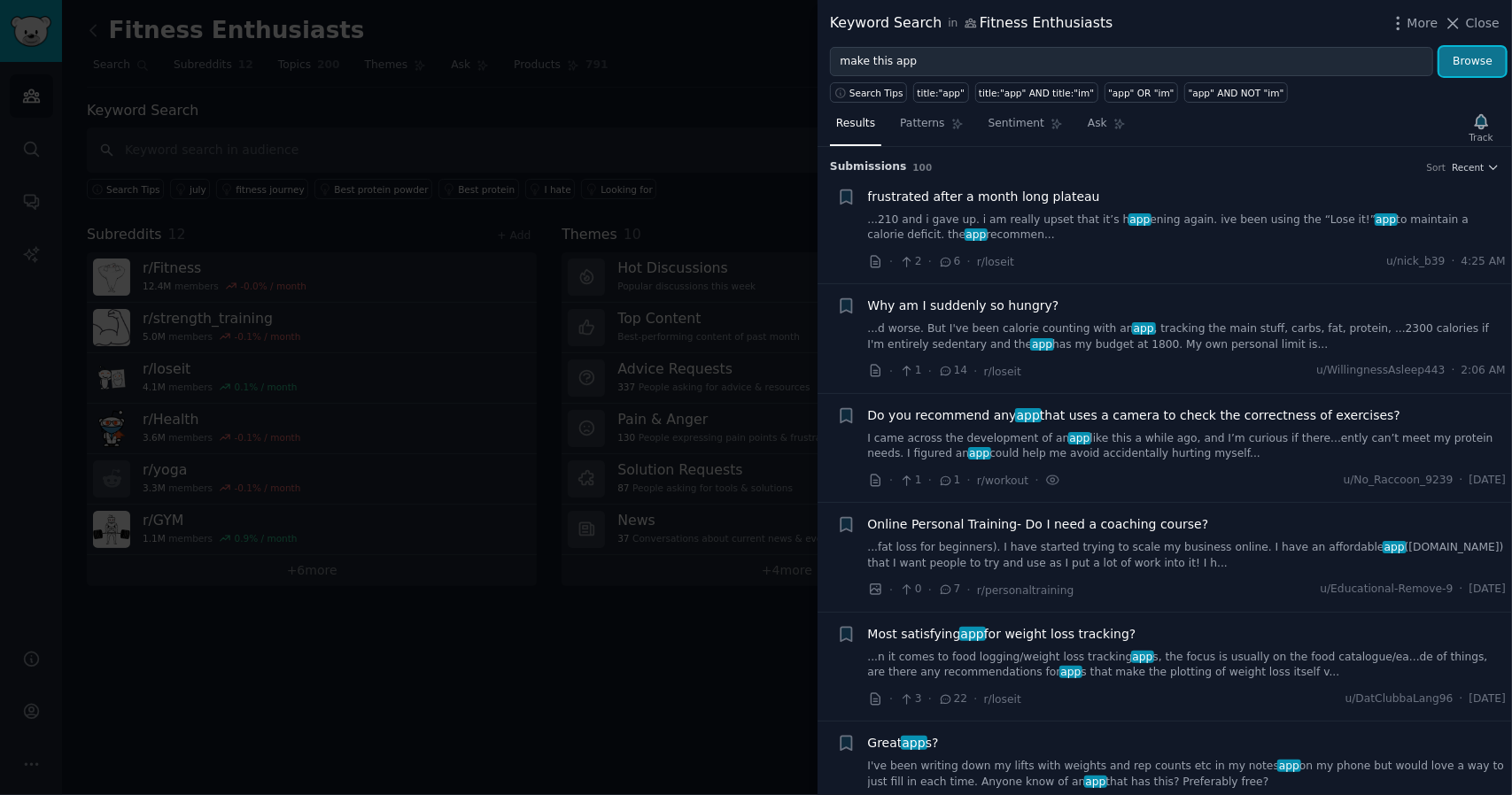
click at [1493, 65] on button "Browse" at bounding box center [1473, 62] width 67 height 30
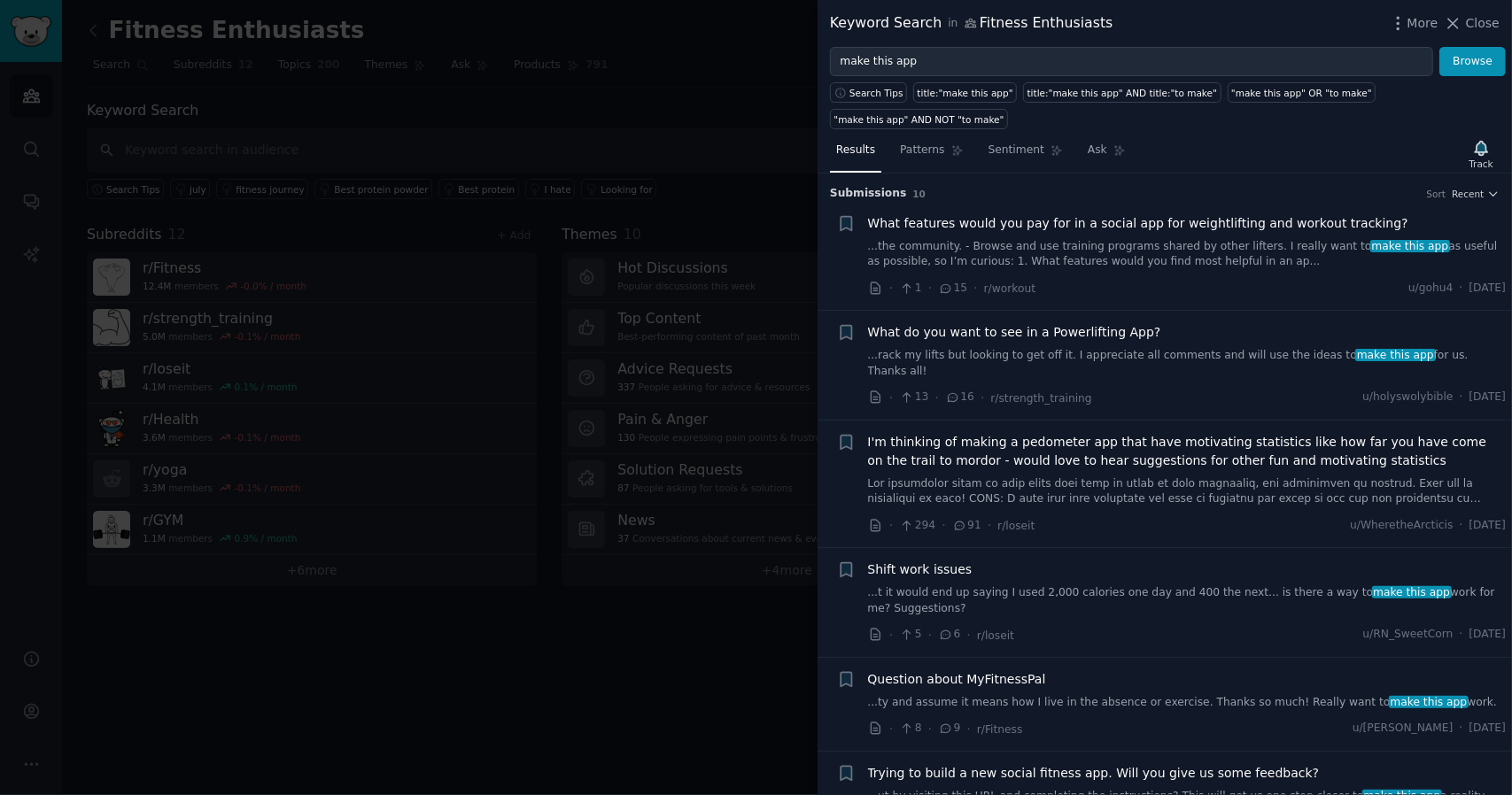
click at [968, 214] on span "What features would you pay for in a social app for weightlifting and workout t…" at bounding box center [1137, 223] width 540 height 19
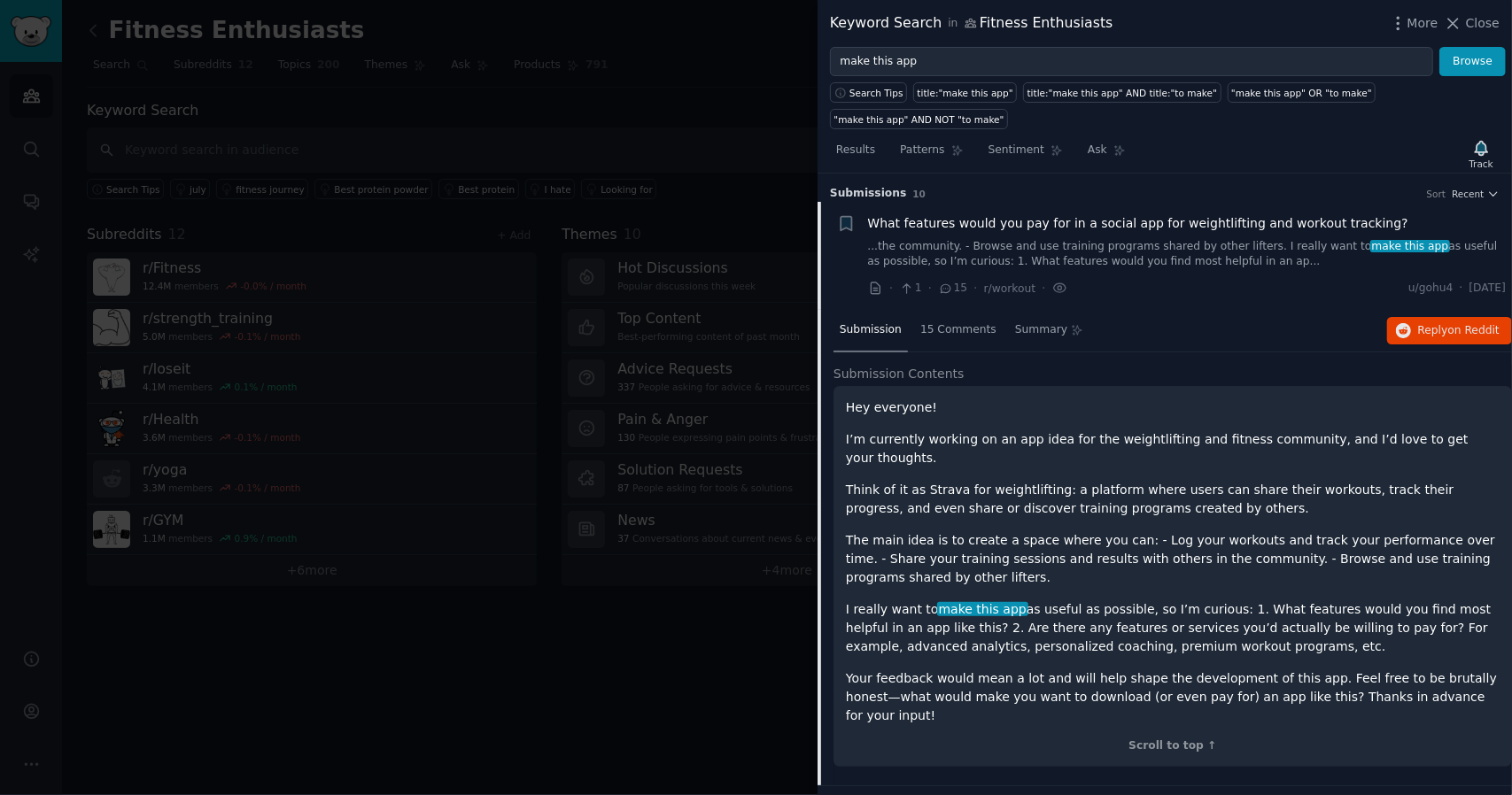
scroll to position [28, 0]
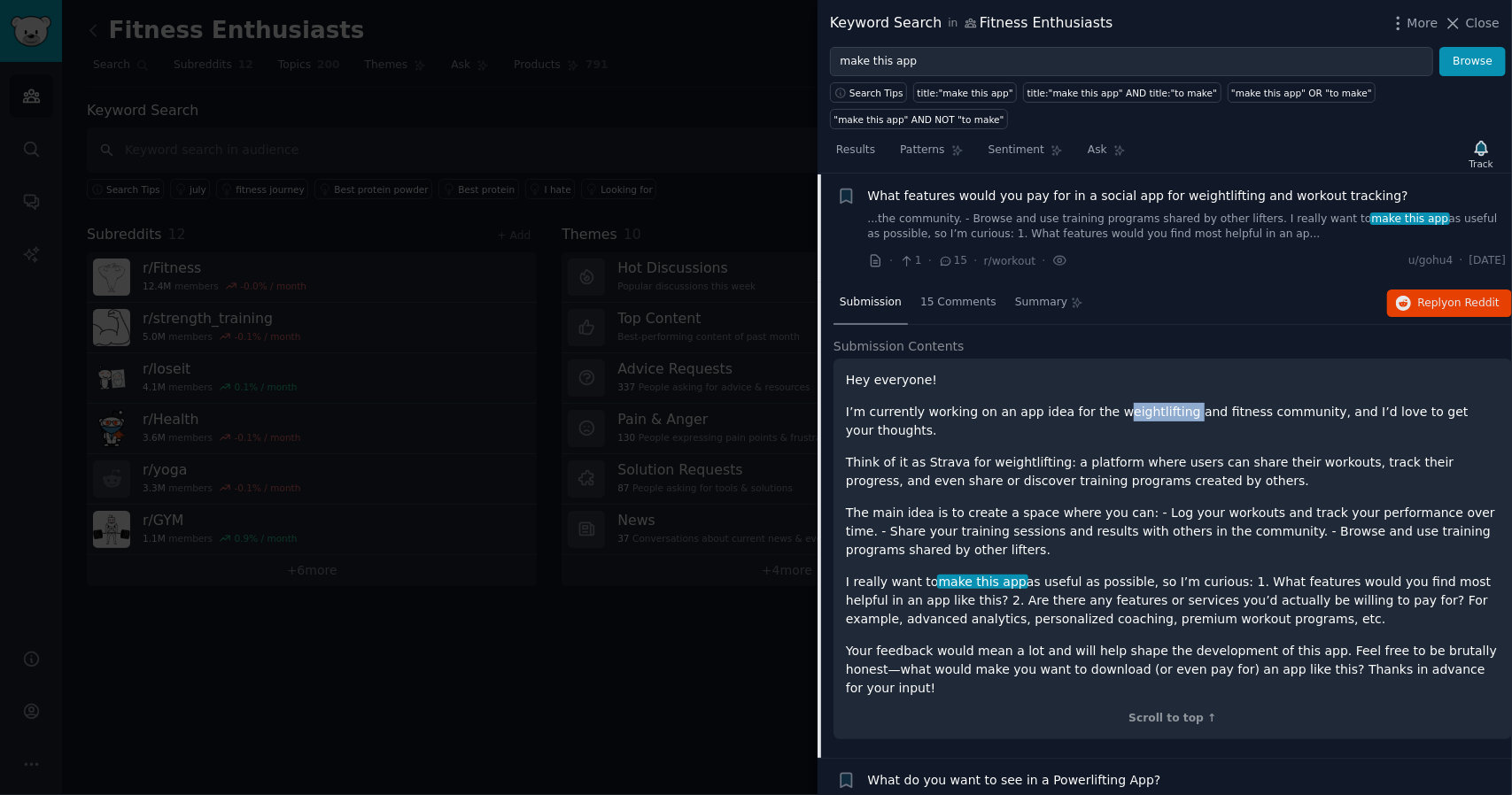
drag, startPoint x: 1098, startPoint y: 378, endPoint x: 1161, endPoint y: 370, distance: 63.5
click at [1161, 371] on div "Hey everyone! I’m currently working on an app idea for the weightlifting and fi…" at bounding box center [1173, 534] width 654 height 327
drag, startPoint x: 1188, startPoint y: 379, endPoint x: 1273, endPoint y: 385, distance: 85.2
click at [1273, 403] on p "I’m currently working on an app idea for the weightlifting and fitness communit…" at bounding box center [1173, 422] width 654 height 37
click at [1275, 453] on p "Think of it as Strava for weightlifting: a platform where users can share their…" at bounding box center [1173, 472] width 654 height 37
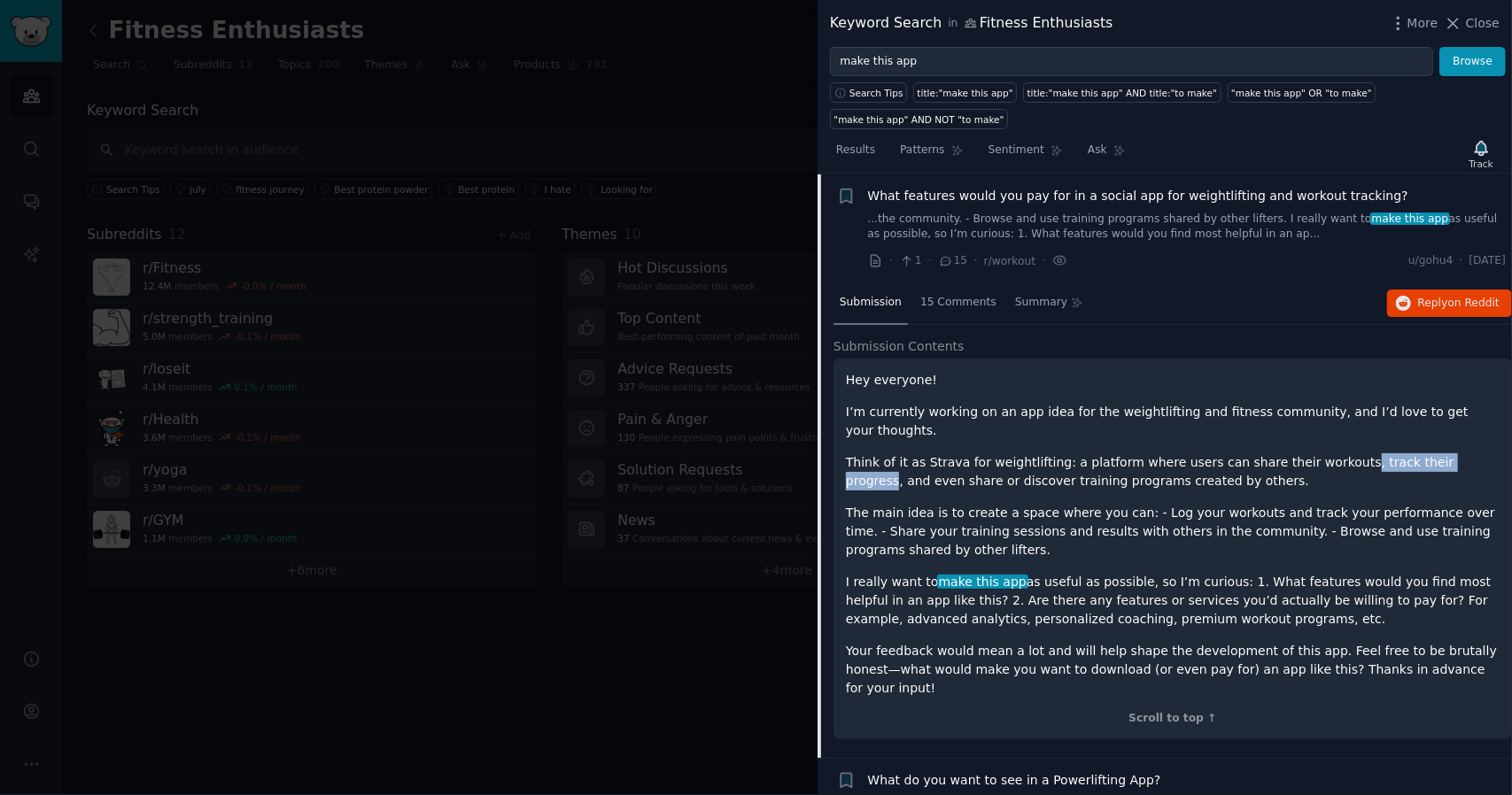
drag, startPoint x: 1309, startPoint y: 403, endPoint x: 1423, endPoint y: 410, distance: 114.2
click at [1423, 410] on div "Hey everyone! I’m currently working on an app idea for the weightlifting and fi…" at bounding box center [1173, 534] width 654 height 327
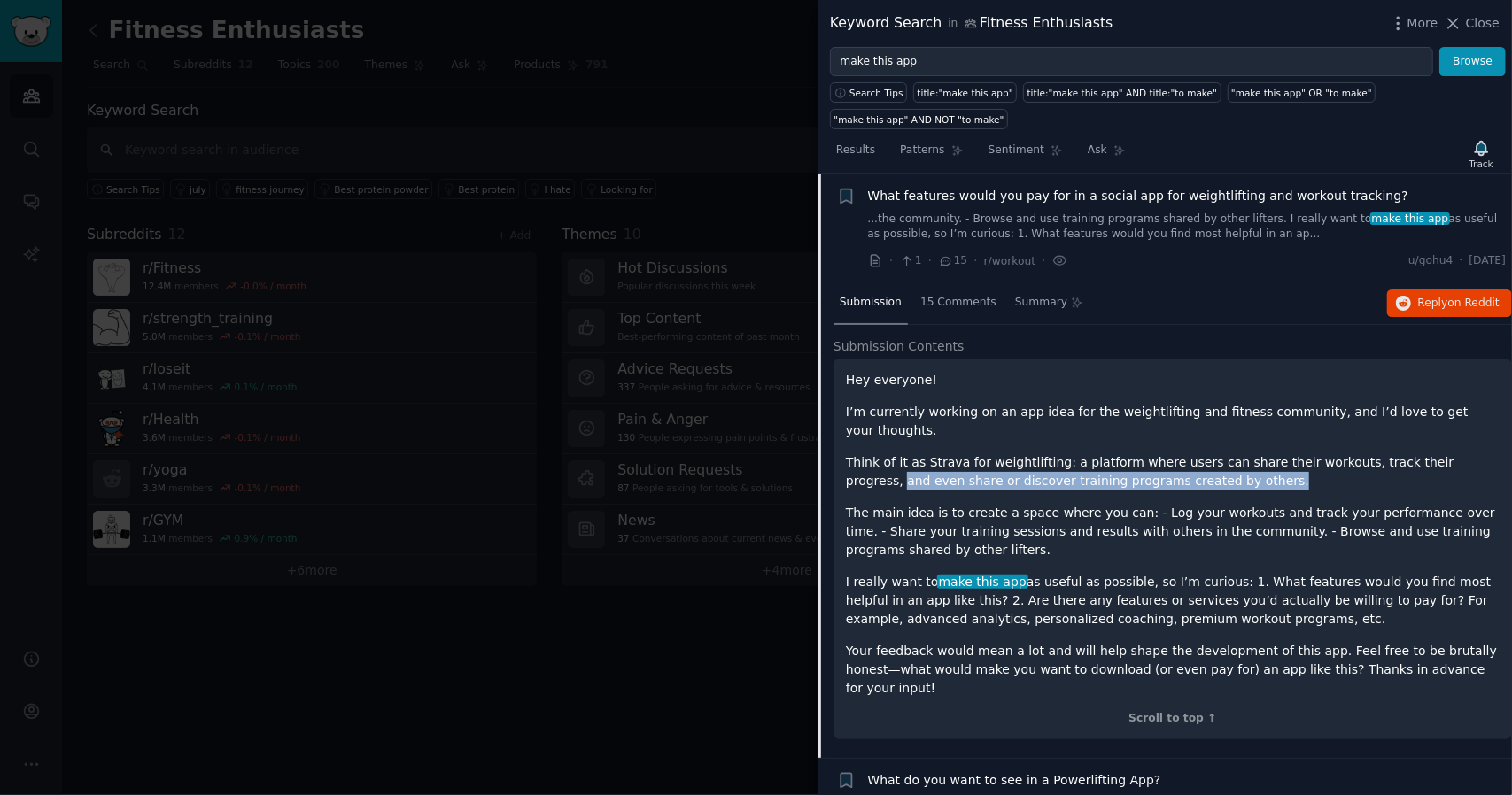
drag, startPoint x: 1430, startPoint y: 413, endPoint x: 1434, endPoint y: 435, distance: 22.4
click at [1434, 453] on p "Think of it as Strava for weightlifting: a platform where users can share their…" at bounding box center [1173, 472] width 654 height 37
click at [1090, 453] on p "Think of it as Strava for weightlifting: a platform where users can share their…" at bounding box center [1173, 472] width 654 height 37
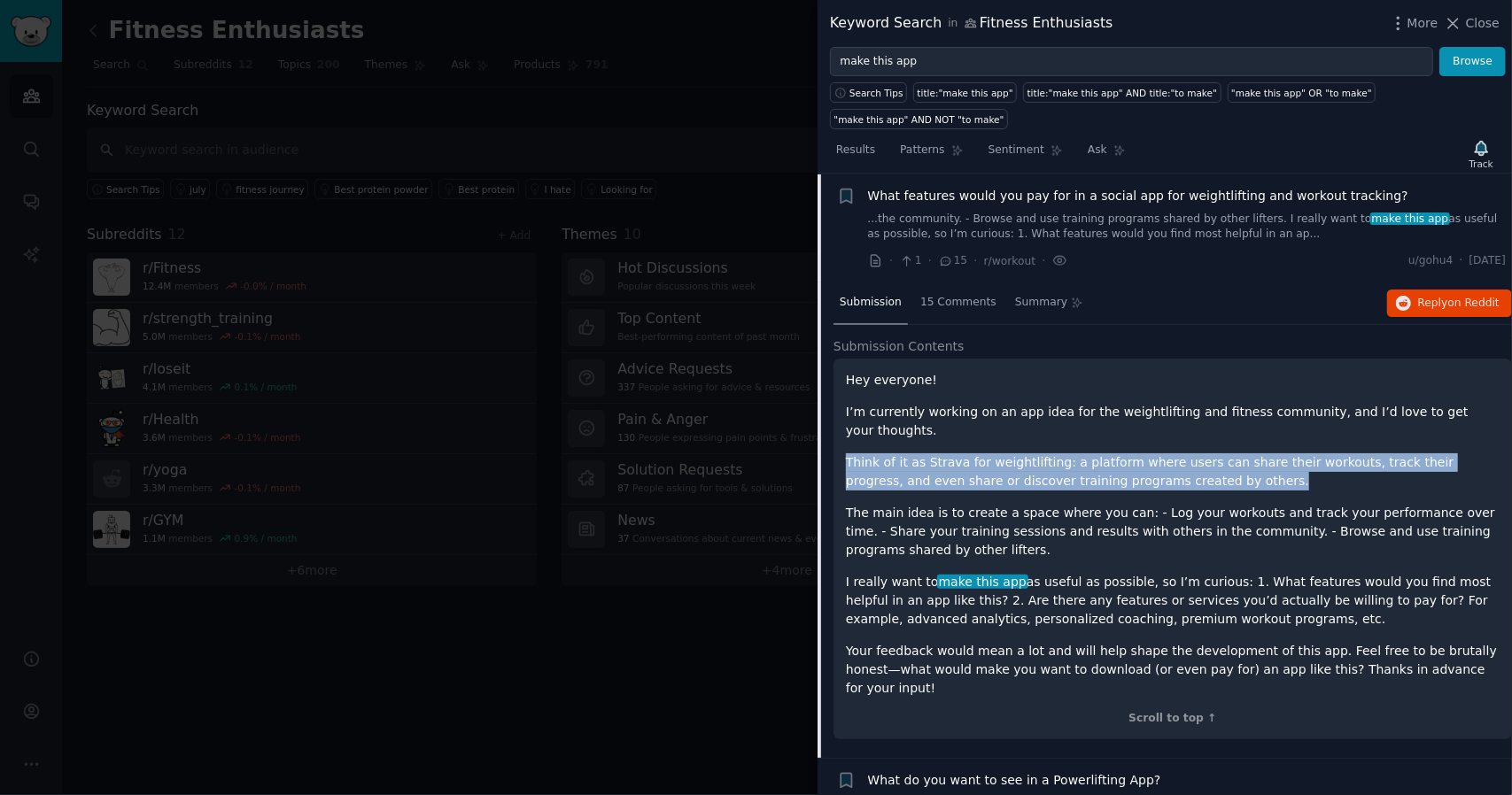
drag, startPoint x: 1167, startPoint y: 438, endPoint x: 846, endPoint y: 406, distance: 322.6
click at [846, 453] on p "Think of it as Strava for weightlifting: a platform where users can share their…" at bounding box center [1173, 472] width 654 height 37
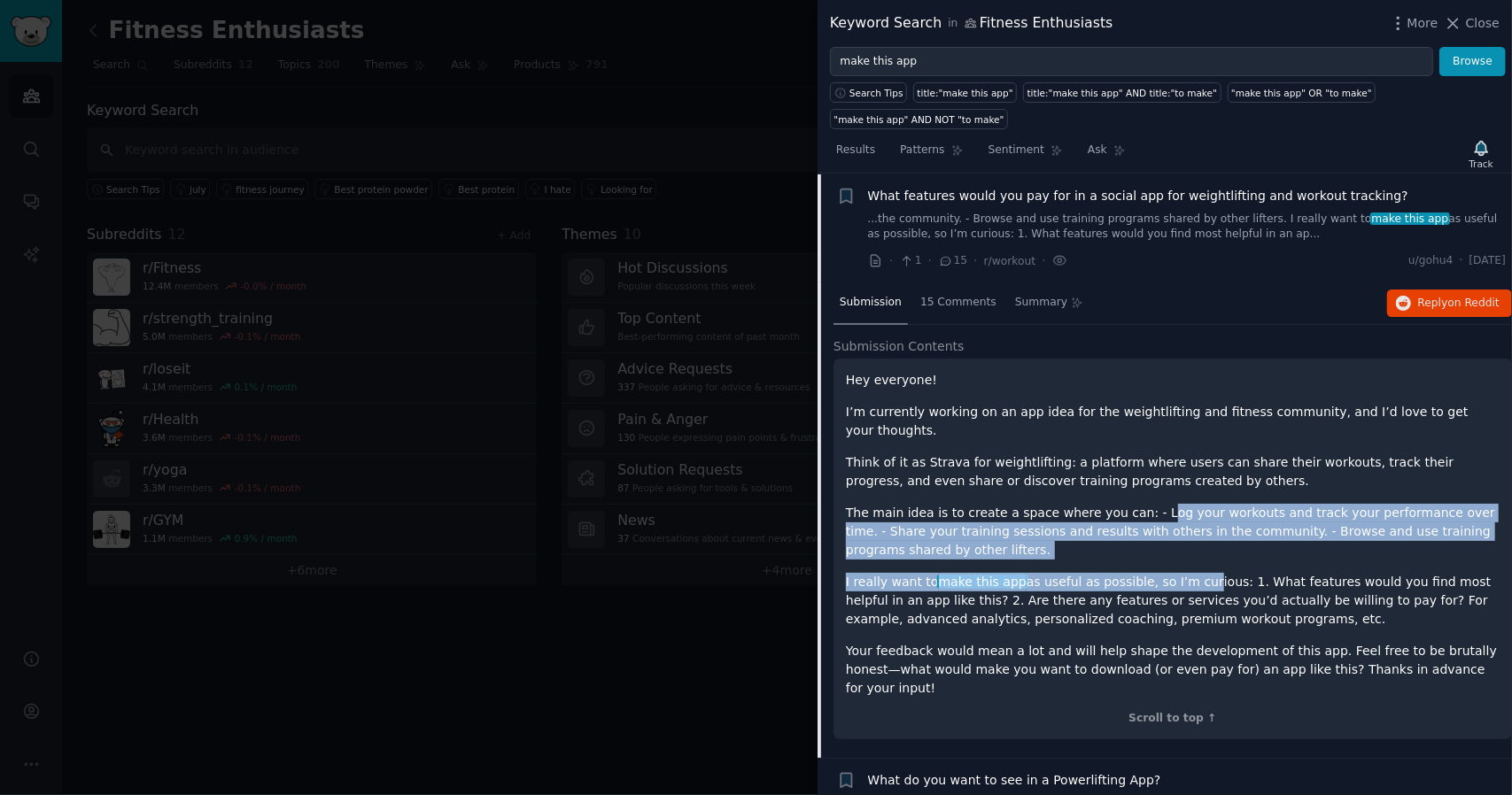
drag, startPoint x: 1130, startPoint y: 447, endPoint x: 1175, endPoint y: 528, distance: 92.7
click at [1175, 528] on div "Hey everyone! I’m currently working on an app idea for the weightlifting and fi…" at bounding box center [1173, 534] width 654 height 327
click at [1273, 504] on p "The main idea is to create a space where you can: - Log your workouts and track…" at bounding box center [1173, 532] width 654 height 56
click at [1353, 504] on p "The main idea is to create a space where you can: - Log your workouts and track…" at bounding box center [1173, 532] width 654 height 56
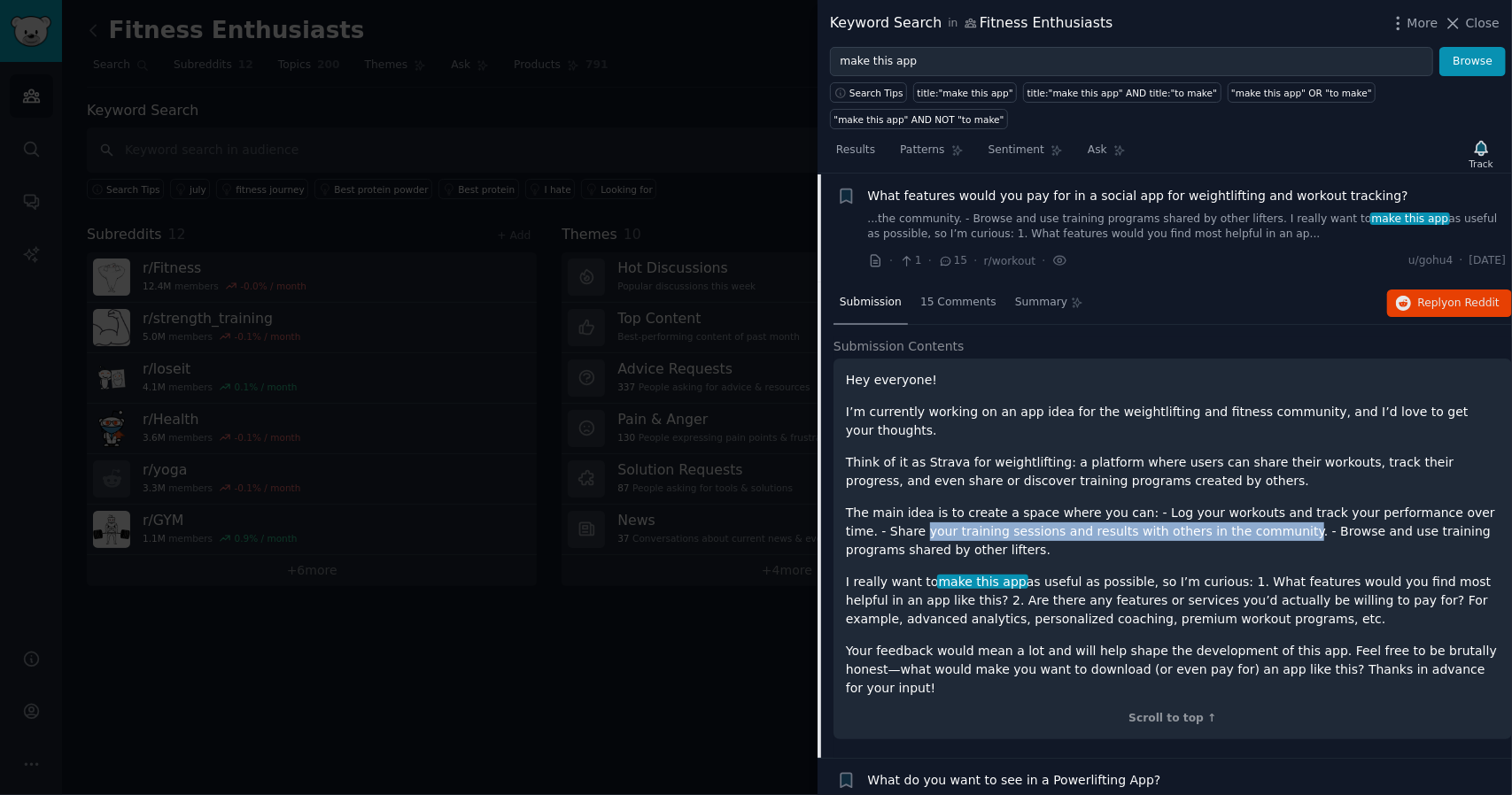
drag, startPoint x: 845, startPoint y: 485, endPoint x: 1188, endPoint y: 483, distance: 343.0
click at [1188, 483] on div "Hey everyone! I’m currently working on an app idea for the weightlifting and fi…" at bounding box center [1173, 549] width 679 height 381
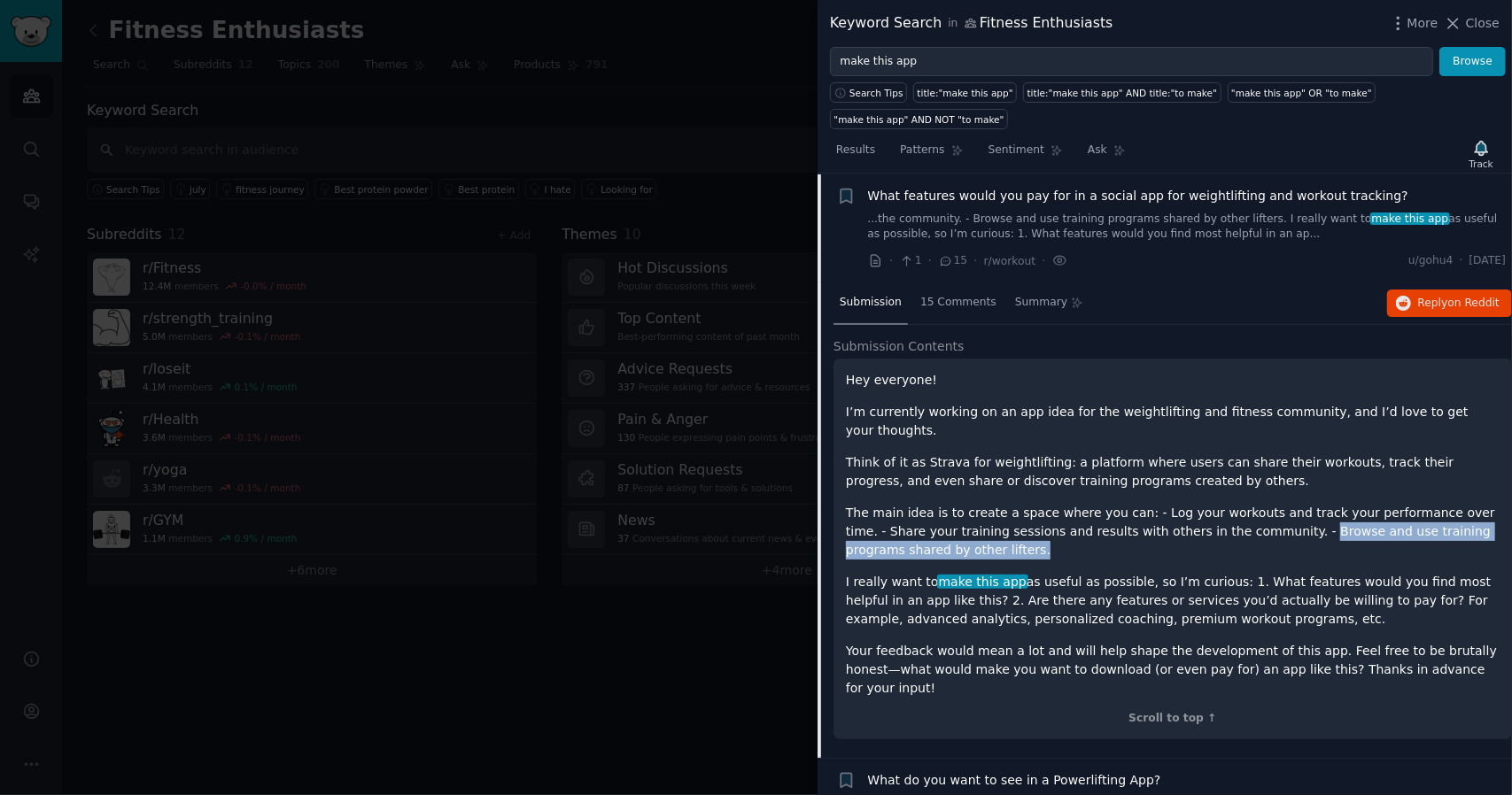
drag, startPoint x: 1207, startPoint y: 483, endPoint x: 1446, endPoint y: 498, distance: 239.5
click at [1446, 504] on p "The main idea is to create a space where you can: - Log your workouts and track…" at bounding box center [1173, 532] width 654 height 56
click at [1447, 504] on p "The main idea is to create a space where you can: - Log your workouts and track…" at bounding box center [1173, 532] width 654 height 56
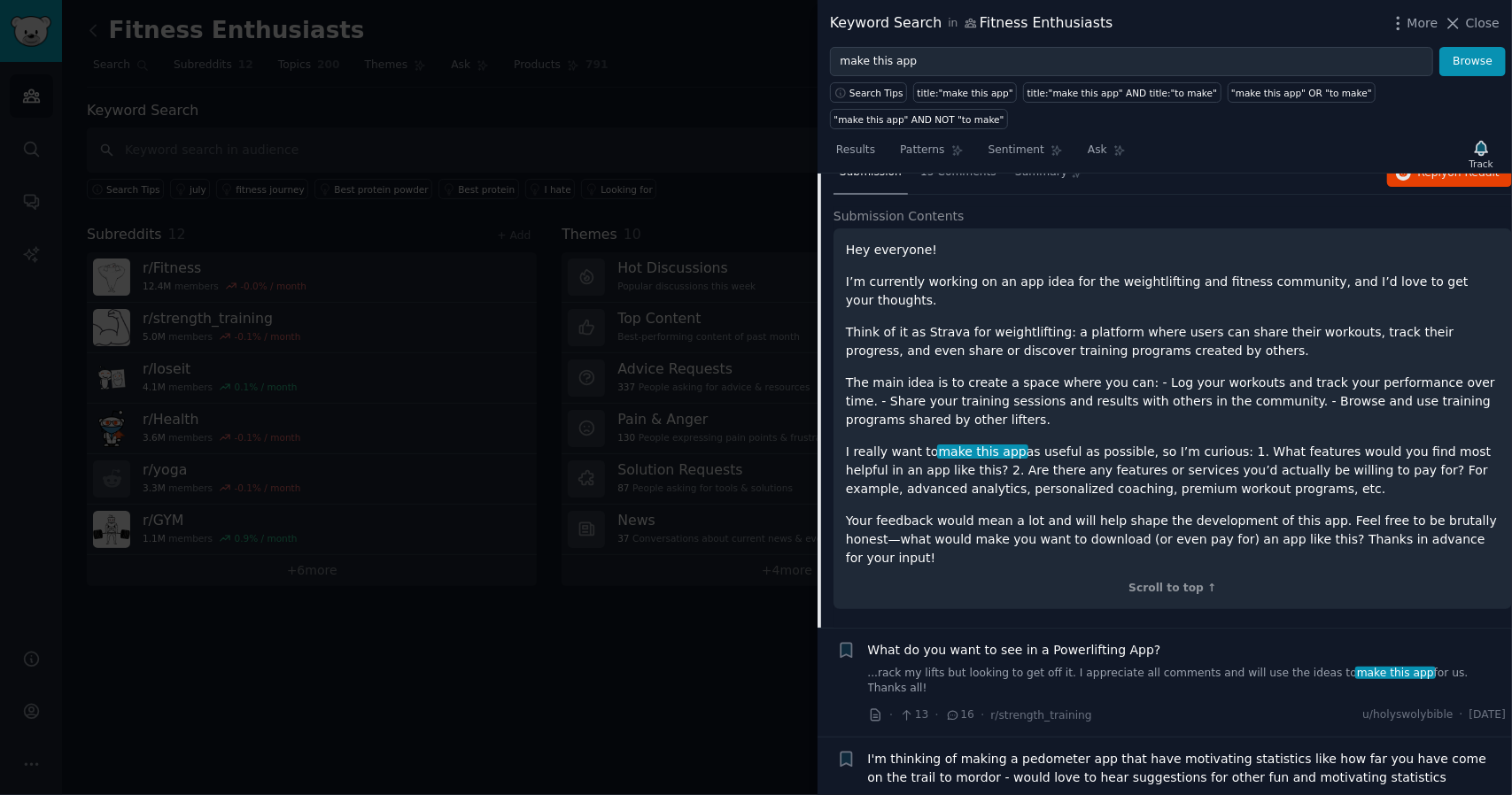
scroll to position [205, 0]
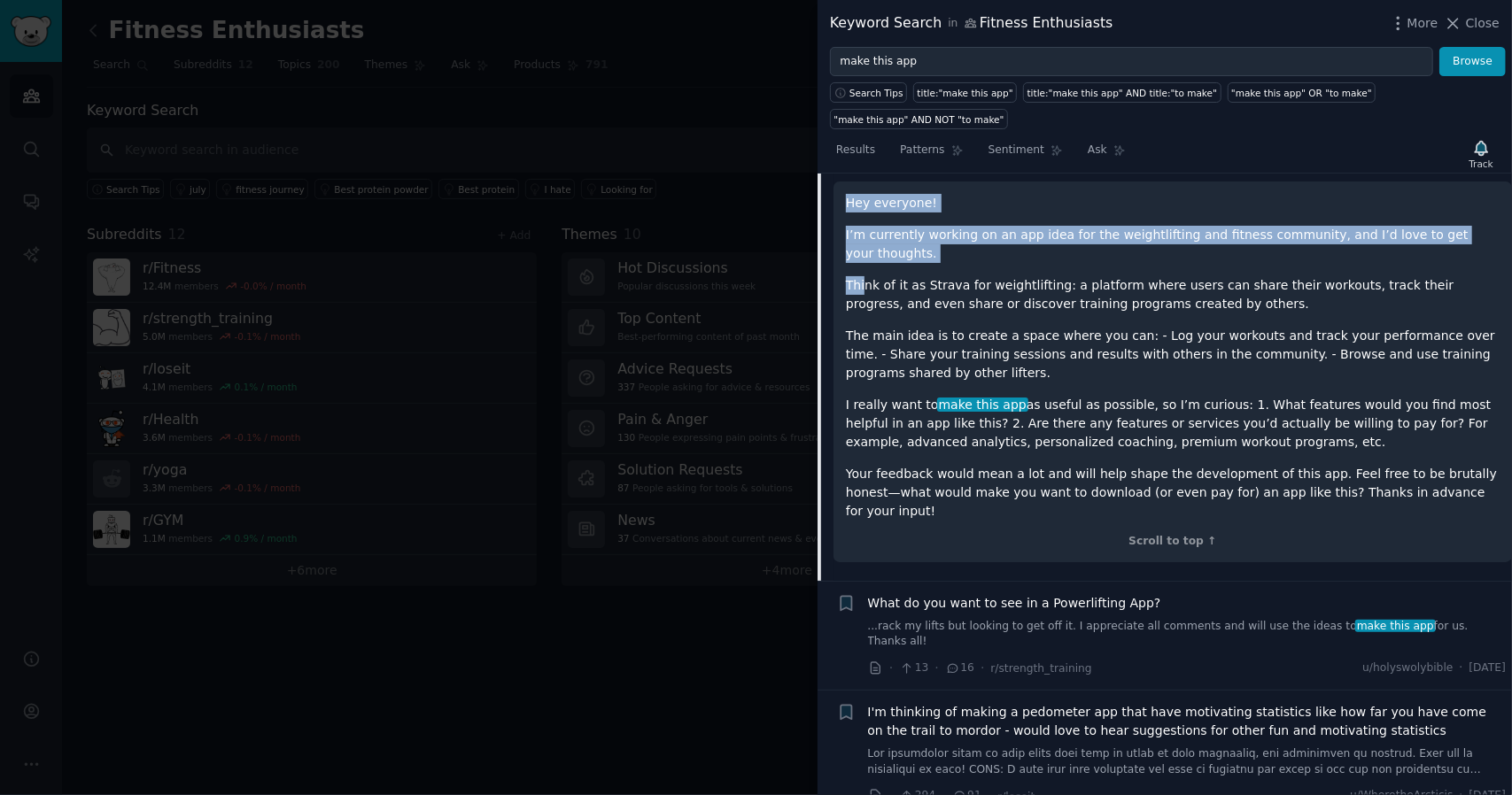
drag, startPoint x: 863, startPoint y: 226, endPoint x: 830, endPoint y: 179, distance: 57.4
click at [830, 179] on div "Submission 15 Comments Summary Reply on Reddit Submission Contents Hey everyone…" at bounding box center [1164, 343] width 694 height 475
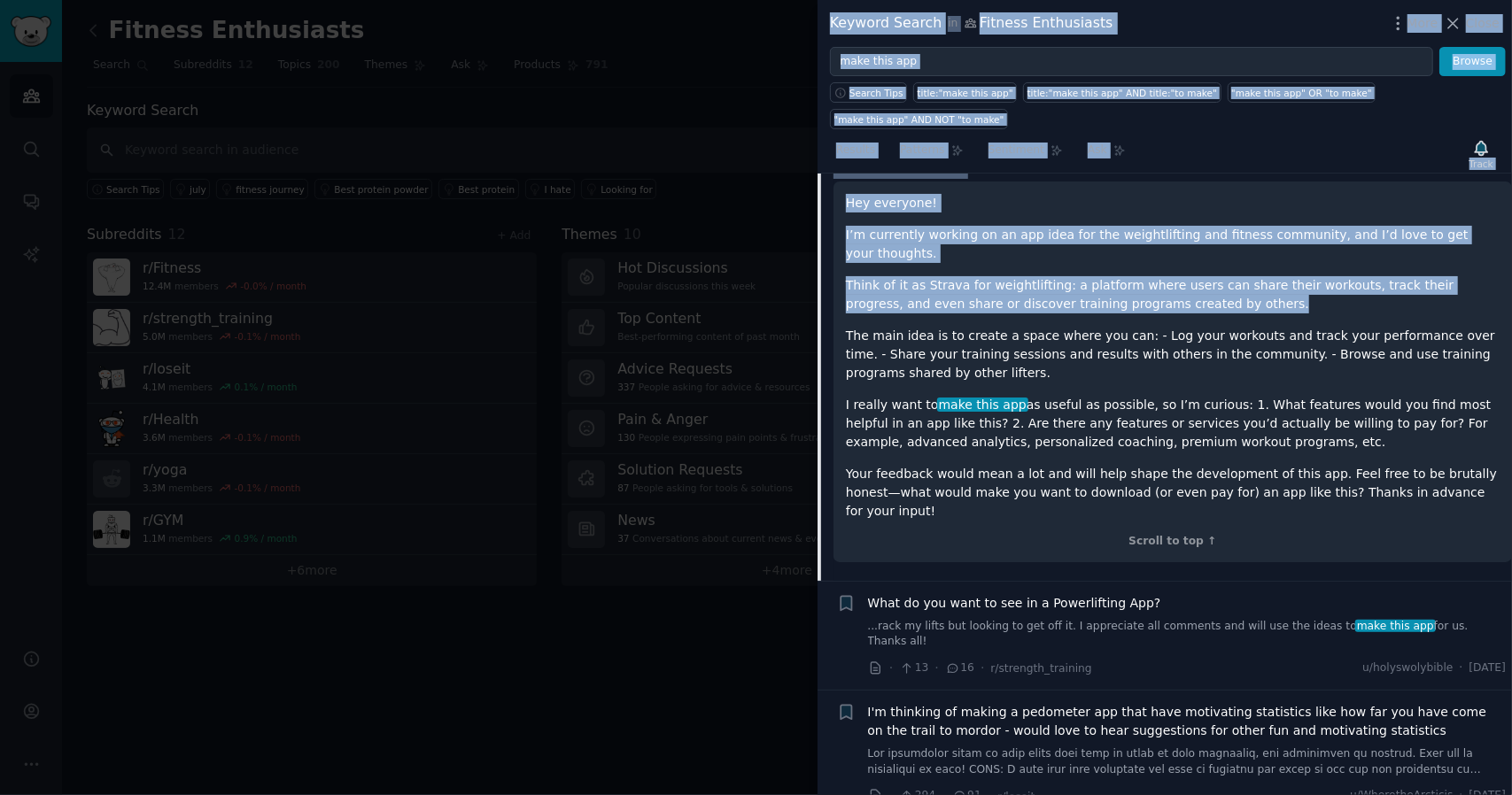
drag, startPoint x: 1139, startPoint y: 259, endPoint x: 806, endPoint y: 183, distance: 341.6
click at [806, 183] on div "Keyword Search in Fitness Enthusiasts More Close make this app Browse Search Ti…" at bounding box center [756, 398] width 1512 height 795
click at [806, 183] on div at bounding box center [756, 398] width 1512 height 795
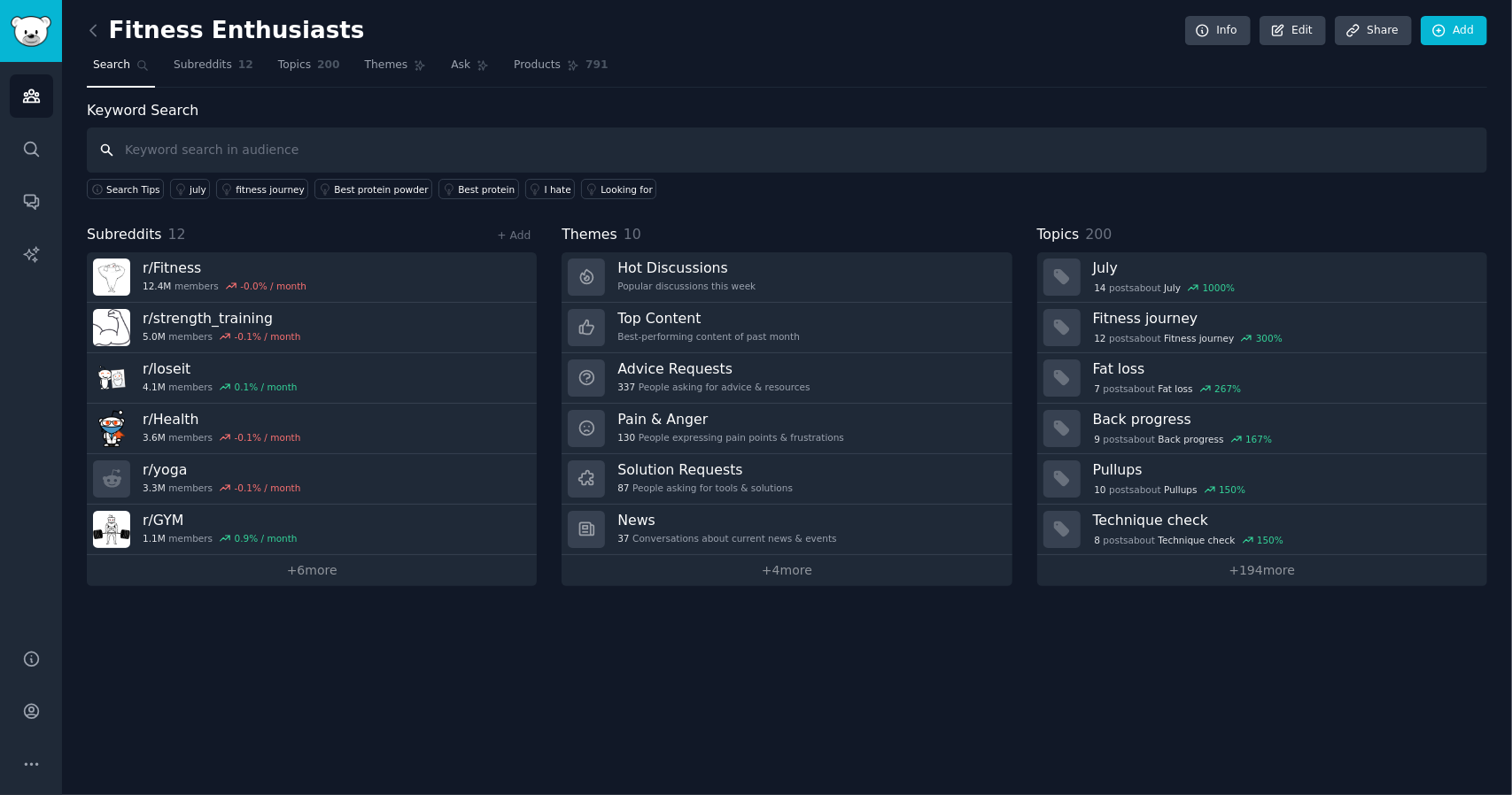
click at [359, 133] on input "text" at bounding box center [787, 150] width 1401 height 45
type input "make this app"
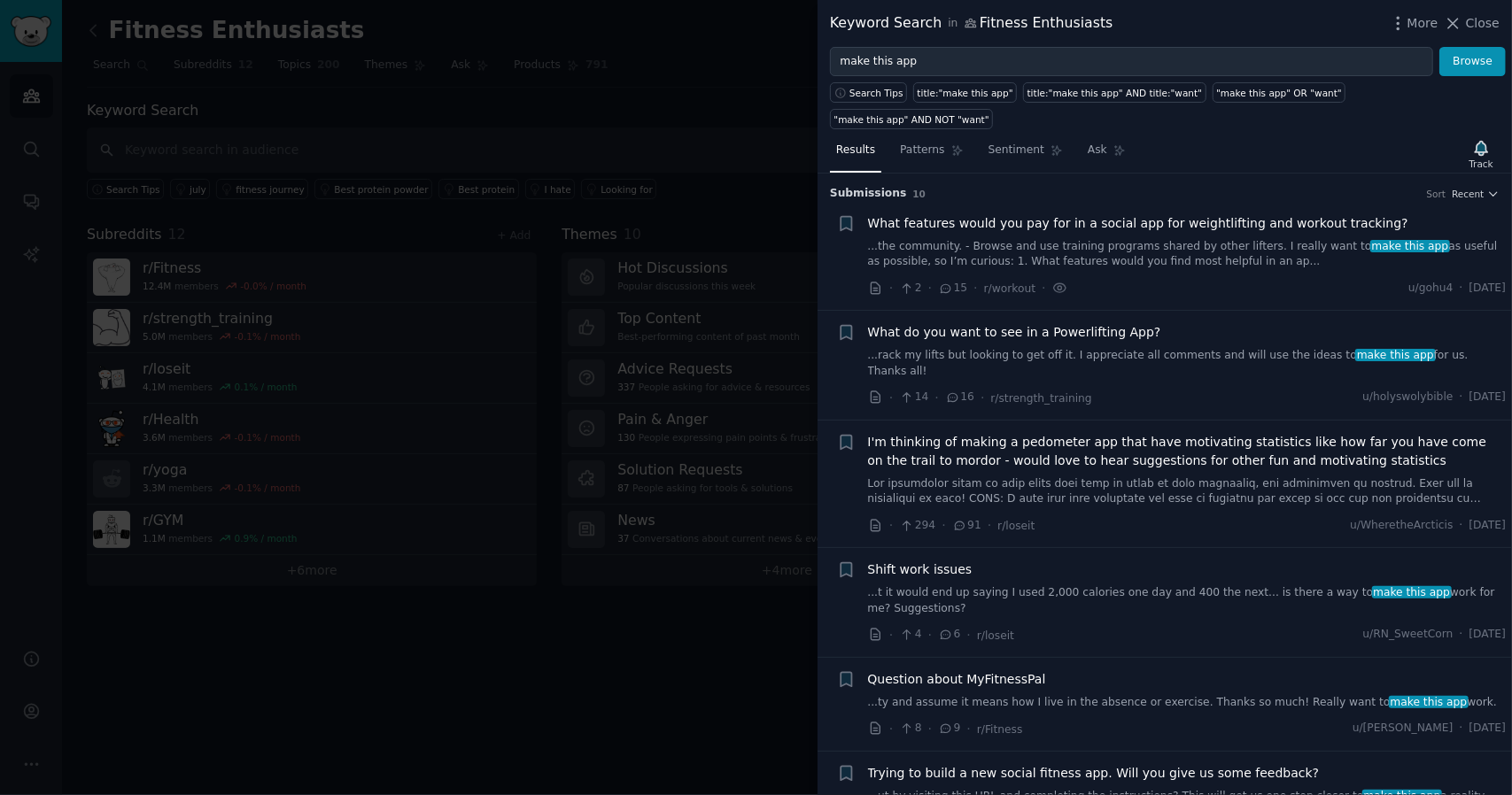
click at [1074, 323] on span "What do you want to see in a Powerlifting App?" at bounding box center [1014, 333] width 293 height 19
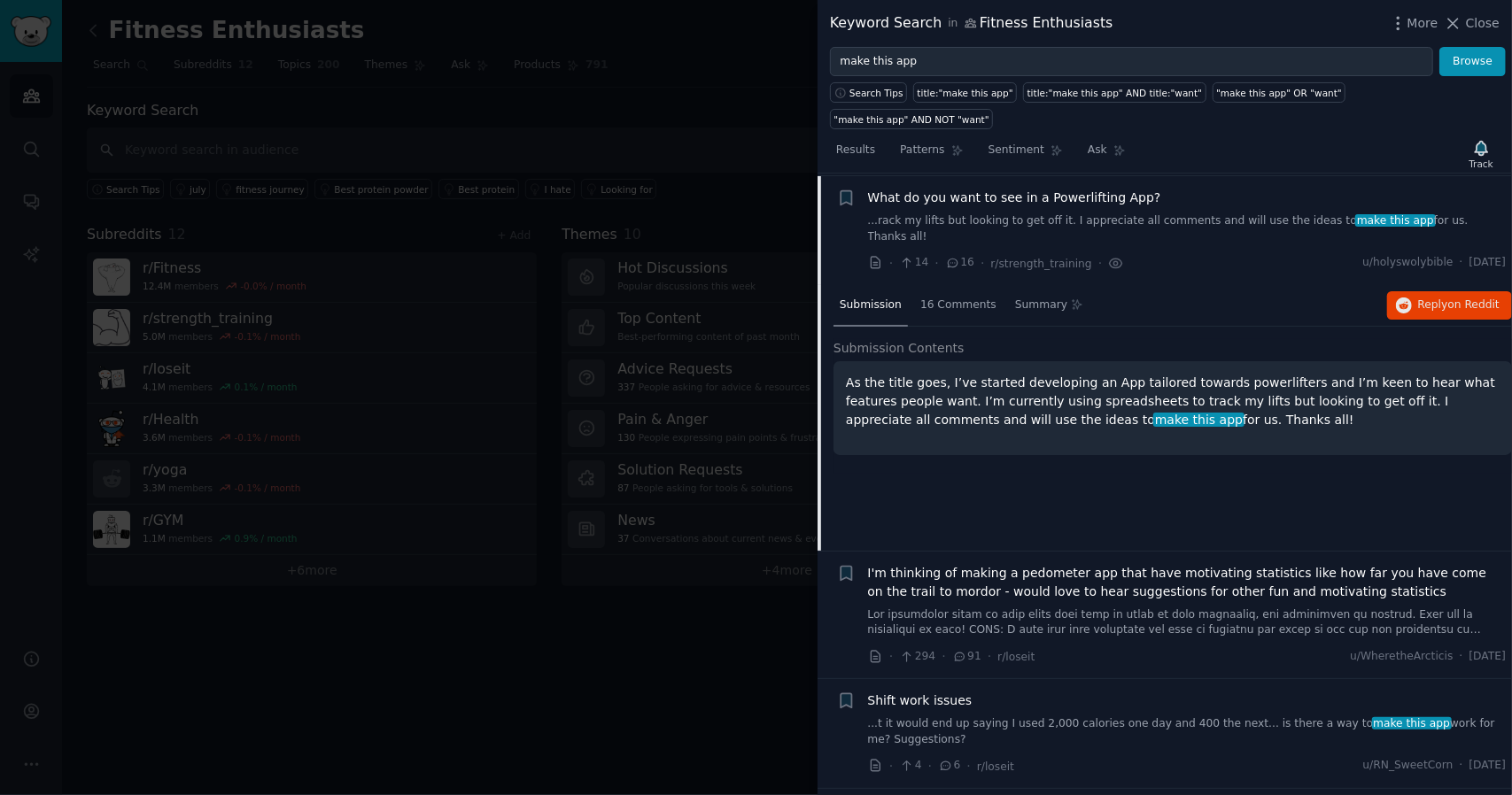
scroll to position [136, 0]
click at [940, 284] on div "16 Comments" at bounding box center [959, 305] width 89 height 43
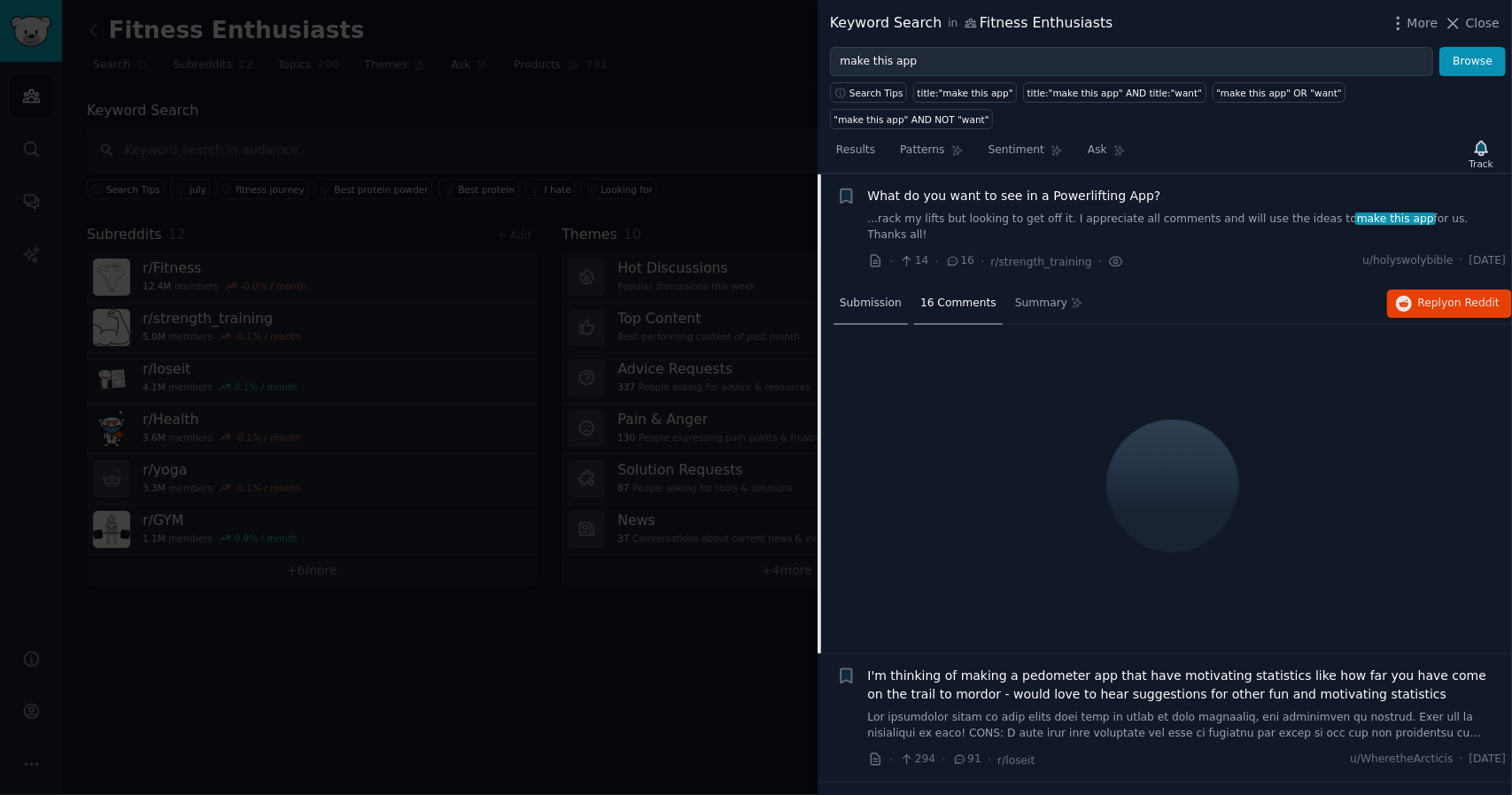
click at [863, 284] on div "Submission" at bounding box center [870, 305] width 74 height 43
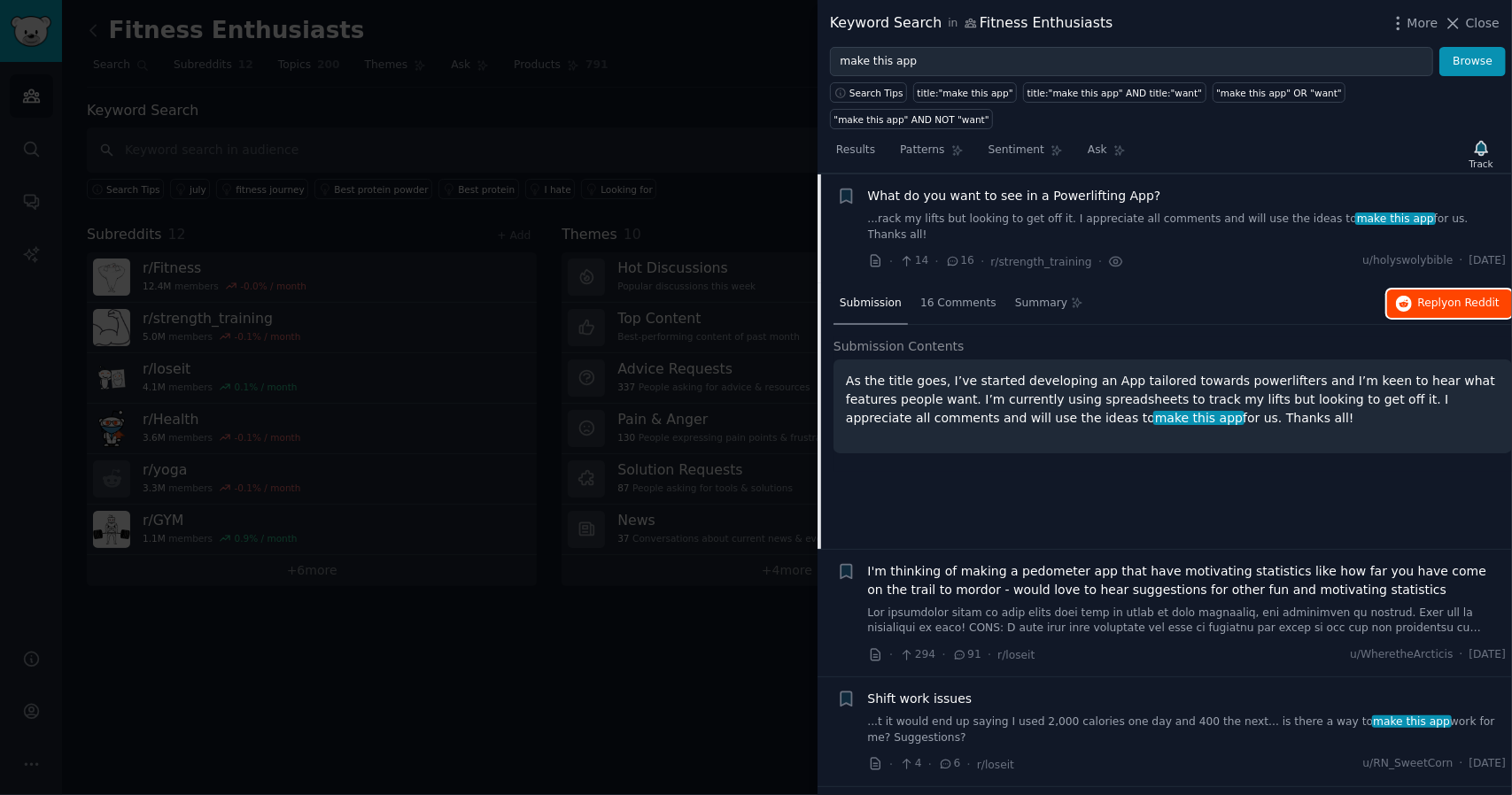
click at [1445, 289] on button "Reply on Reddit" at bounding box center [1449, 303] width 125 height 29
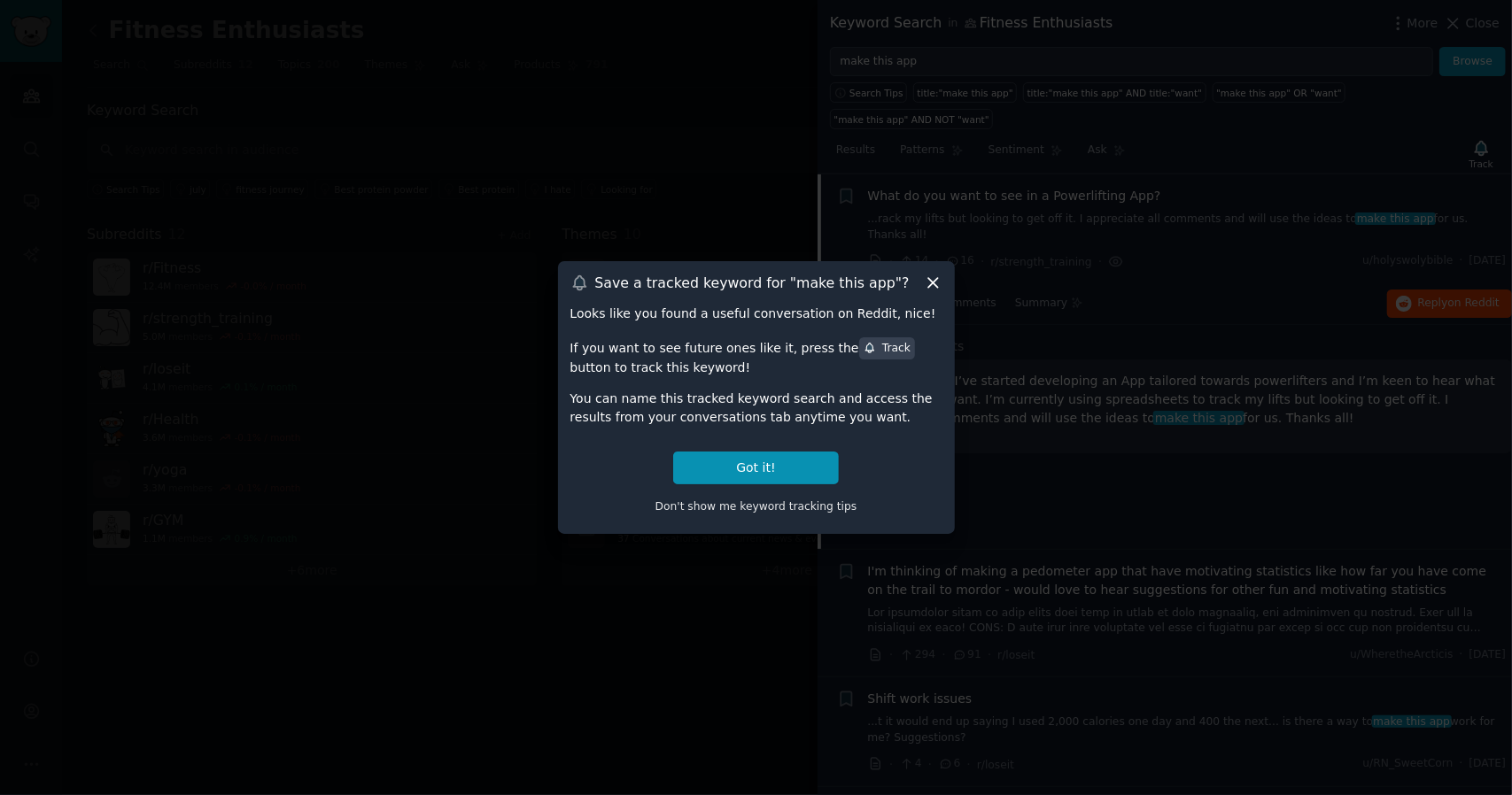
click at [955, 344] on div at bounding box center [756, 398] width 1512 height 795
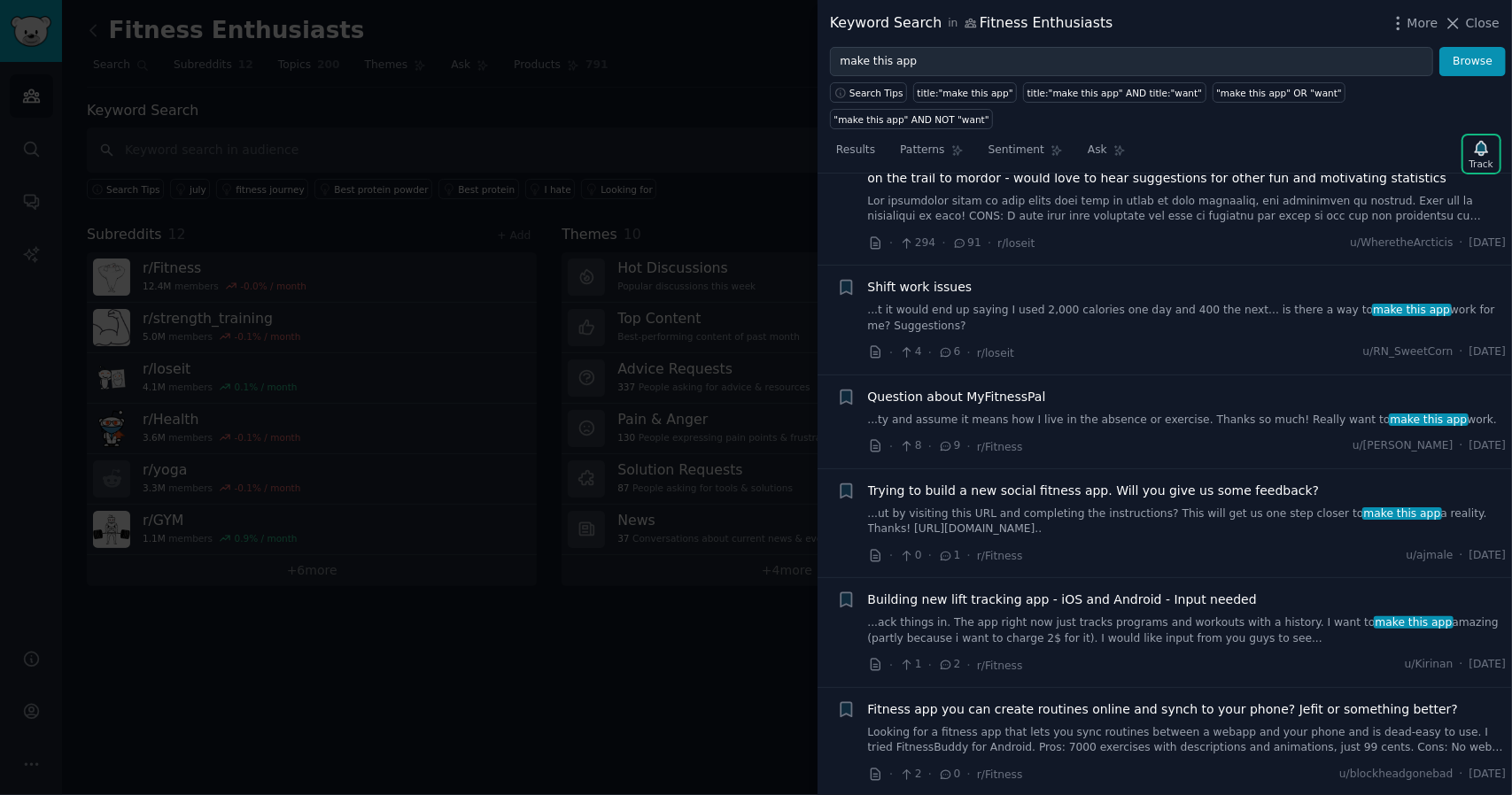
scroll to position [579, 0]
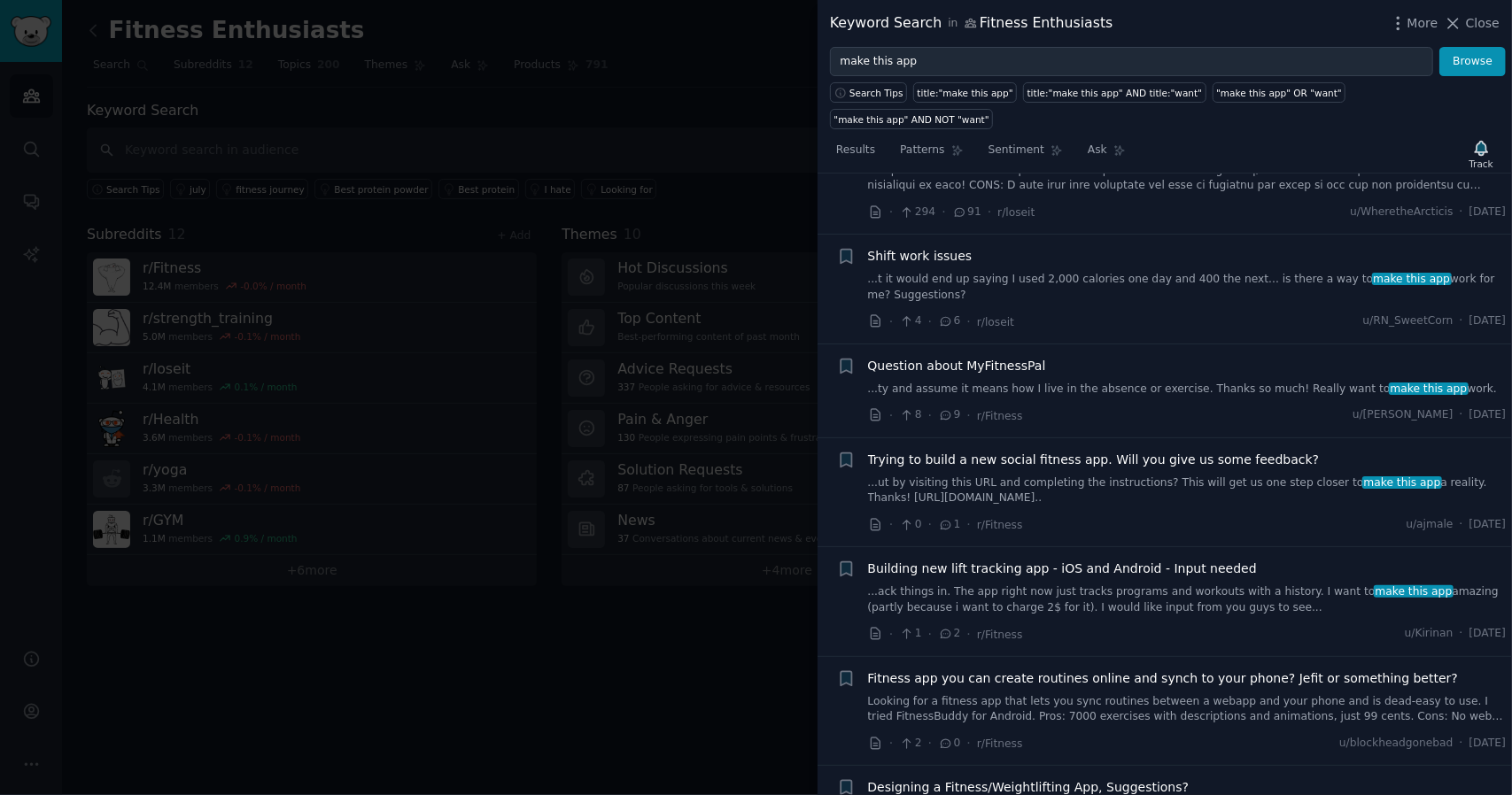
click at [1086, 475] on link "...ut by visiting this URL and completing the instructions? This will get us on…" at bounding box center [1187, 490] width 639 height 31
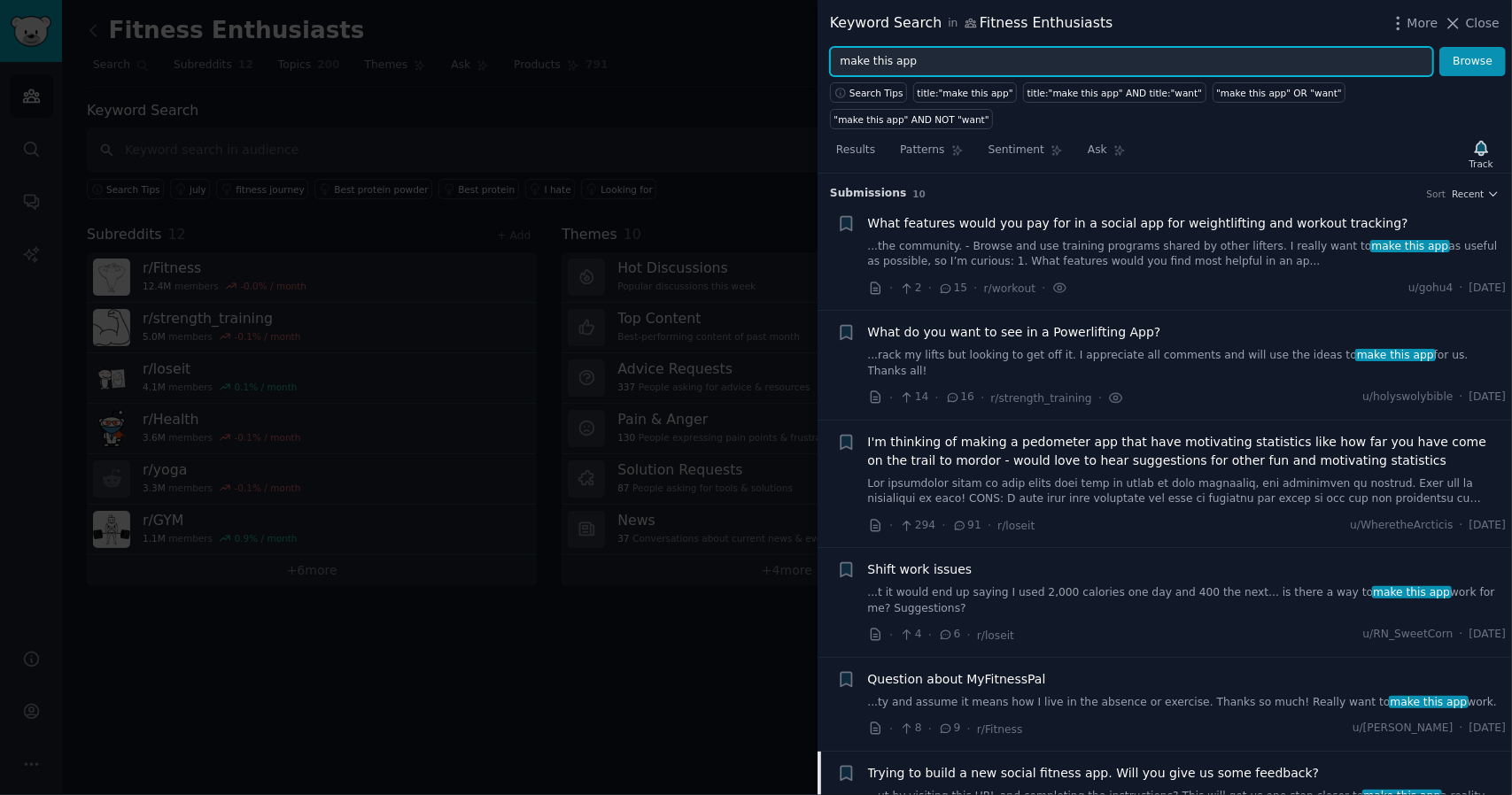
drag, startPoint x: 911, startPoint y: 69, endPoint x: 827, endPoint y: 69, distance: 84.0
click at [827, 69] on div "make this app Browse" at bounding box center [1164, 62] width 694 height 30
type input "s"
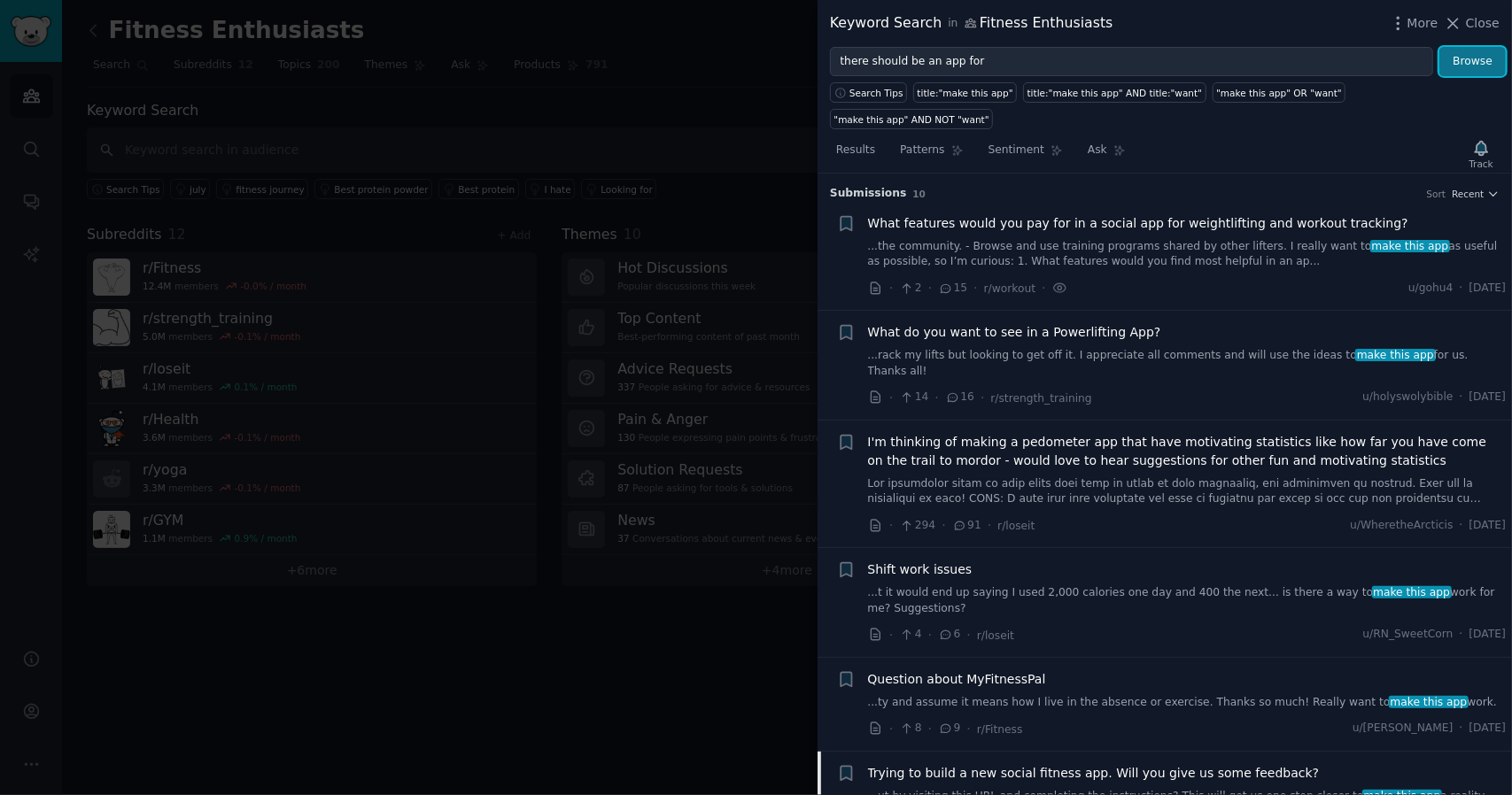
click at [1454, 52] on button "Browse" at bounding box center [1473, 62] width 67 height 30
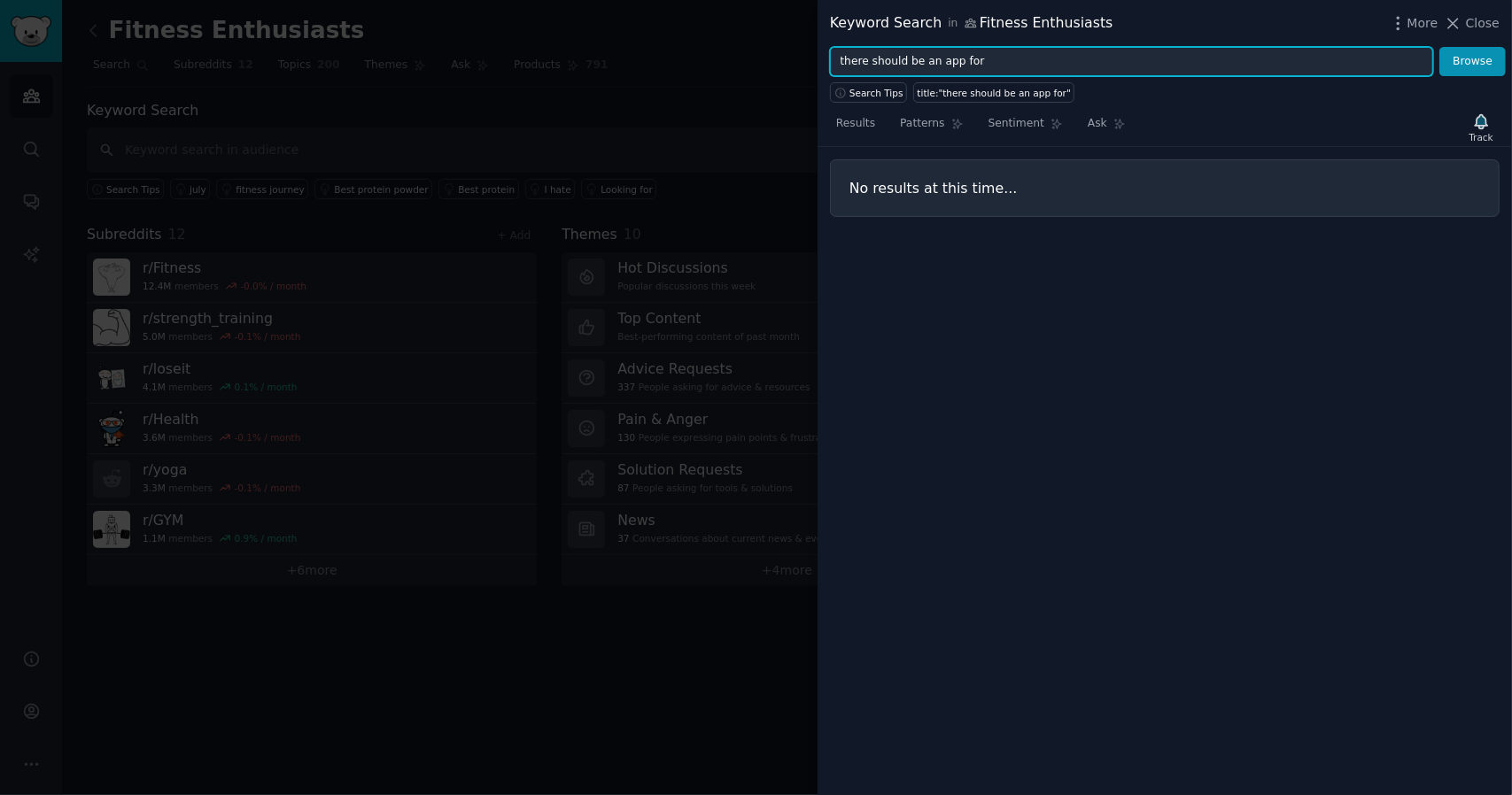
drag, startPoint x: 866, startPoint y: 61, endPoint x: 809, endPoint y: 42, distance: 60.1
click at [809, 42] on div "Keyword Search in Fitness Enthusiasts More Close there should be an app for Bro…" at bounding box center [756, 398] width 1512 height 795
type input "should be an app for"
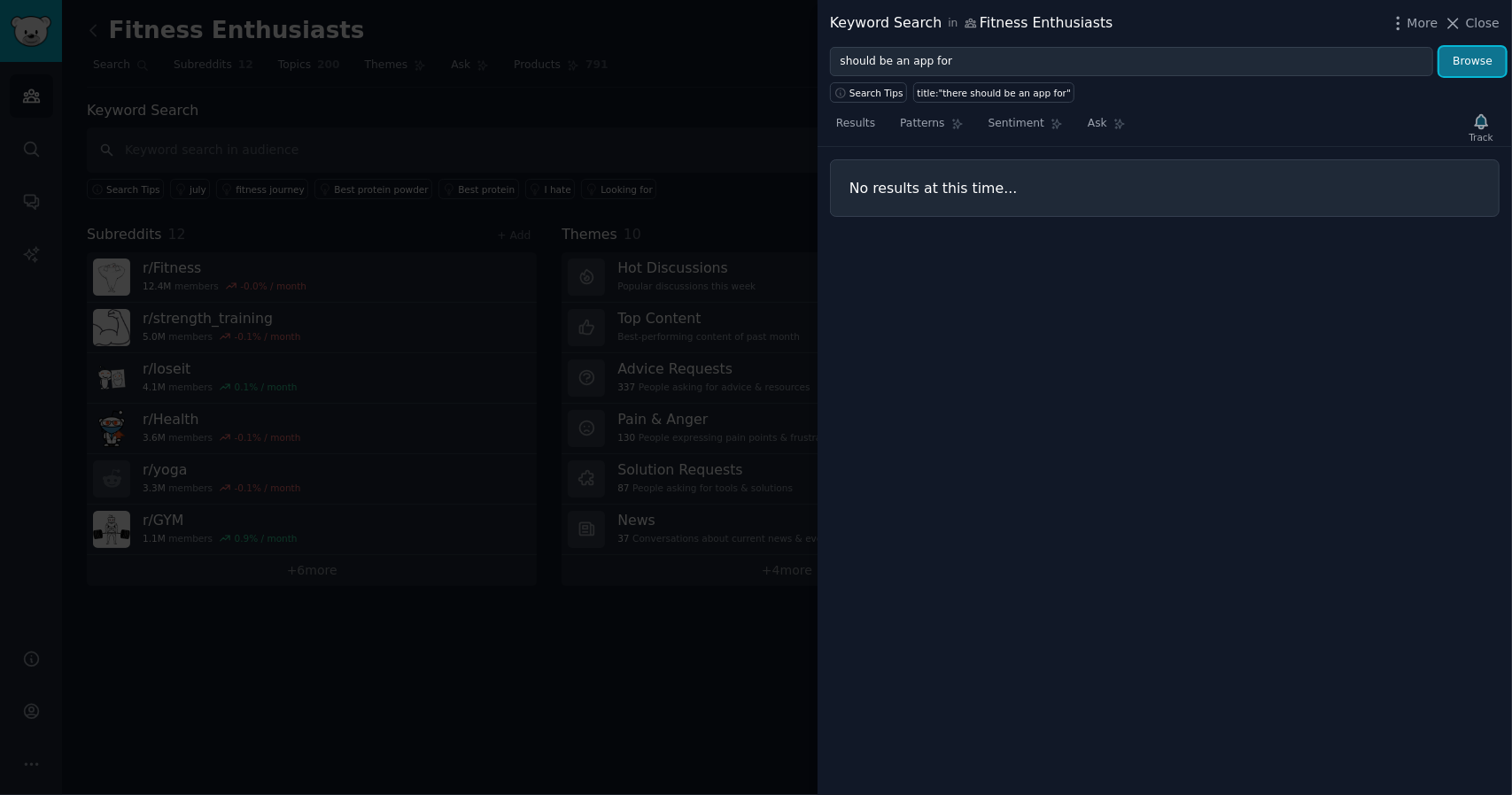
click at [1449, 65] on button "Browse" at bounding box center [1473, 62] width 67 height 30
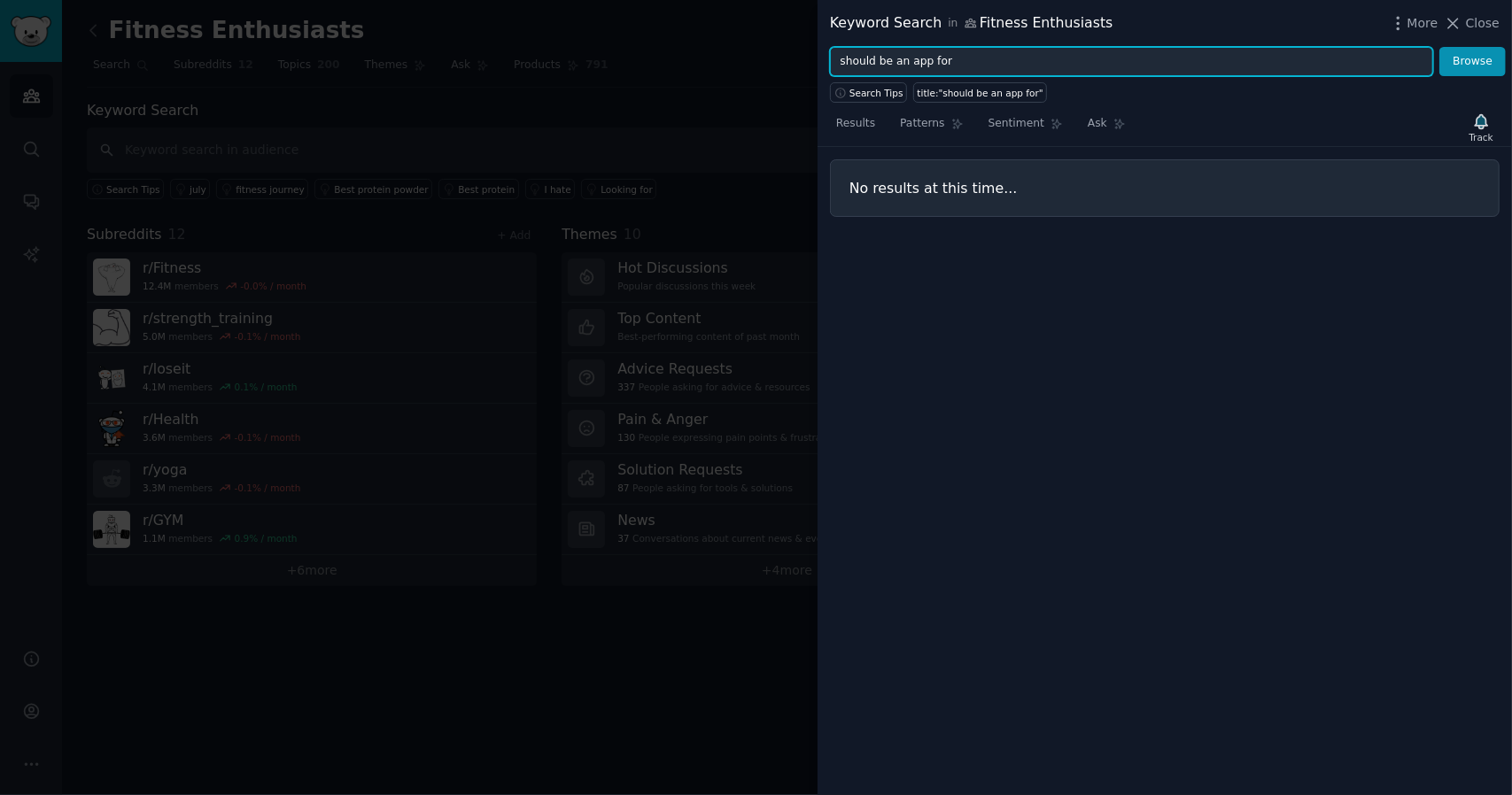
click at [879, 59] on input "should be an app for" at bounding box center [1131, 62] width 604 height 30
drag, startPoint x: 874, startPoint y: 61, endPoint x: 811, endPoint y: 59, distance: 63.0
click at [811, 59] on div "Keyword Search in Fitness Enthusiasts More Close should be an app for Browse Se…" at bounding box center [756, 398] width 1512 height 795
click at [923, 57] on input "should be an app for" at bounding box center [1131, 62] width 604 height 30
drag, startPoint x: 873, startPoint y: 61, endPoint x: 830, endPoint y: 58, distance: 43.1
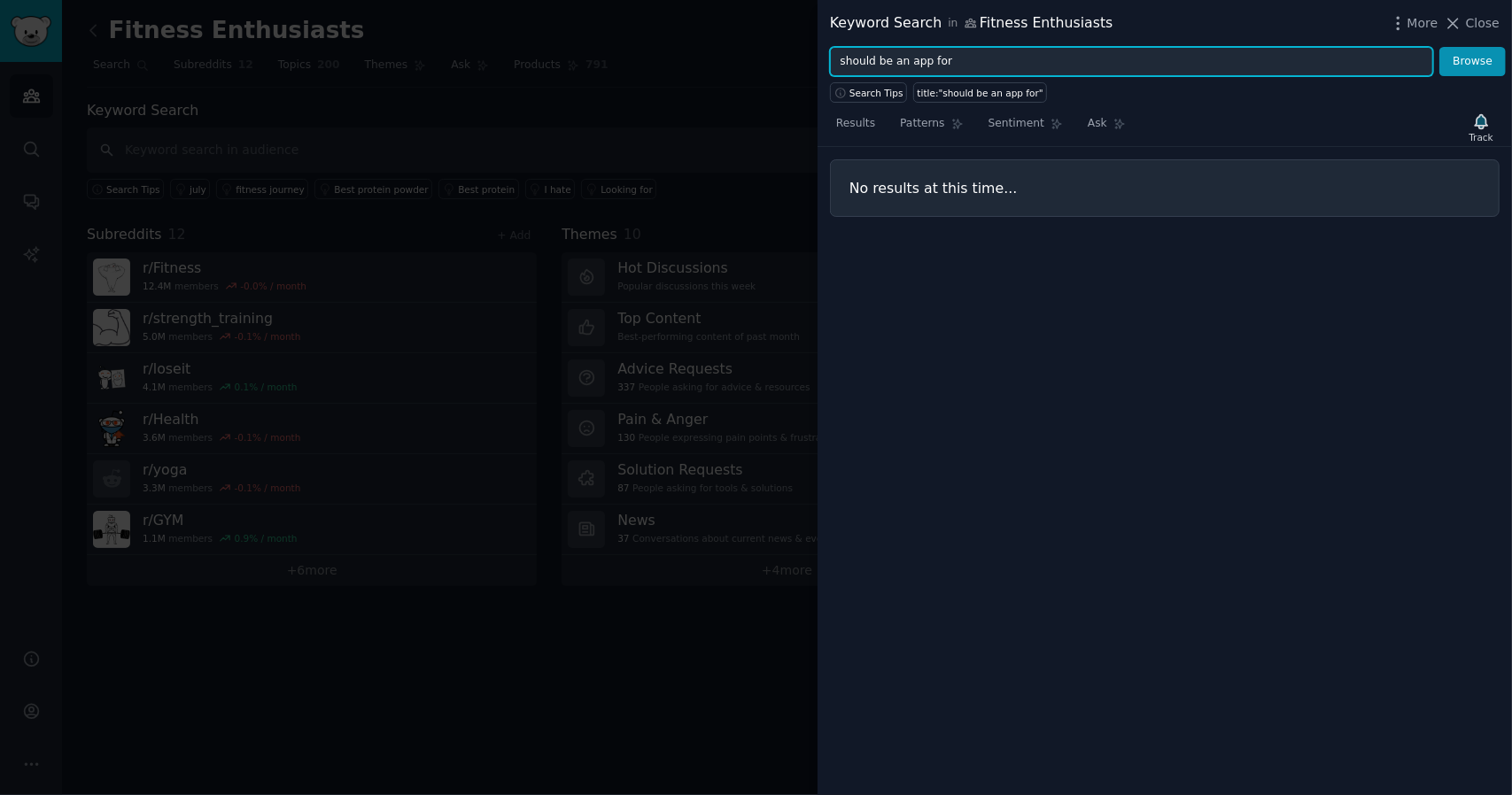
click at [830, 58] on input "should be an app for" at bounding box center [1131, 62] width 604 height 30
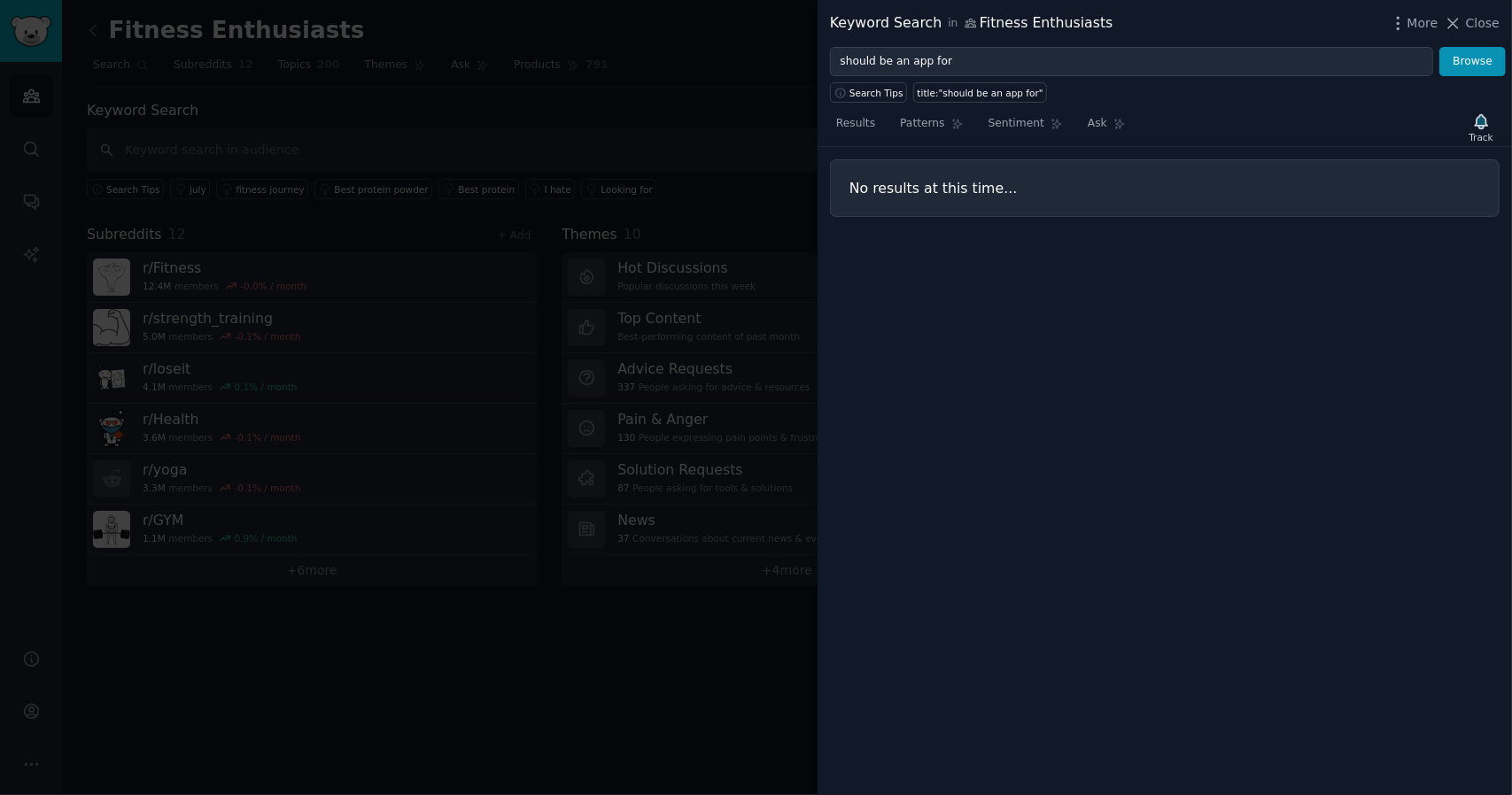
click at [900, 304] on div "Results Patterns Sentiment Ask Track No results at this time..." at bounding box center [1164, 448] width 694 height 692
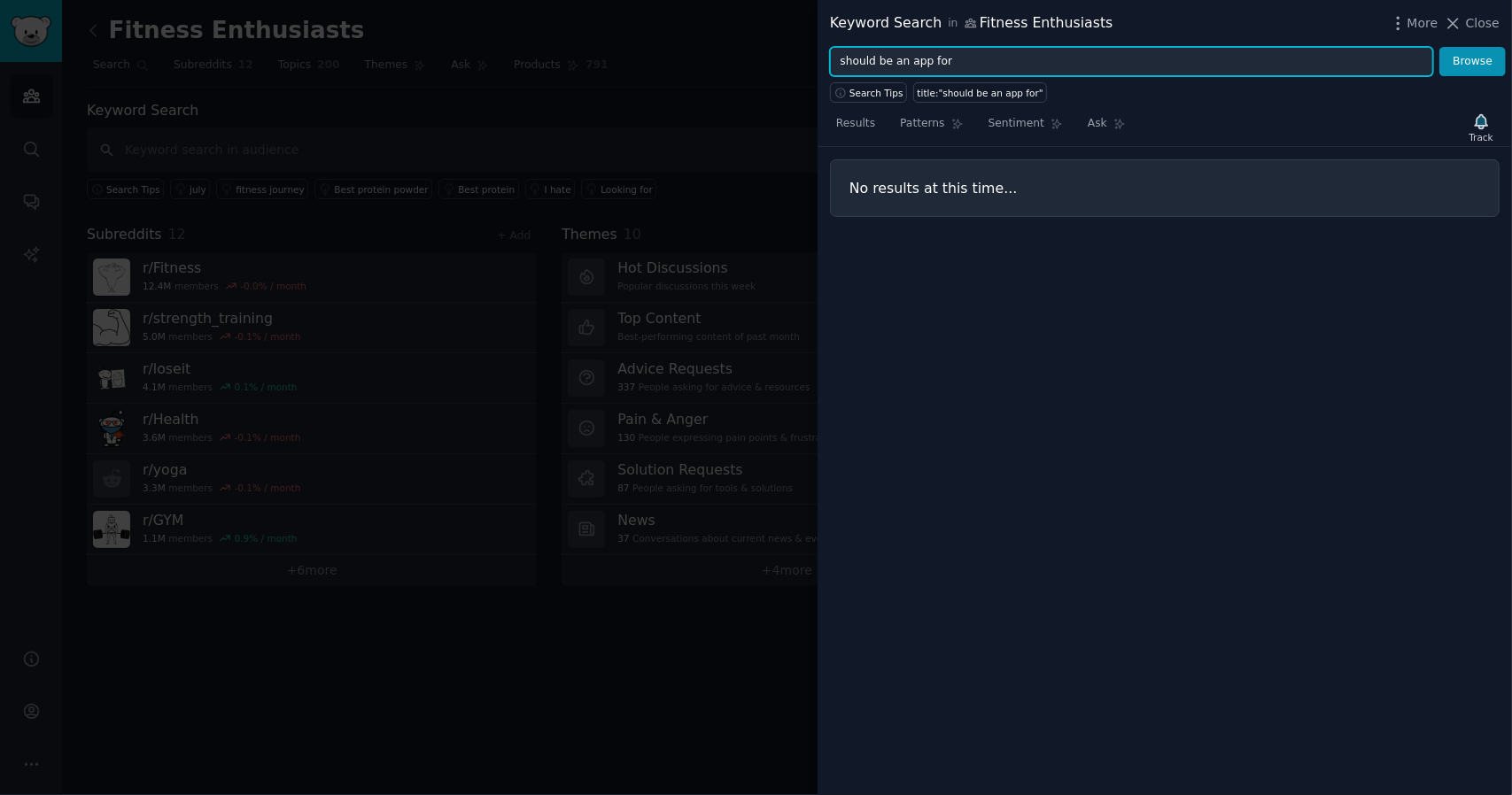
drag, startPoint x: 874, startPoint y: 61, endPoint x: 832, endPoint y: 61, distance: 42.0
click at [832, 61] on input "should be an app for" at bounding box center [1131, 62] width 604 height 30
click at [884, 56] on input "should be an app for" at bounding box center [1131, 62] width 604 height 30
drag, startPoint x: 871, startPoint y: 63, endPoint x: 858, endPoint y: 63, distance: 13.0
click at [858, 63] on input "should be an app for" at bounding box center [1131, 62] width 604 height 30
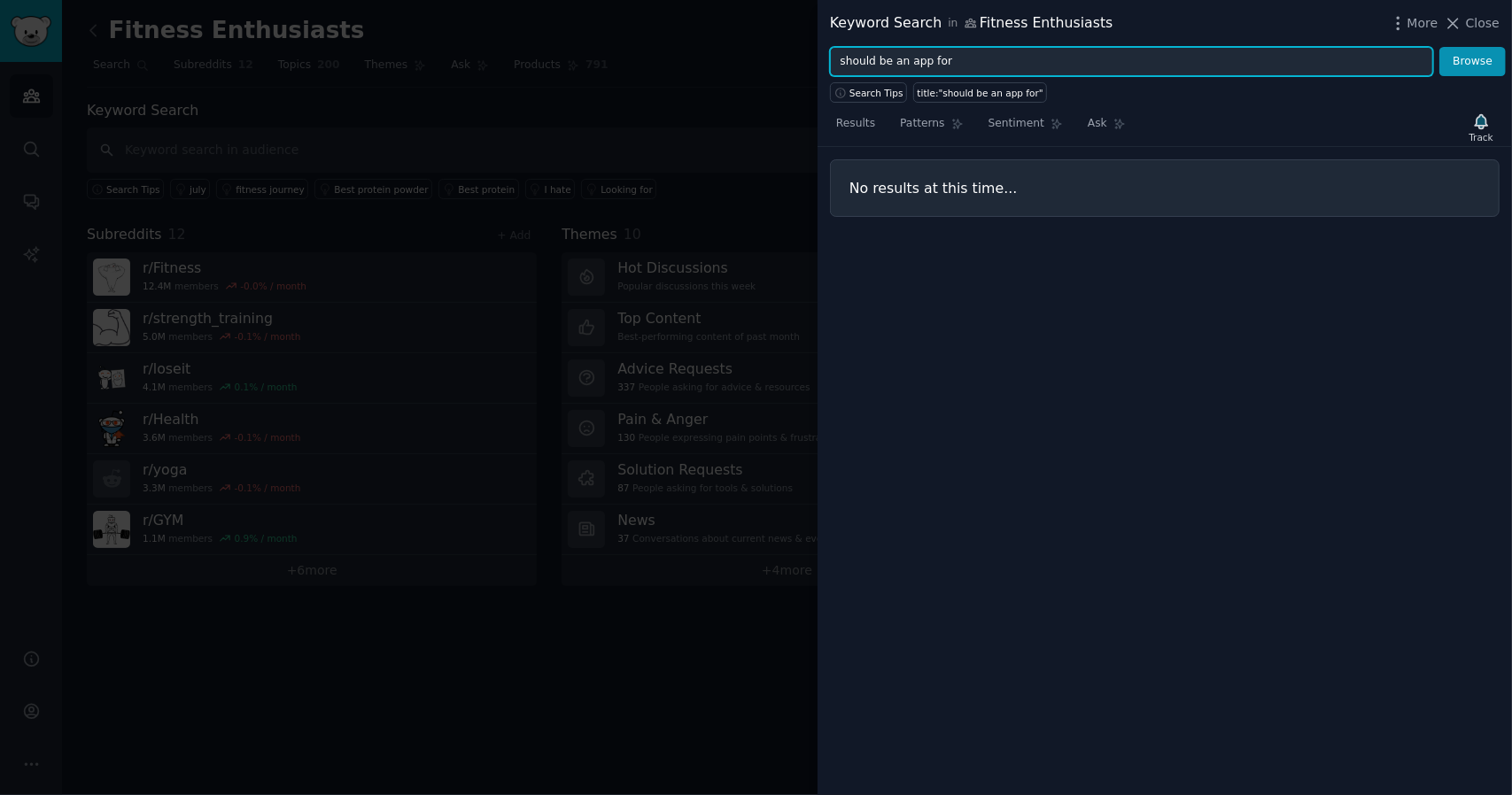
click at [943, 54] on input "should be an app for" at bounding box center [1131, 62] width 604 height 30
drag, startPoint x: 966, startPoint y: 61, endPoint x: 684, endPoint y: 57, distance: 282.0
click at [684, 57] on div "Keyword Search in Fitness Enthusiasts More Close should be an app for Browse Se…" at bounding box center [756, 398] width 1512 height 795
click at [964, 69] on input "should be an app for" at bounding box center [1131, 62] width 604 height 30
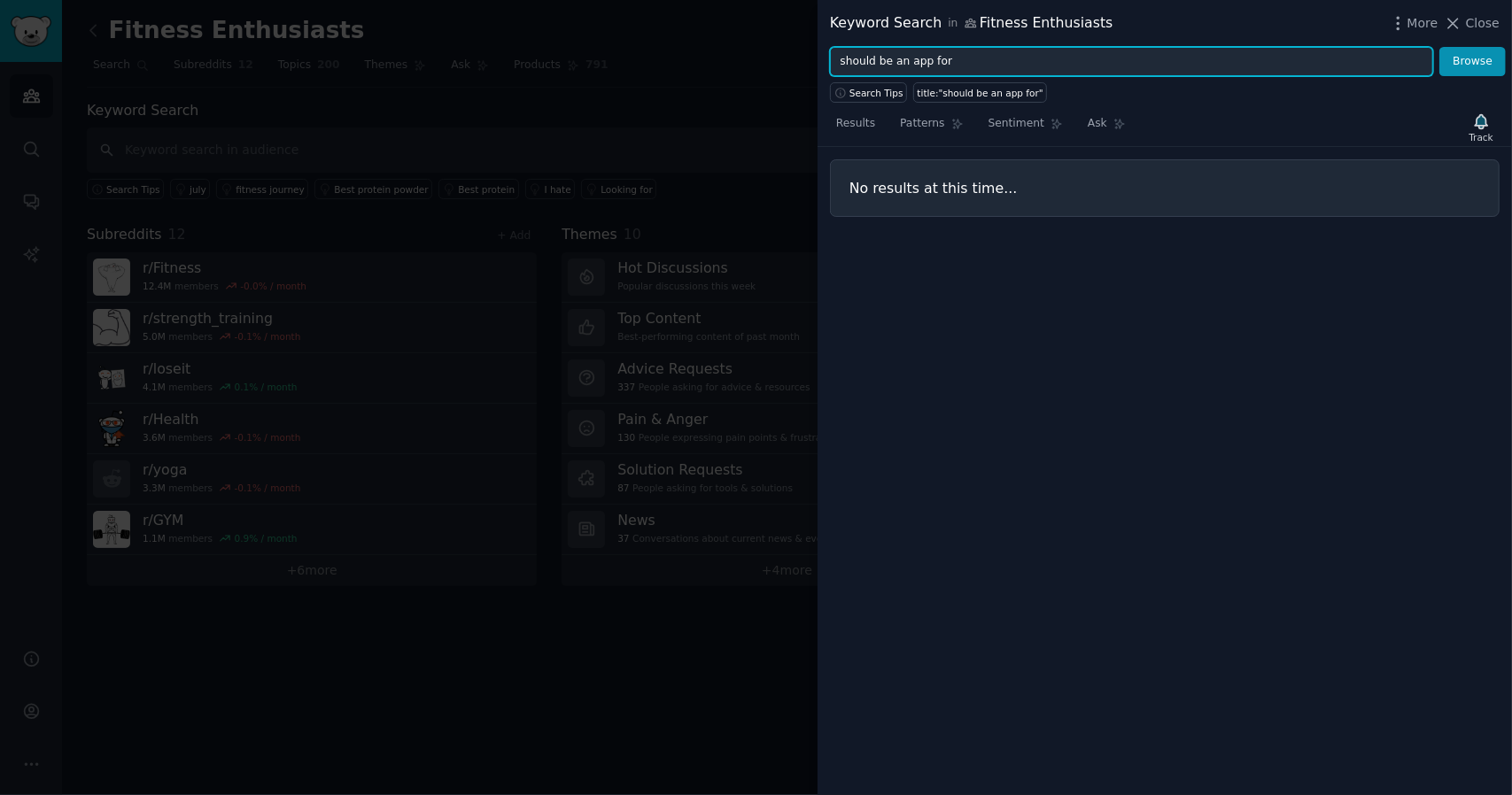
click at [964, 69] on input "should be an app for" at bounding box center [1131, 62] width 604 height 30
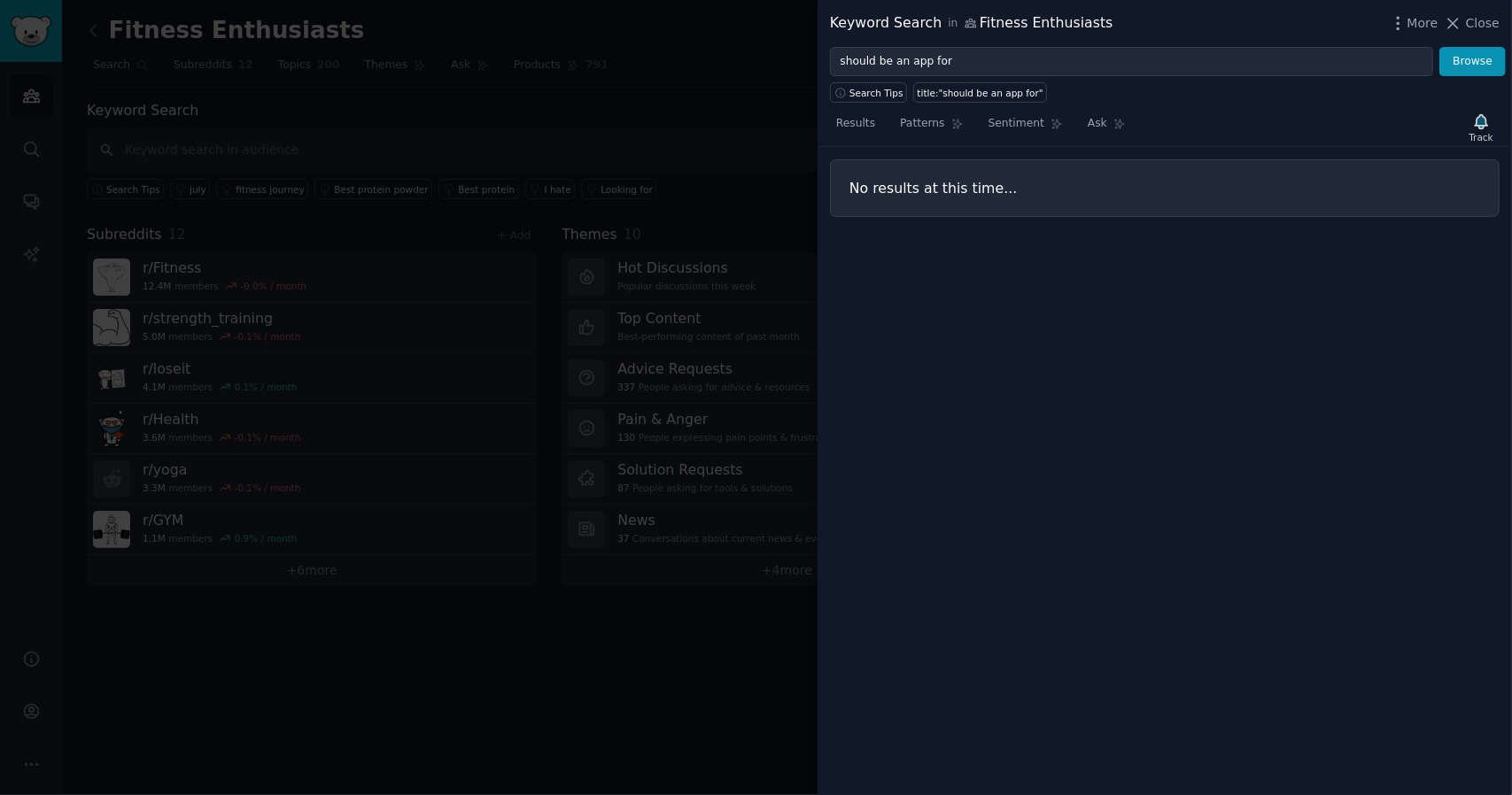
click at [458, 177] on div at bounding box center [756, 398] width 1512 height 795
